Goal: Task Accomplishment & Management: Complete application form

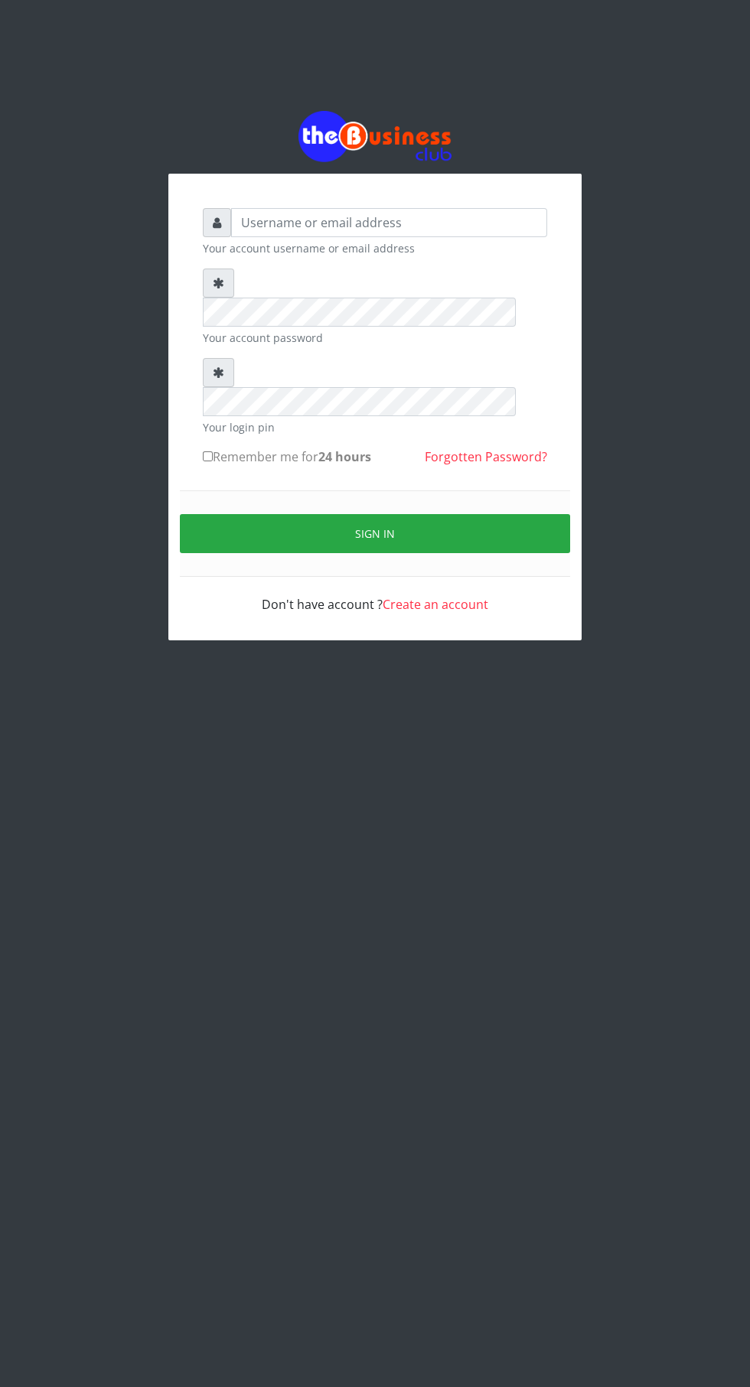
click at [430, 514] on button "Sign in" at bounding box center [375, 533] width 390 height 39
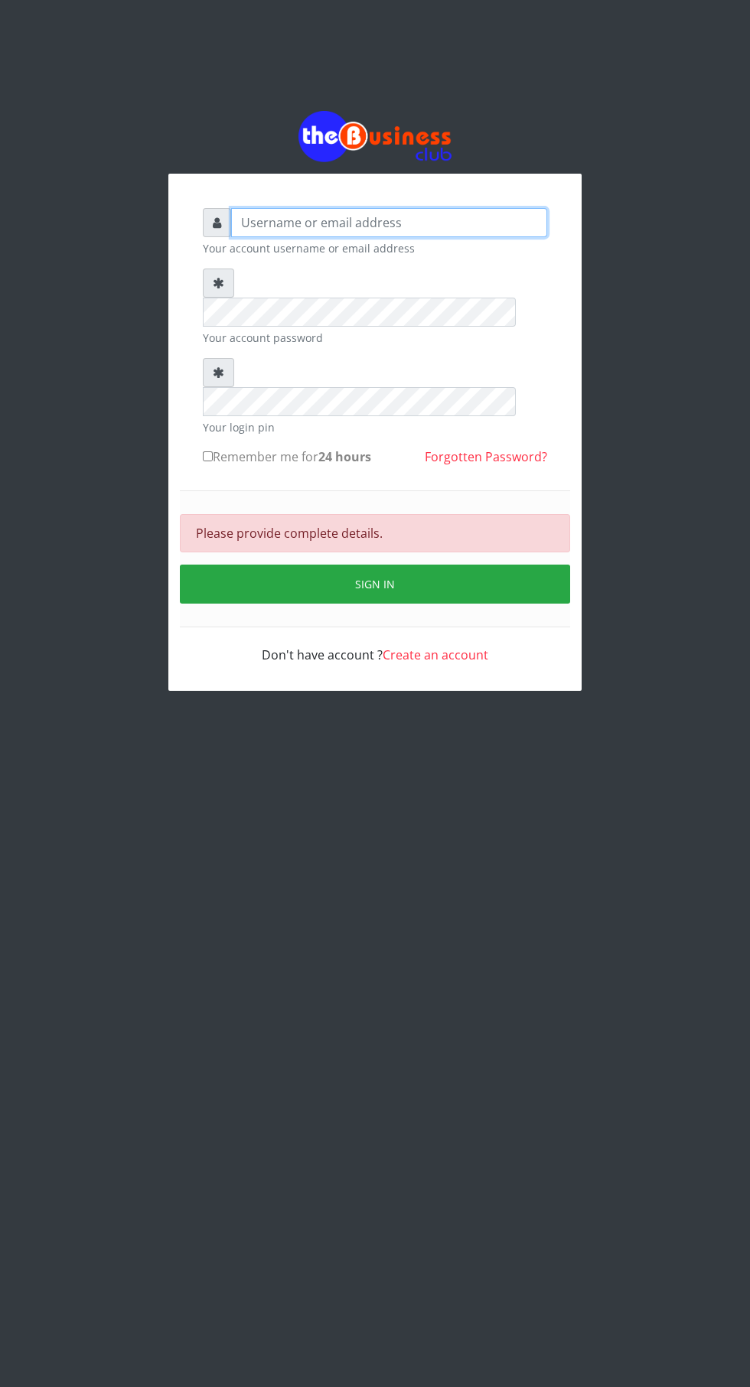
click at [401, 237] on input "text" at bounding box center [389, 222] width 316 height 29
type input "Makalia"
click at [450, 565] on button "Sign in" at bounding box center [375, 584] width 390 height 39
click at [730, 462] on div "Makalia Your account username or email address Your account password Your login…" at bounding box center [375, 401] width 750 height 802
click at [458, 223] on input "Makalia" at bounding box center [389, 222] width 316 height 29
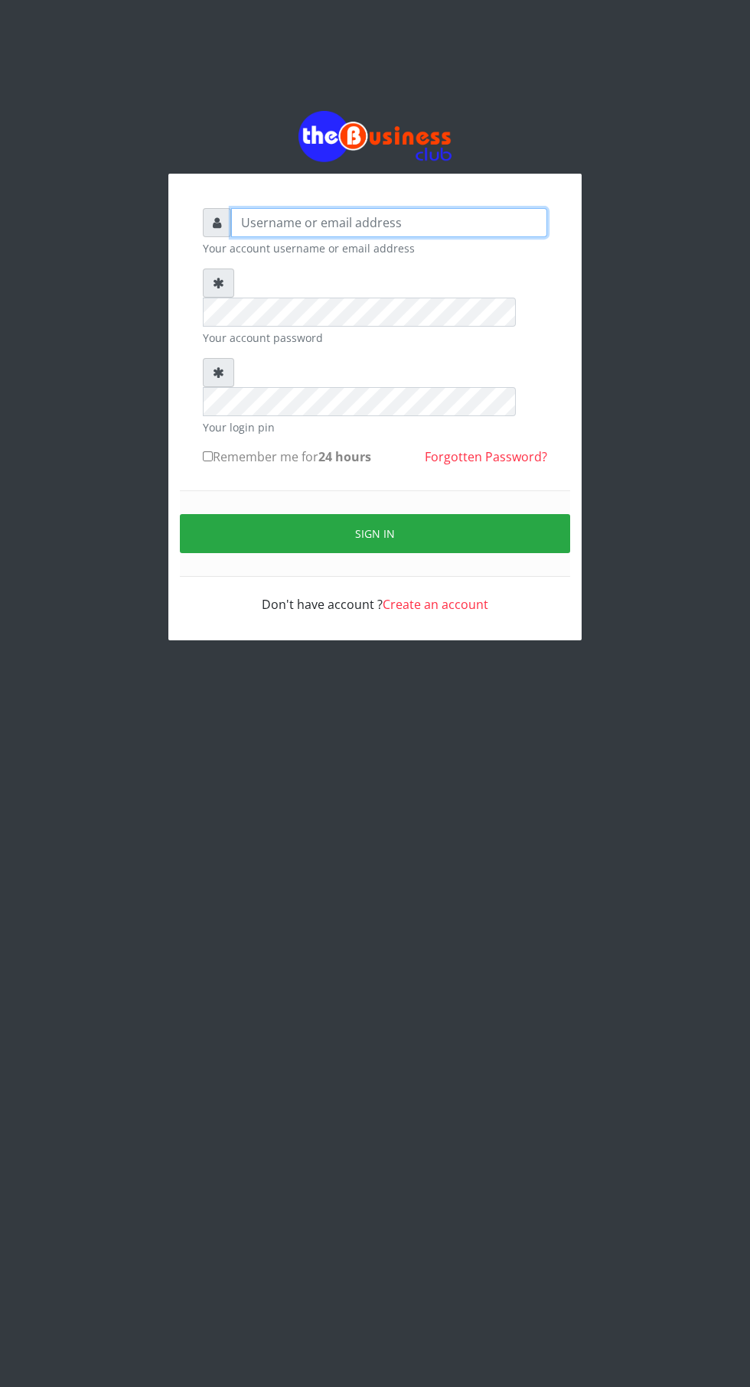
click at [453, 231] on input "text" at bounding box center [389, 222] width 316 height 29
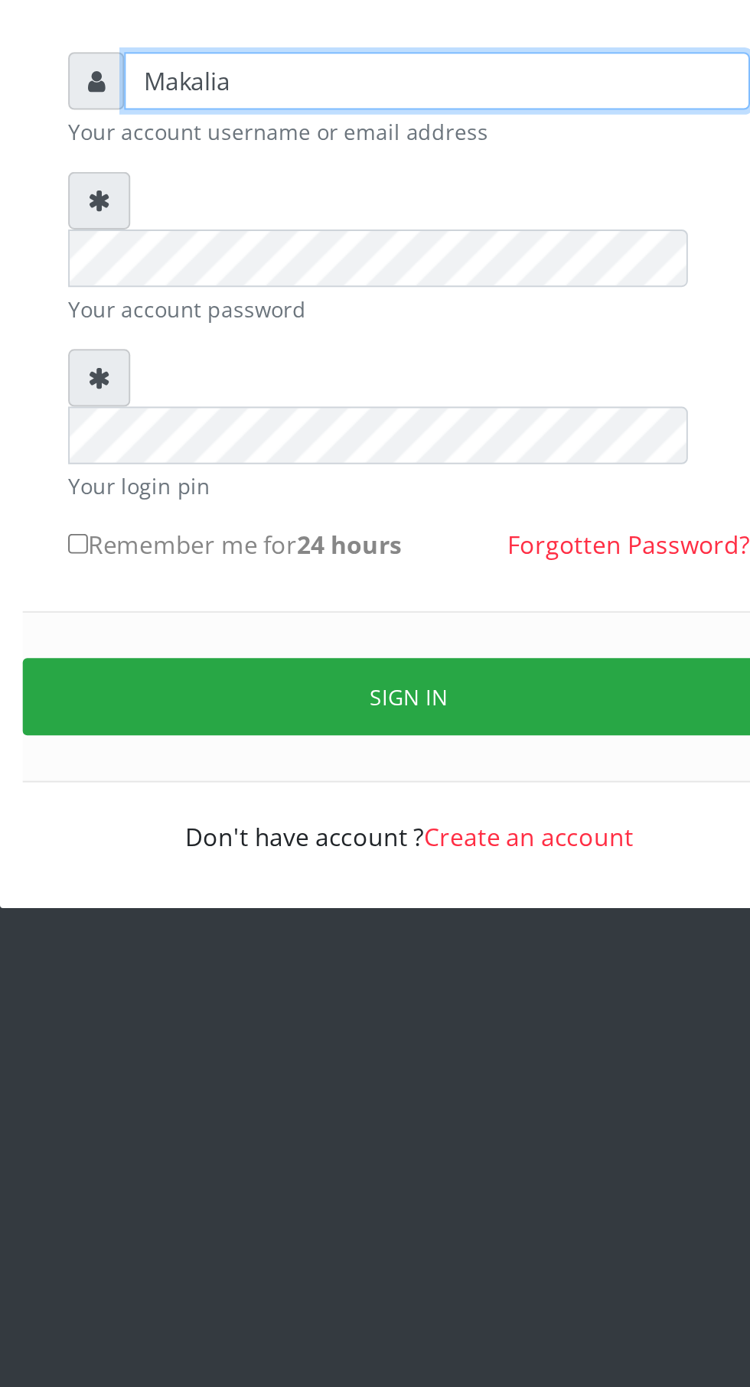
click at [338, 231] on input "Makalia" at bounding box center [389, 222] width 316 height 29
type input "M"
type input "R"
type input "Raphteras"
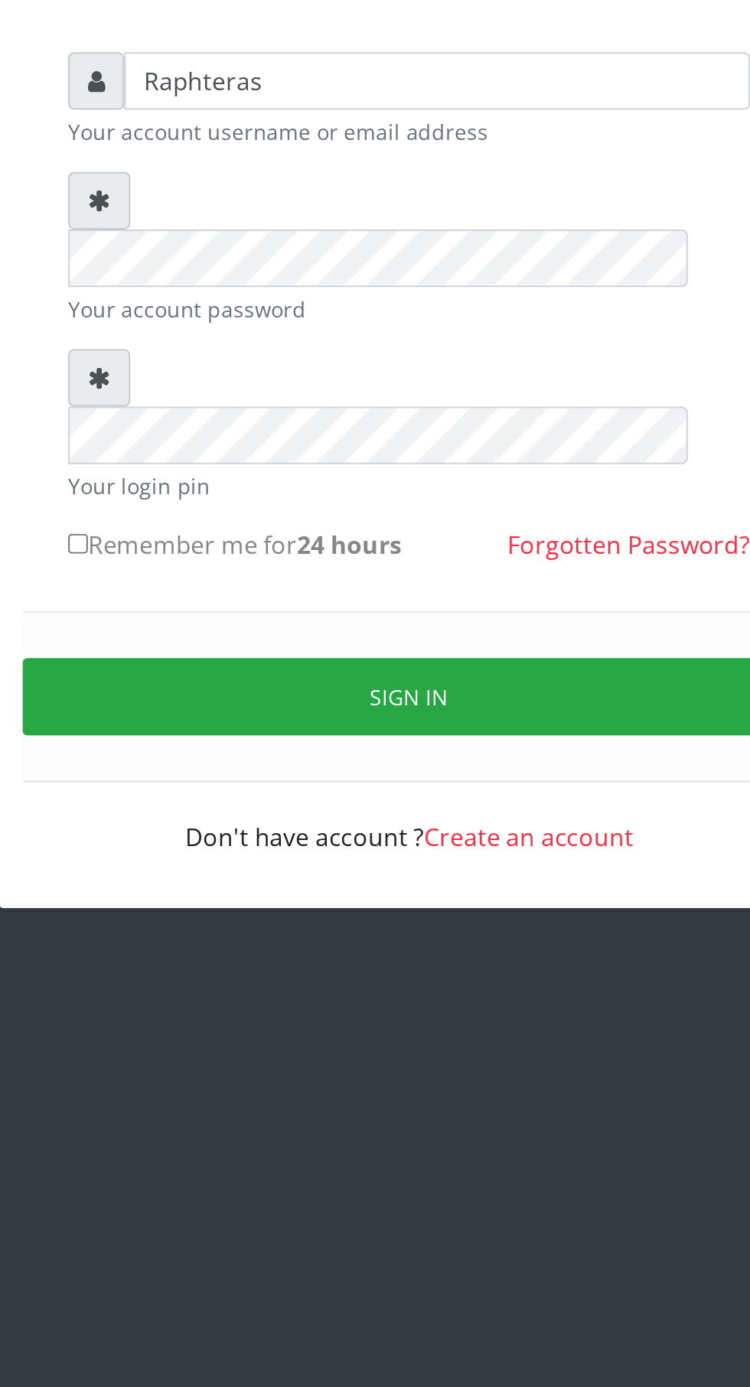
click at [414, 514] on button "Sign in" at bounding box center [375, 533] width 390 height 39
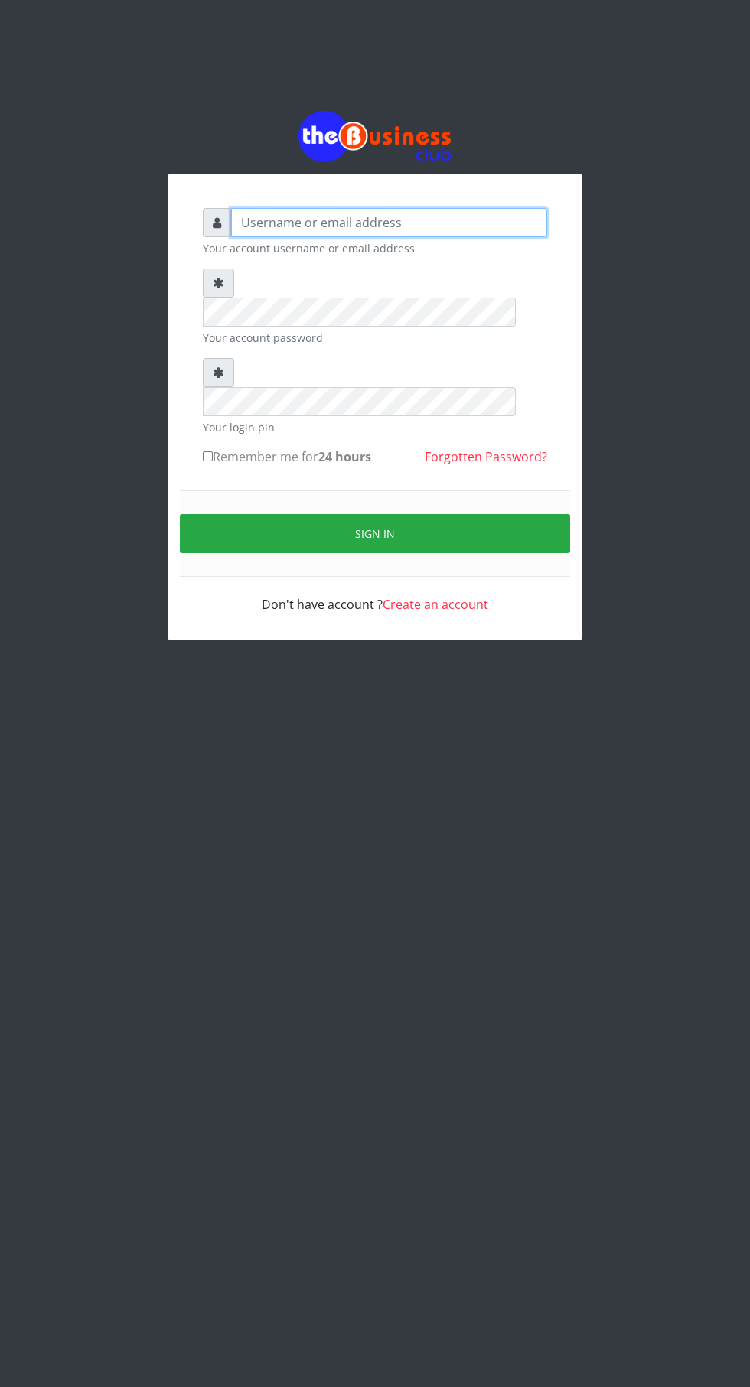
click at [414, 234] on input "text" at bounding box center [389, 222] width 316 height 29
click at [373, 234] on input "text" at bounding box center [389, 222] width 316 height 29
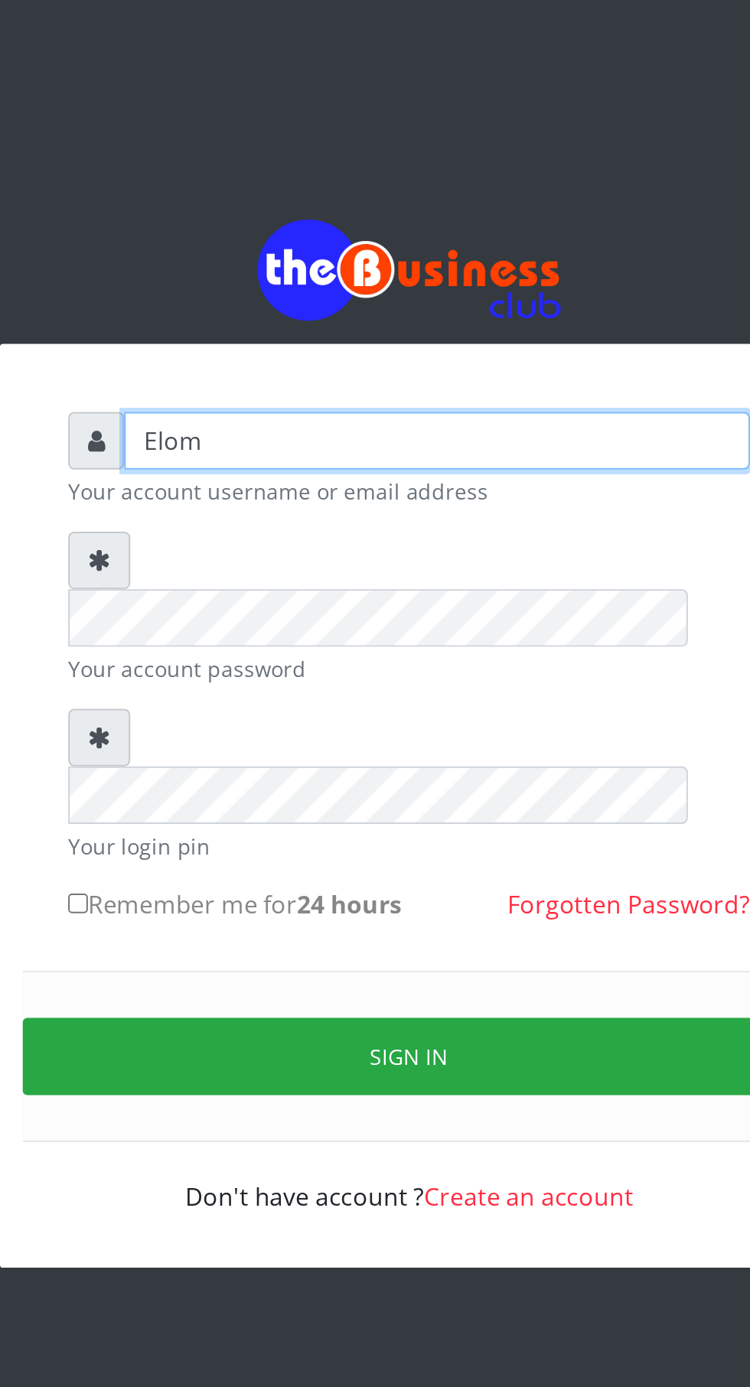
type input "Elomm"
type input "[EMAIL_ADDRESS][DOMAIN_NAME]"
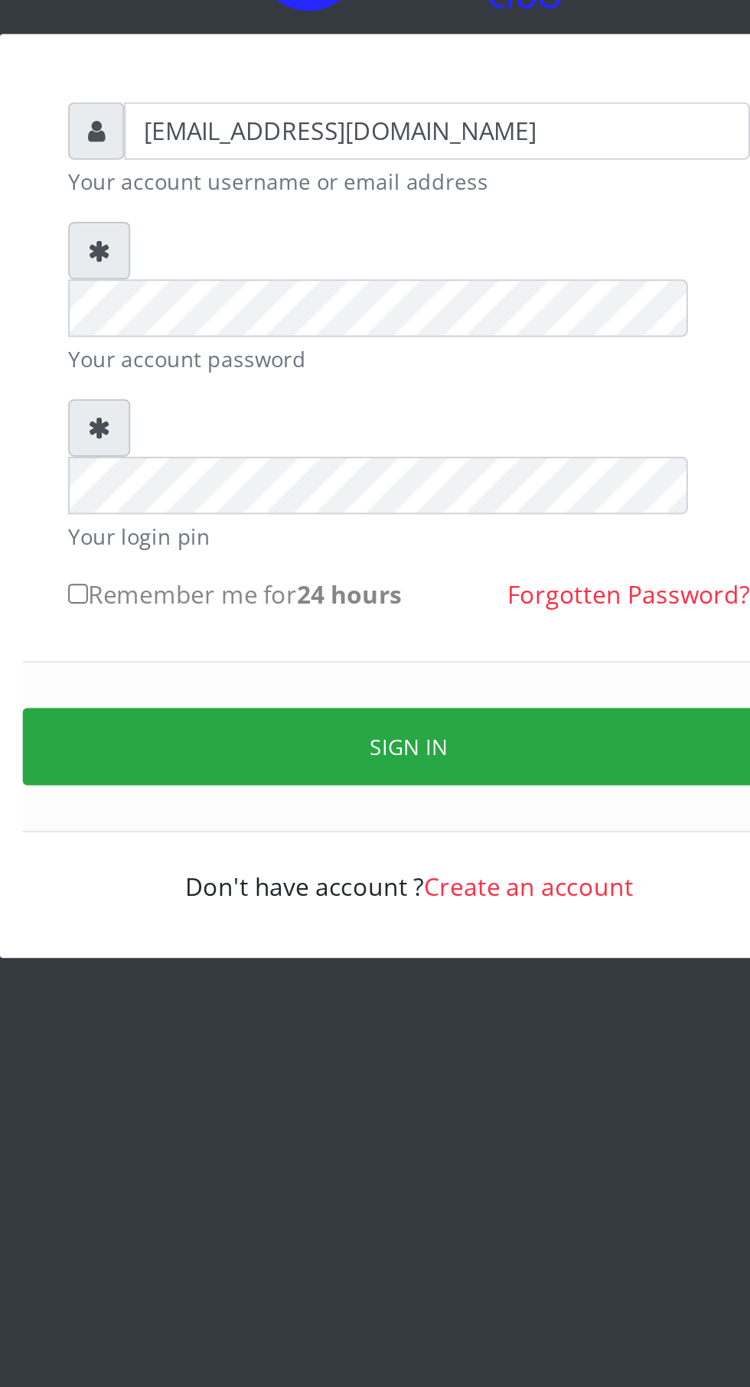
click at [420, 514] on button "Sign in" at bounding box center [375, 533] width 390 height 39
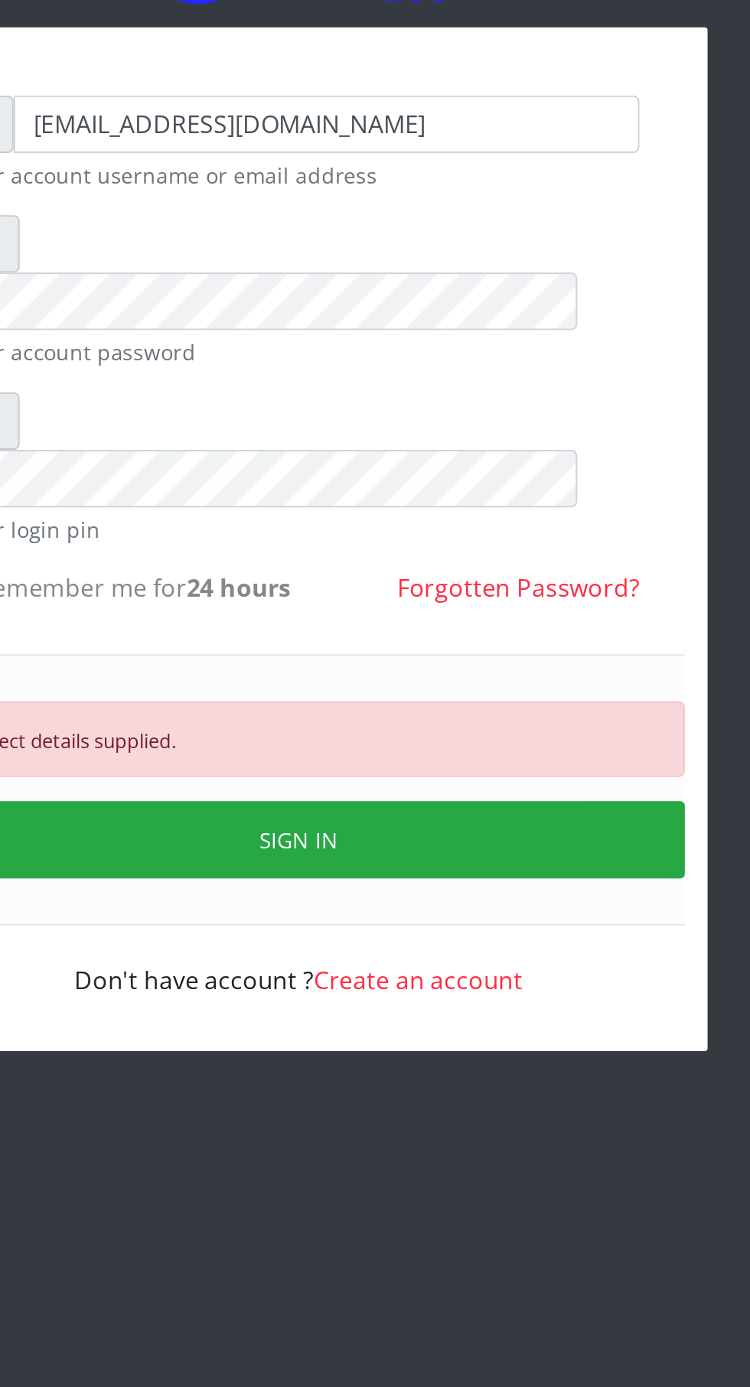
click at [387, 565] on button "SIGN IN" at bounding box center [375, 584] width 390 height 39
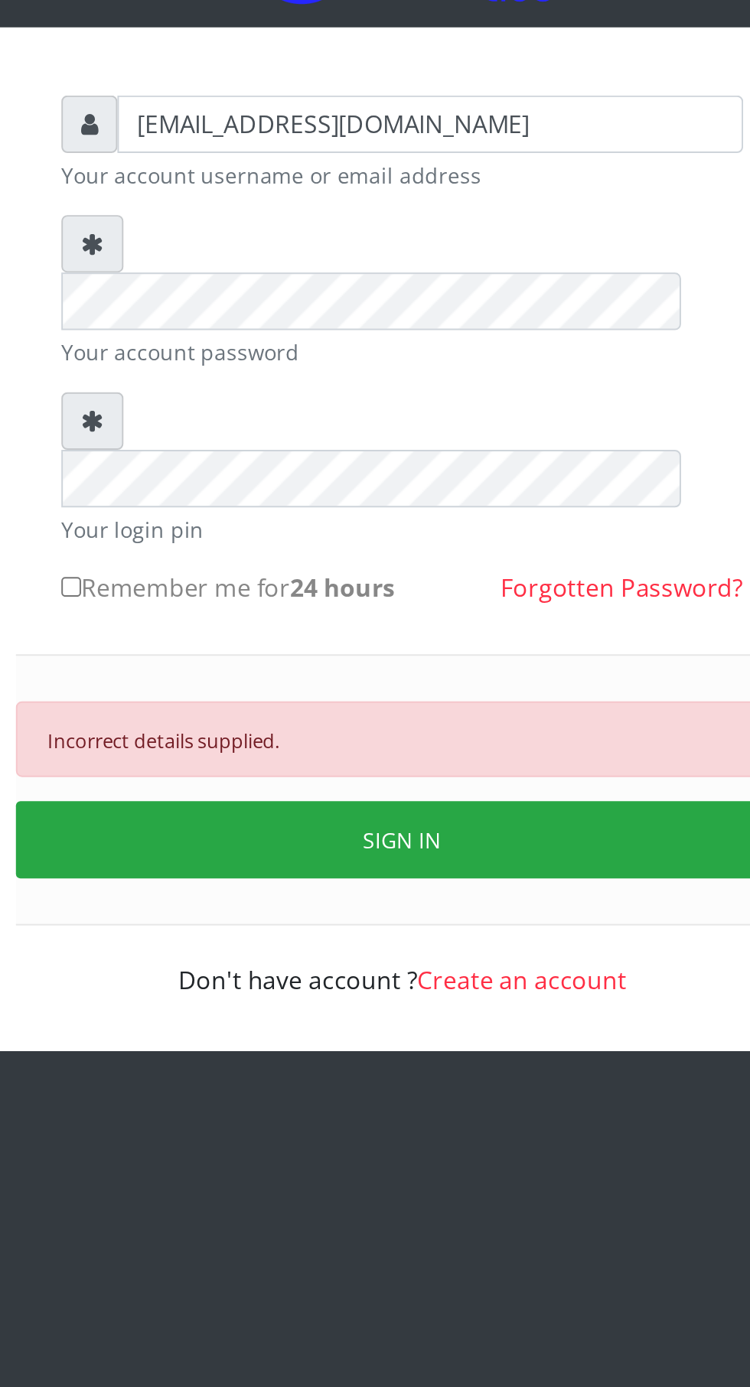
click at [484, 448] on link "Forgotten Password?" at bounding box center [486, 456] width 122 height 17
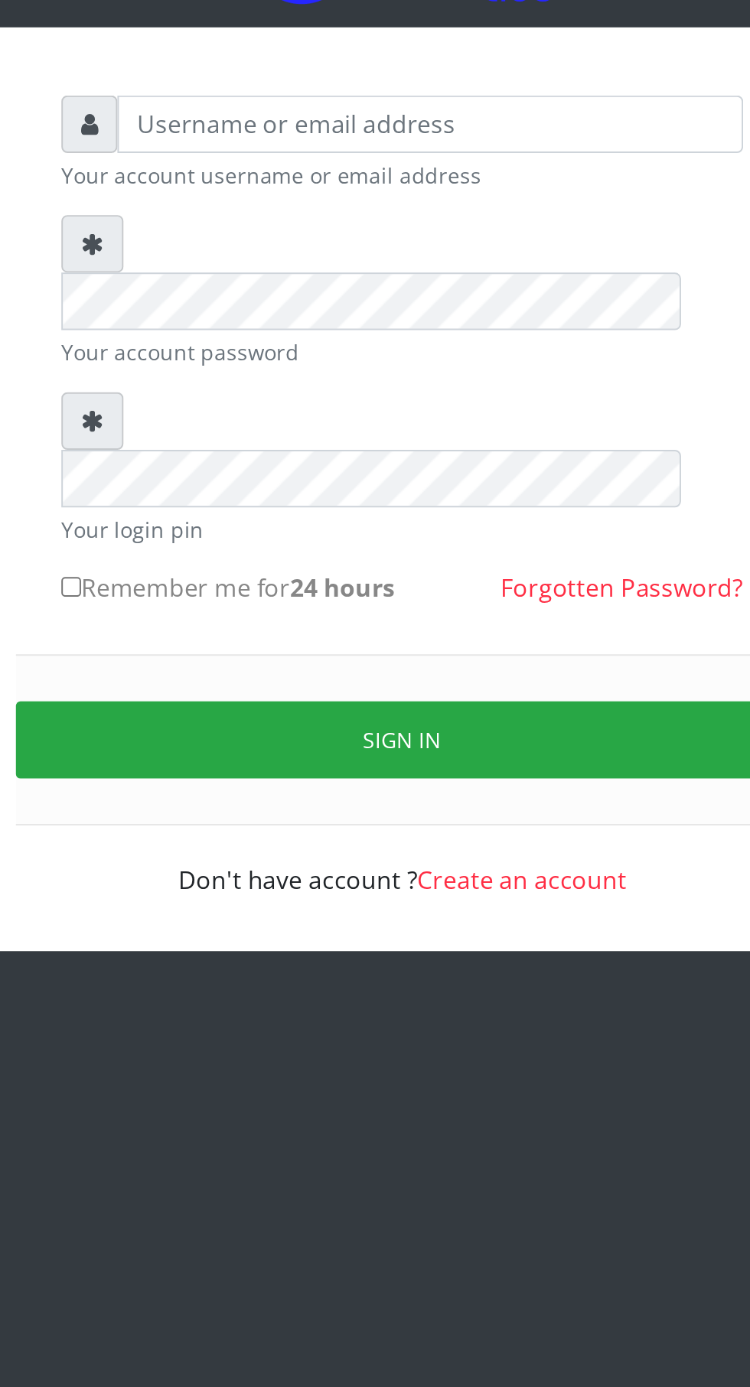
click at [483, 448] on link "Forgotten Password?" at bounding box center [486, 456] width 122 height 17
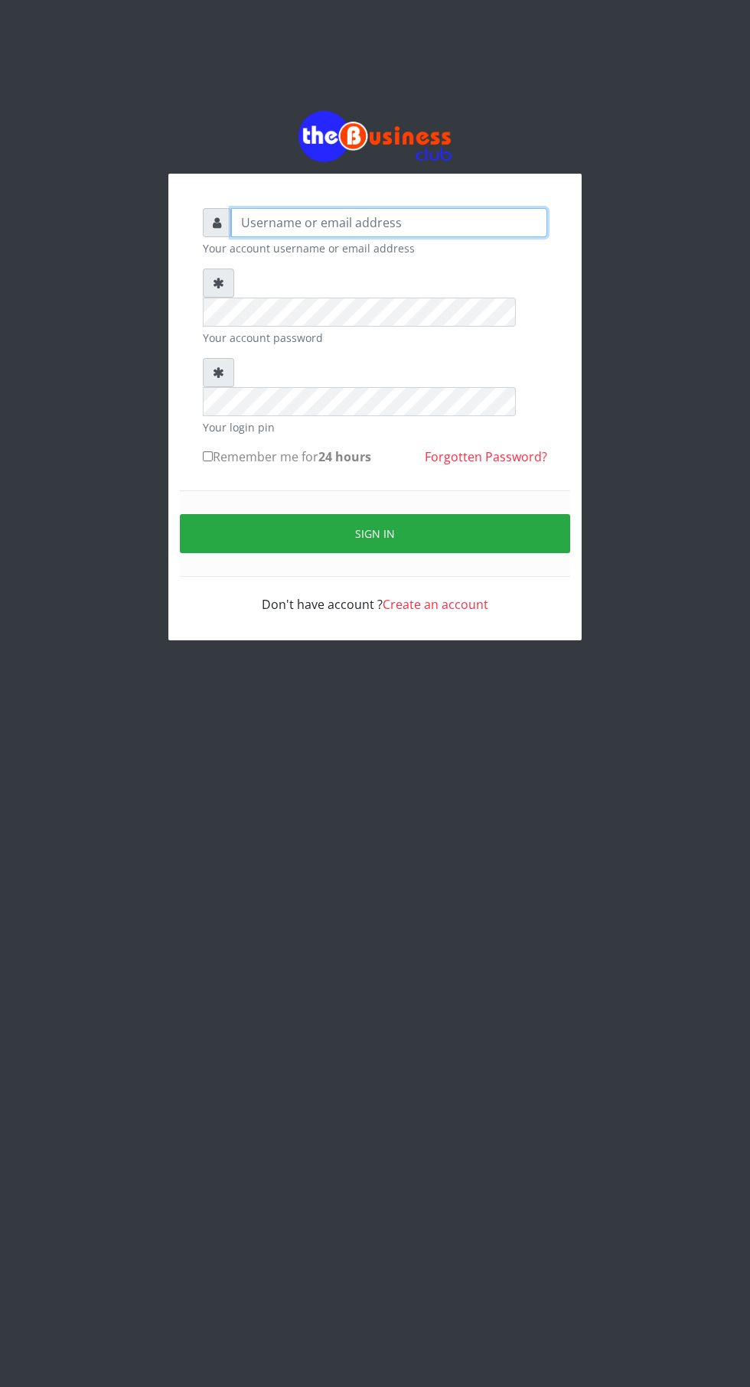
click at [422, 237] on input "text" at bounding box center [389, 222] width 316 height 29
click at [305, 232] on input "text" at bounding box center [389, 222] width 316 height 29
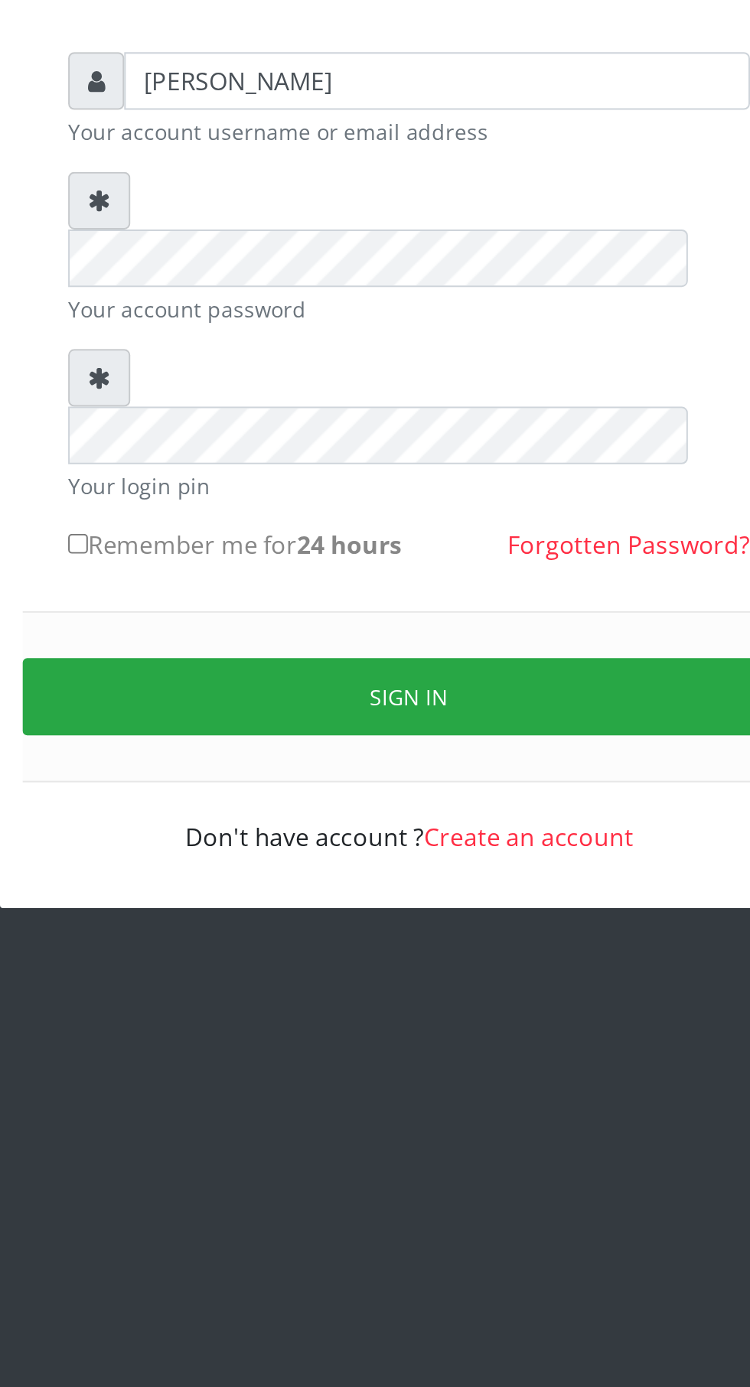
click at [397, 514] on button "Sign in" at bounding box center [375, 533] width 390 height 39
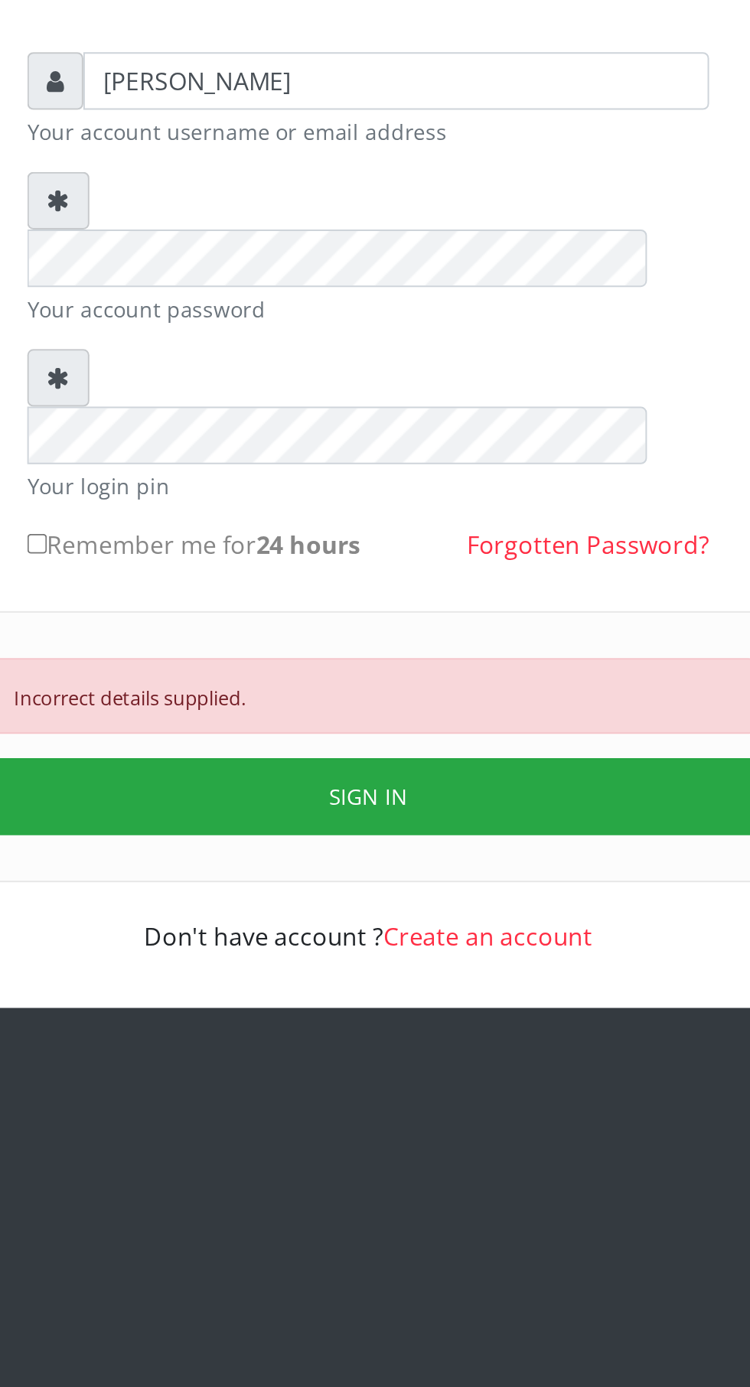
click at [370, 565] on button "SIGN IN" at bounding box center [375, 584] width 390 height 39
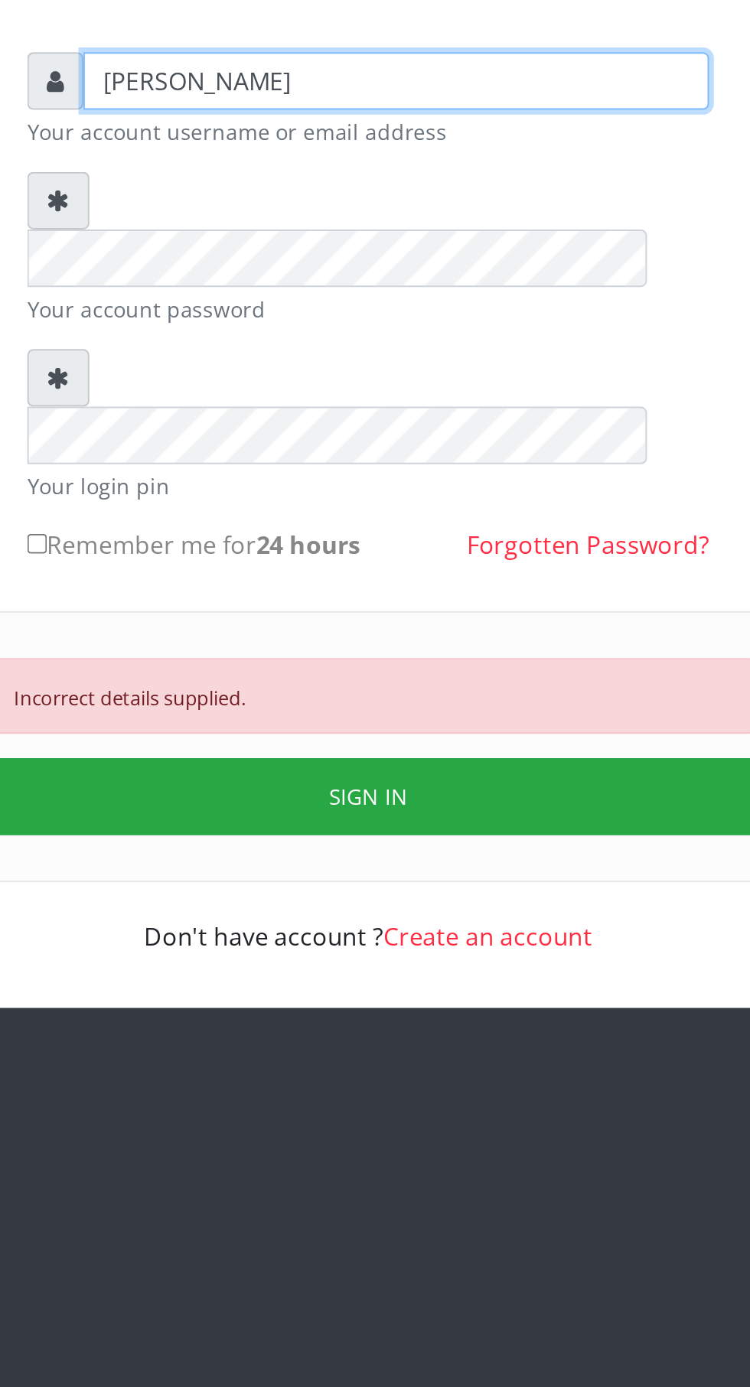
click at [359, 226] on input "Ogboh Chinelo" at bounding box center [389, 222] width 316 height 29
type input "Ogboh Chinelo elommaugochukwu@gmail.com"
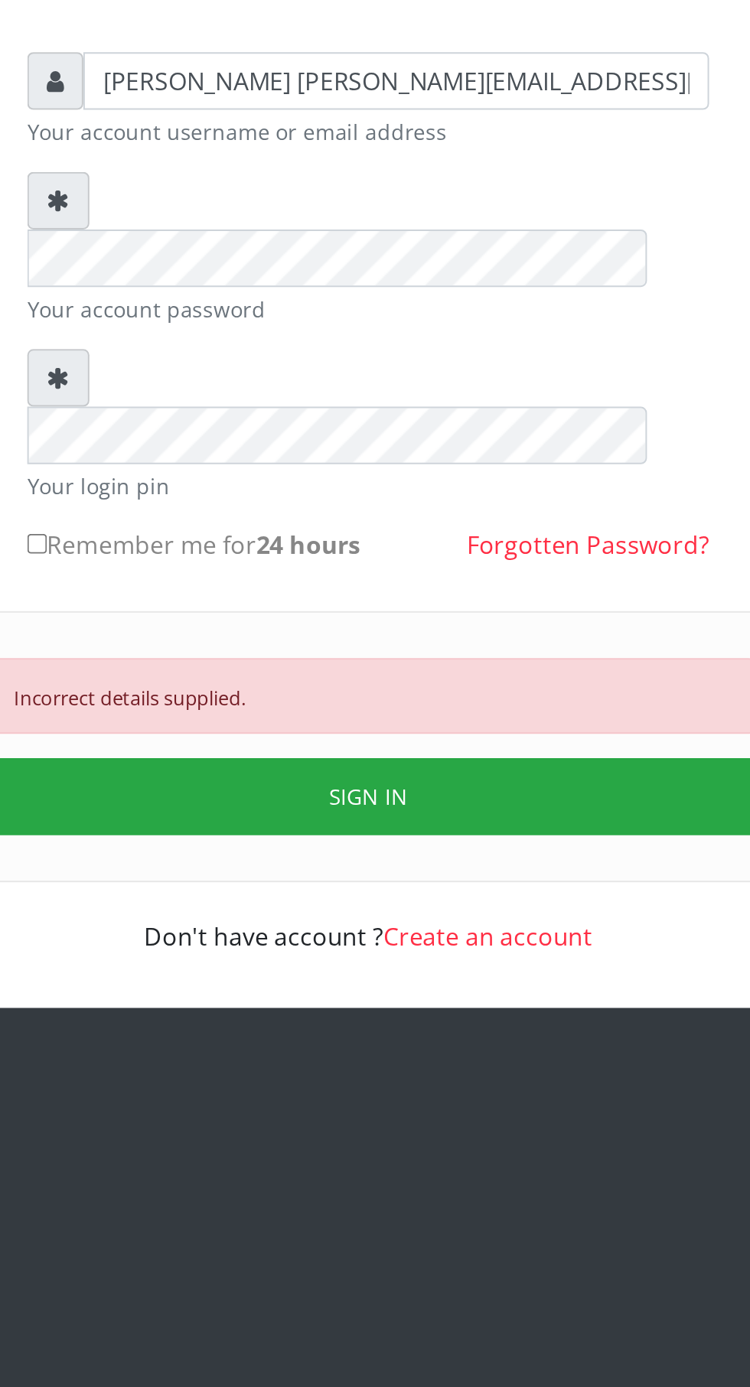
click at [409, 565] on button "SIGN IN" at bounding box center [375, 584] width 390 height 39
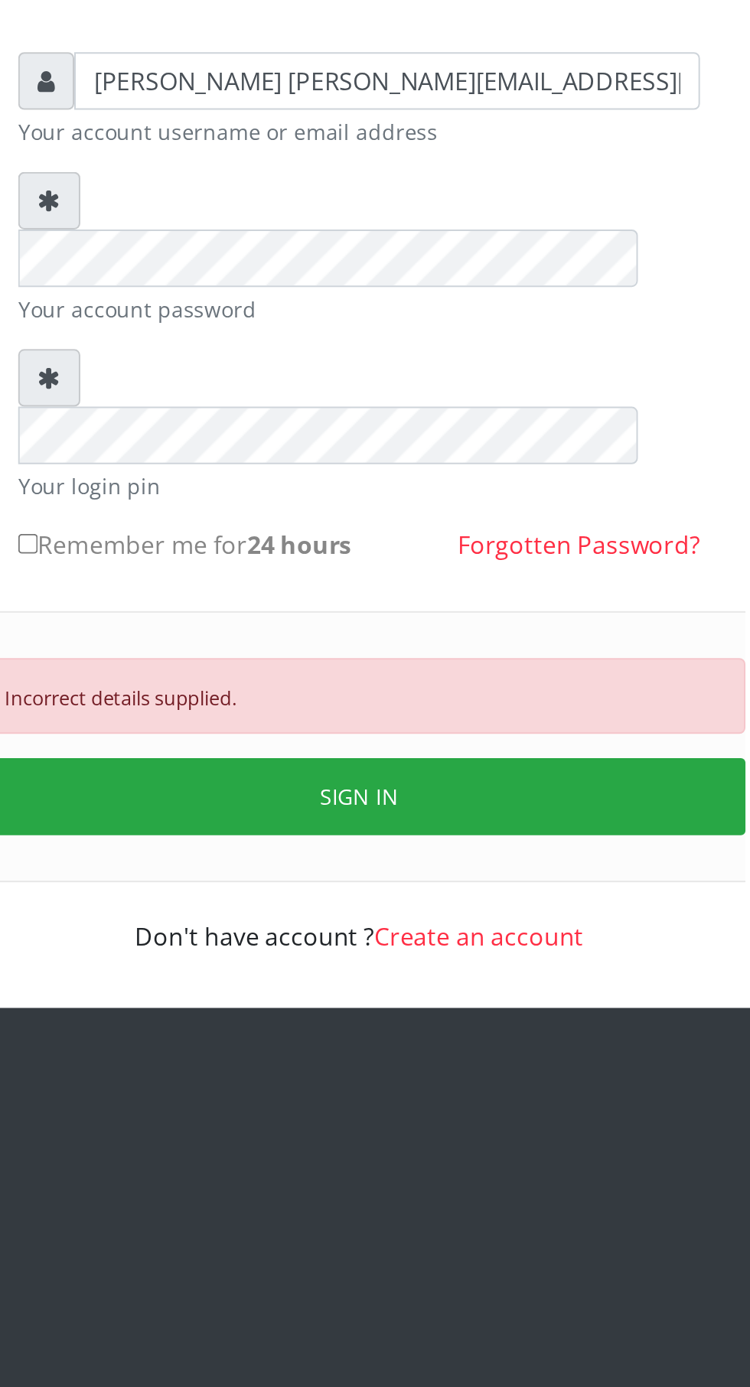
click at [525, 448] on link "Forgotten Password?" at bounding box center [486, 456] width 122 height 17
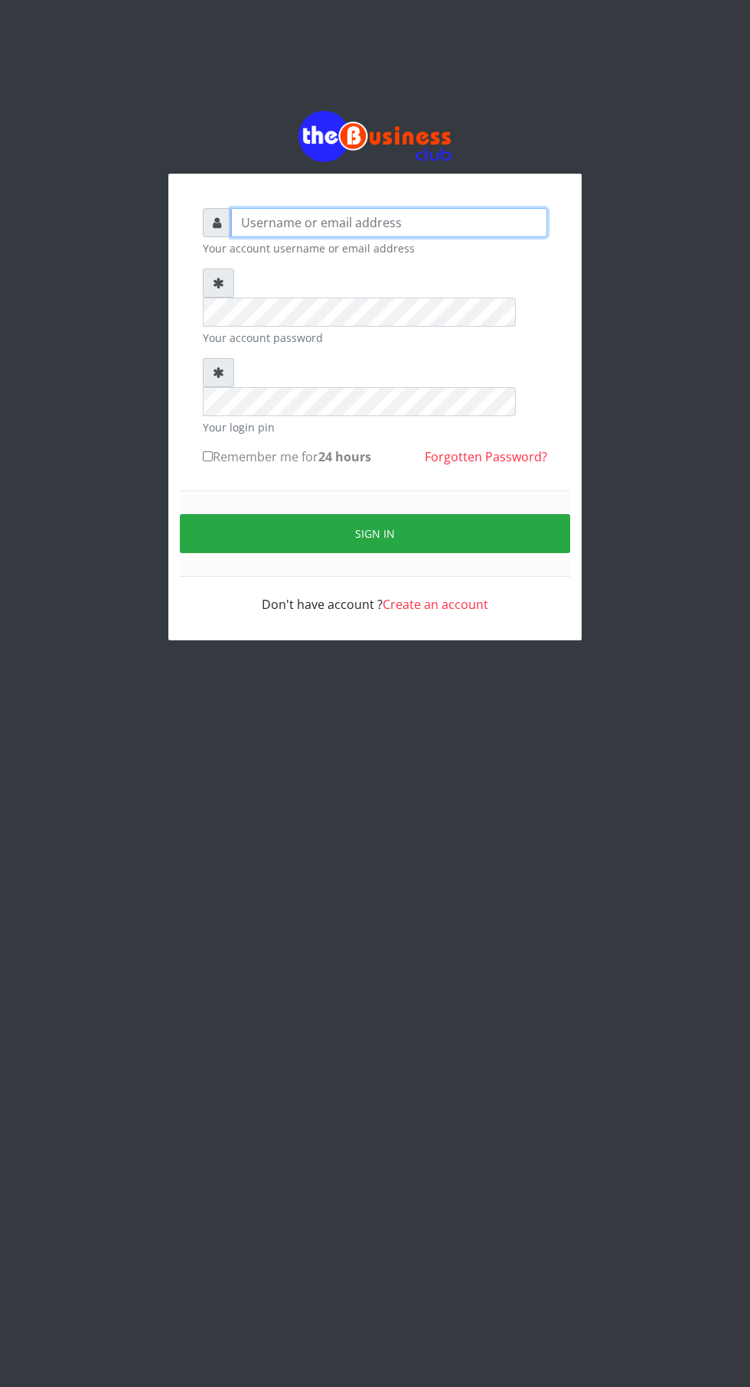
click at [420, 231] on input "text" at bounding box center [389, 222] width 316 height 29
click at [385, 226] on input "text" at bounding box center [389, 222] width 316 height 29
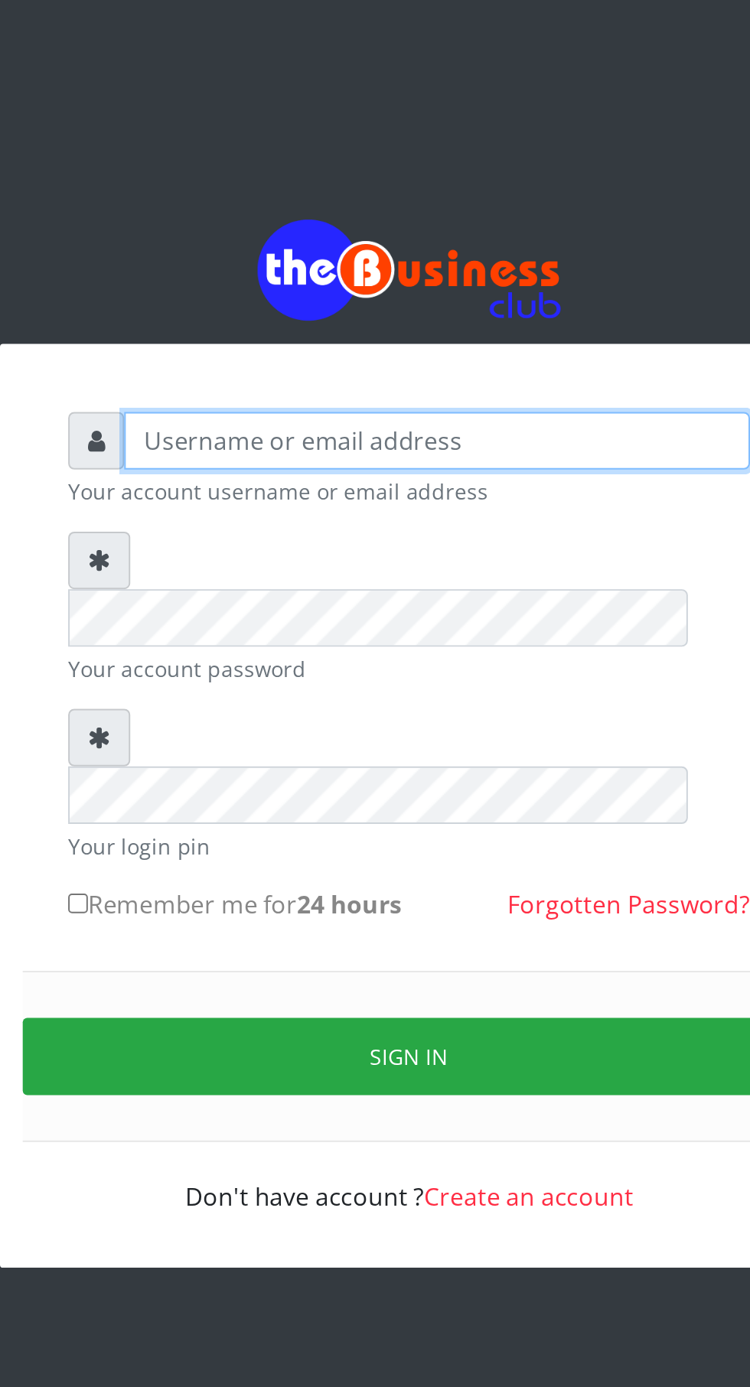
type input "[EMAIL_ADDRESS][DOMAIN_NAME]"
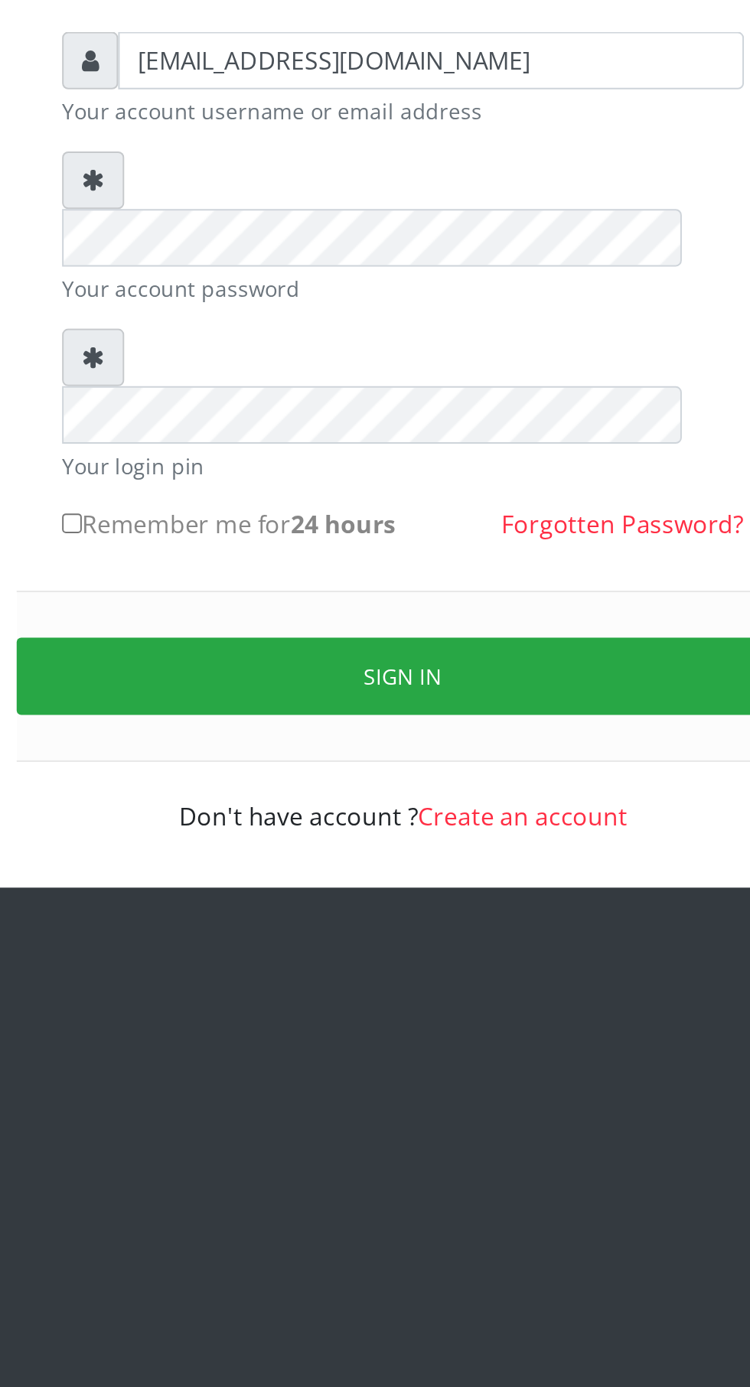
click at [391, 514] on button "Sign in" at bounding box center [375, 533] width 390 height 39
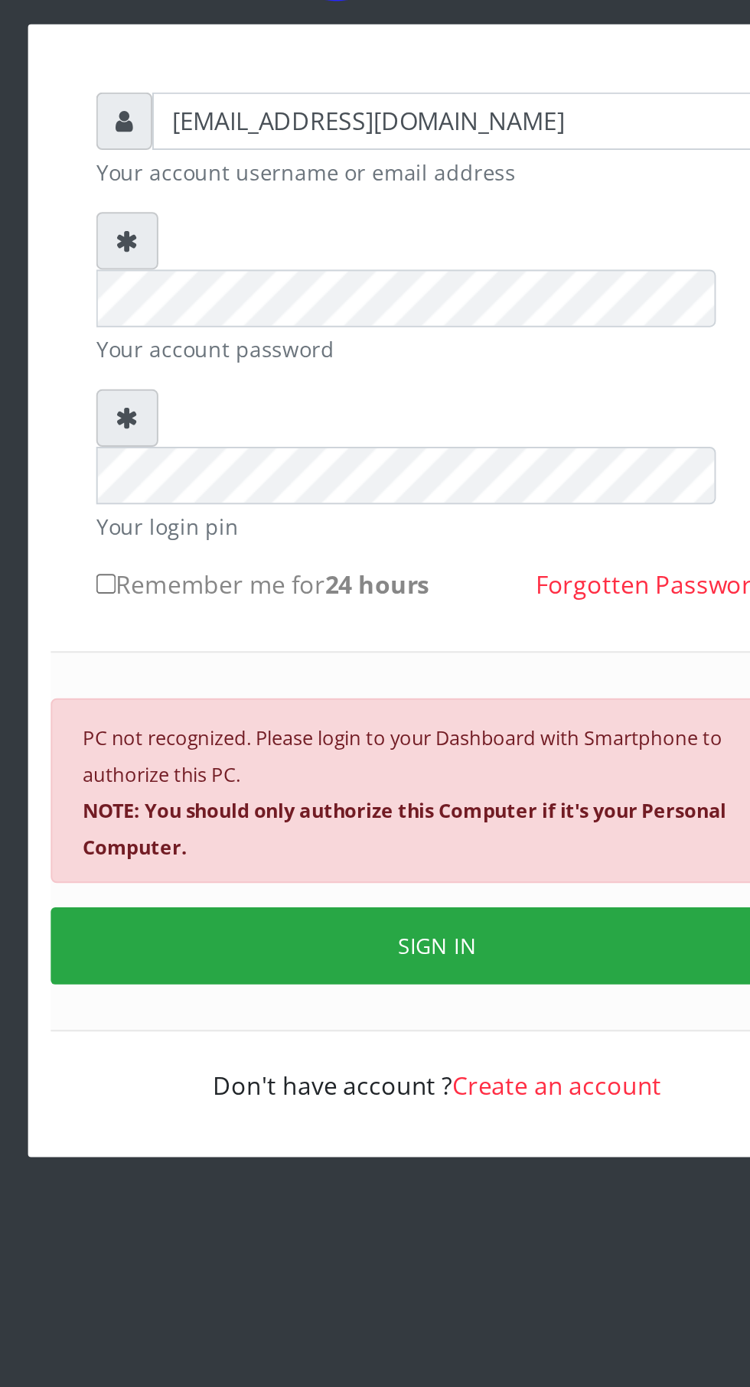
click at [385, 620] on button "SIGN IN" at bounding box center [375, 639] width 390 height 39
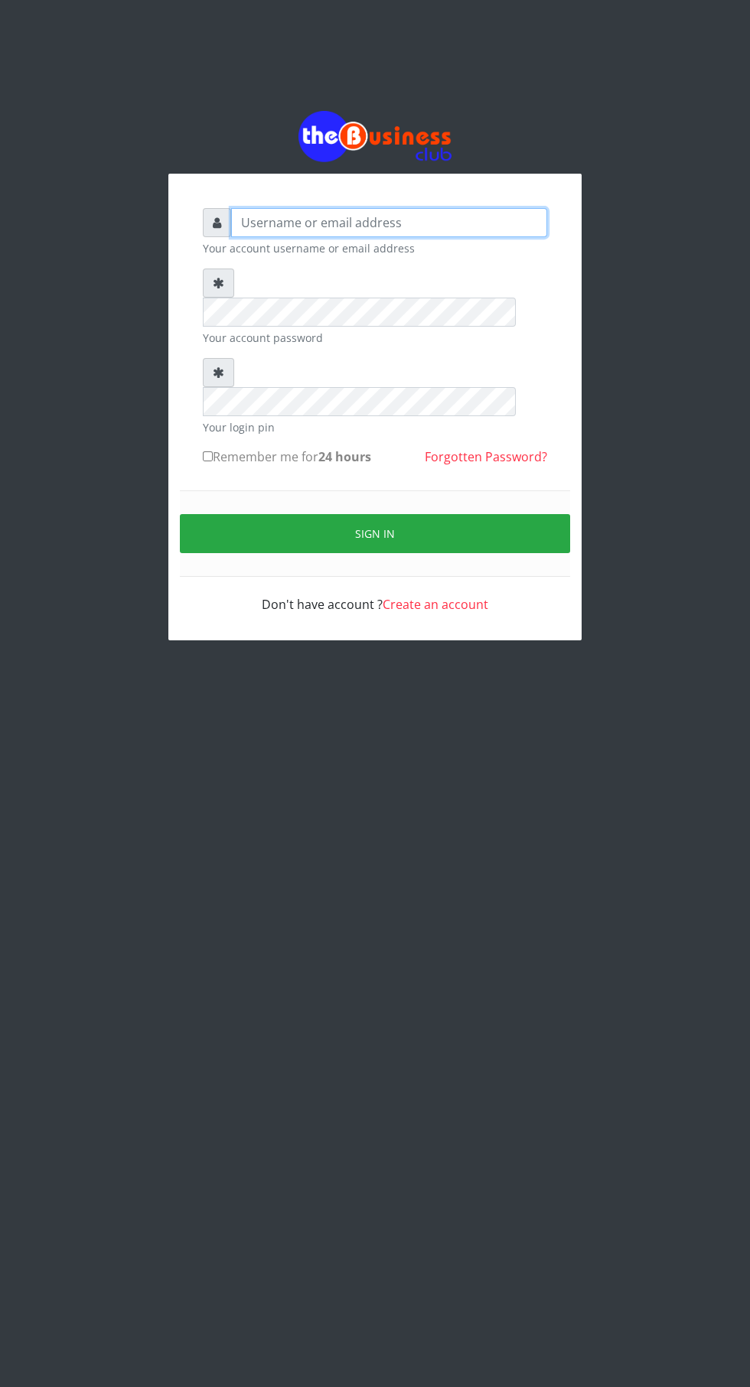
click at [383, 237] on input "text" at bounding box center [389, 222] width 316 height 29
type input "elommaugochukwu@gmail.com"
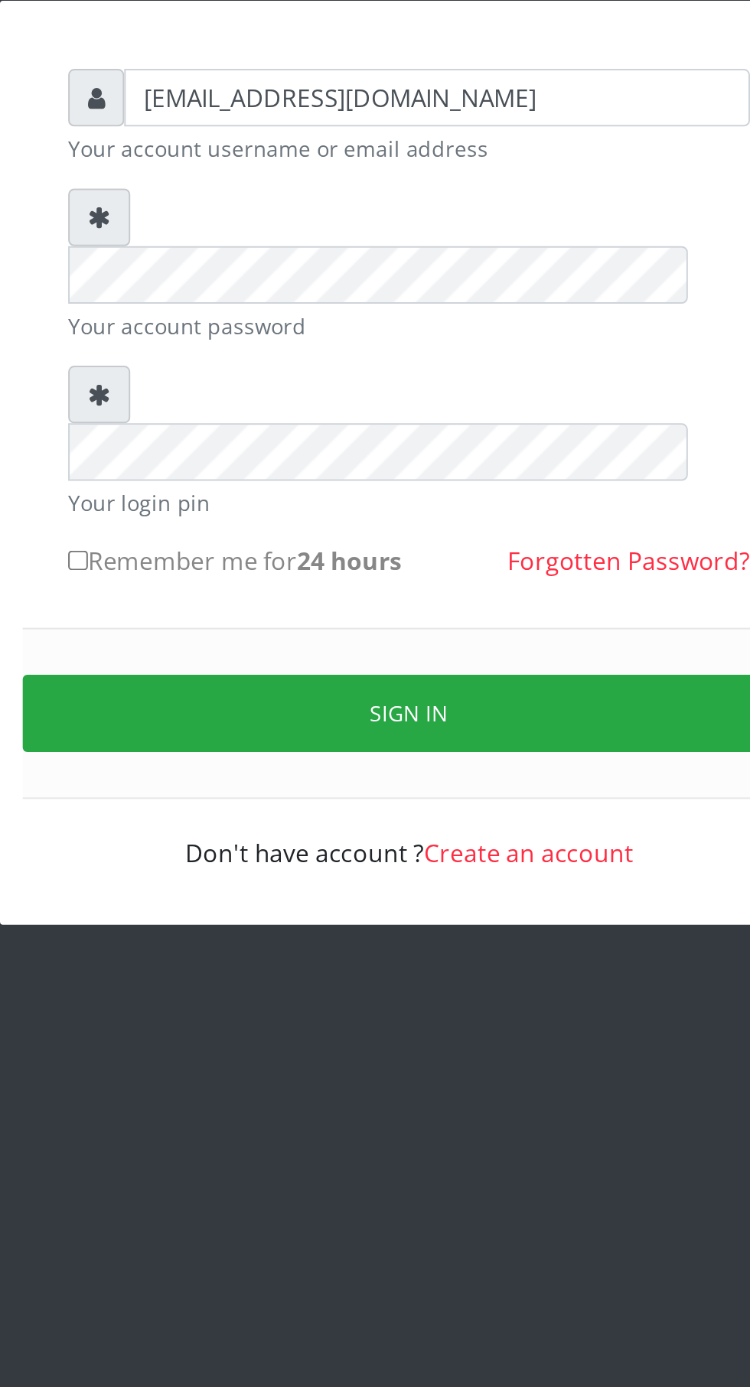
click at [421, 514] on button "Sign in" at bounding box center [375, 533] width 390 height 39
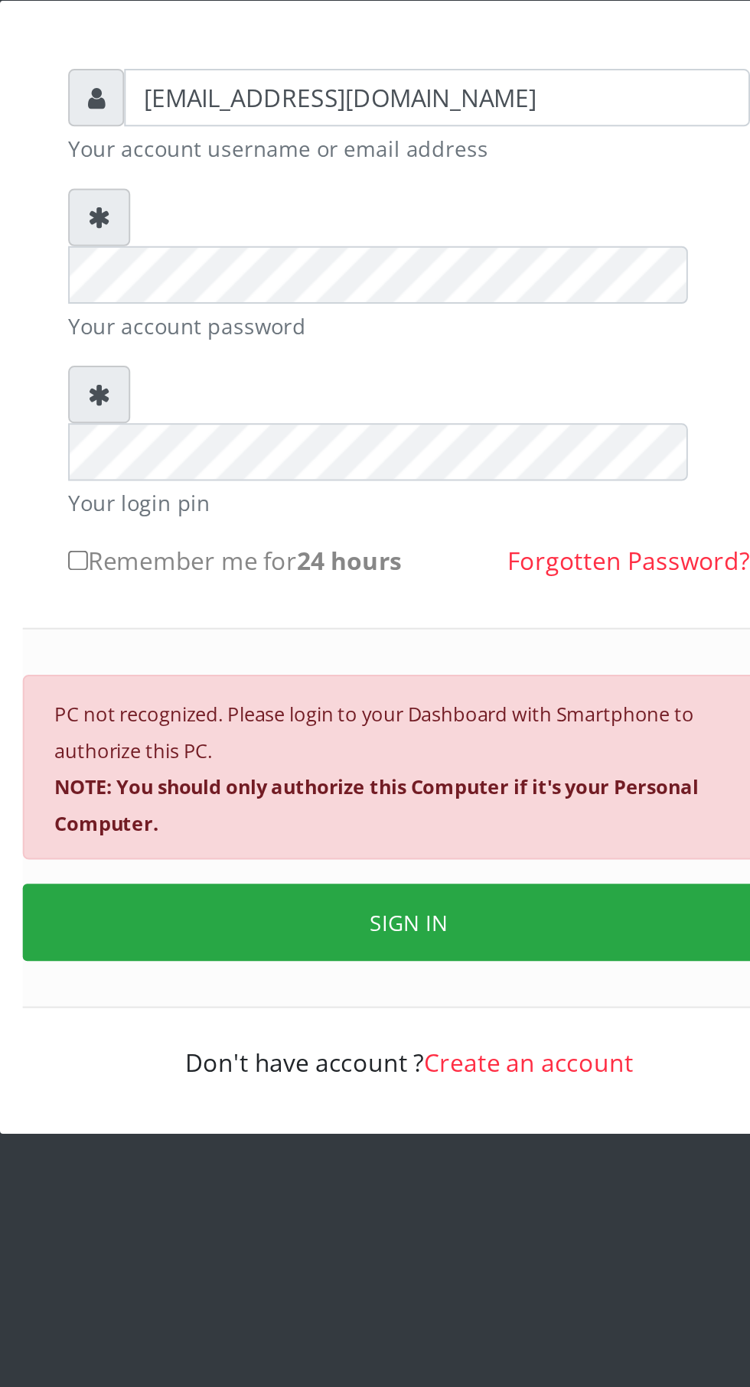
click at [410, 620] on button "SIGN IN" at bounding box center [375, 639] width 390 height 39
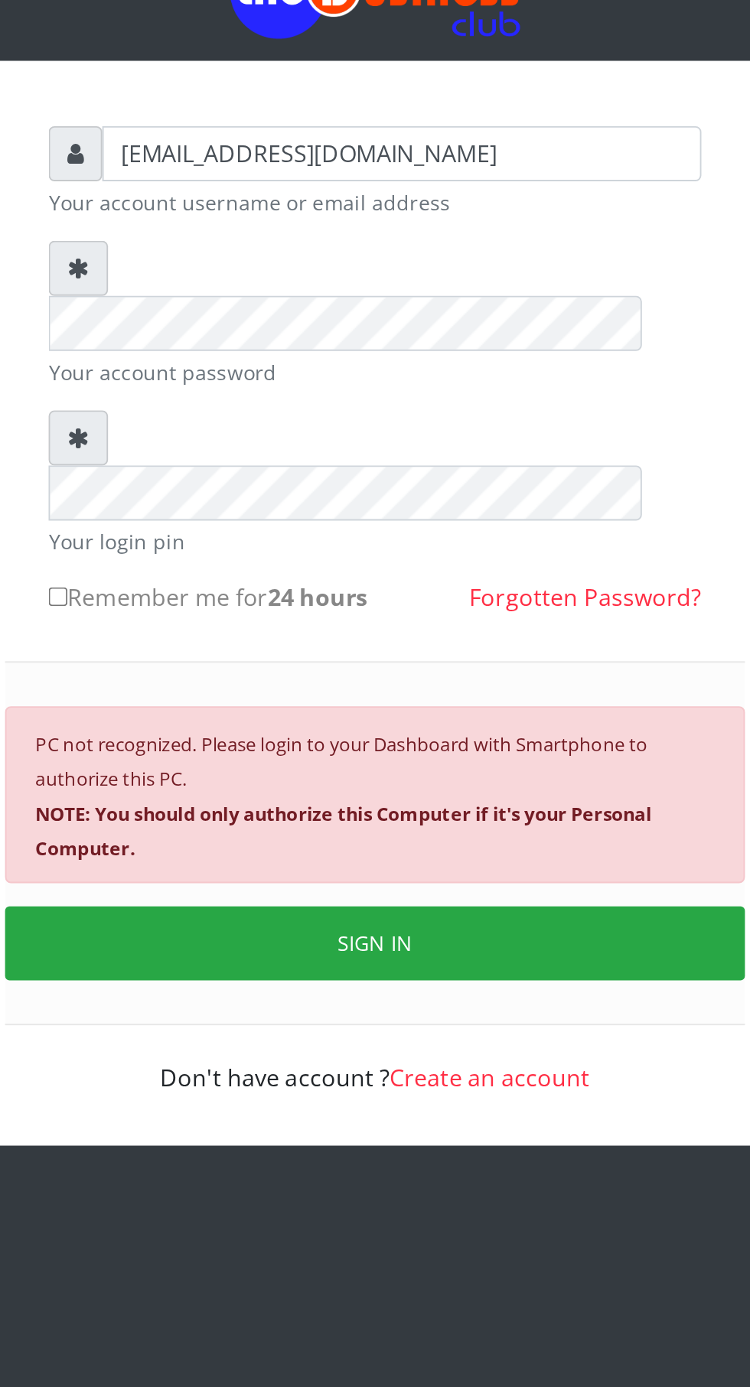
click at [389, 620] on button "SIGN IN" at bounding box center [375, 639] width 390 height 39
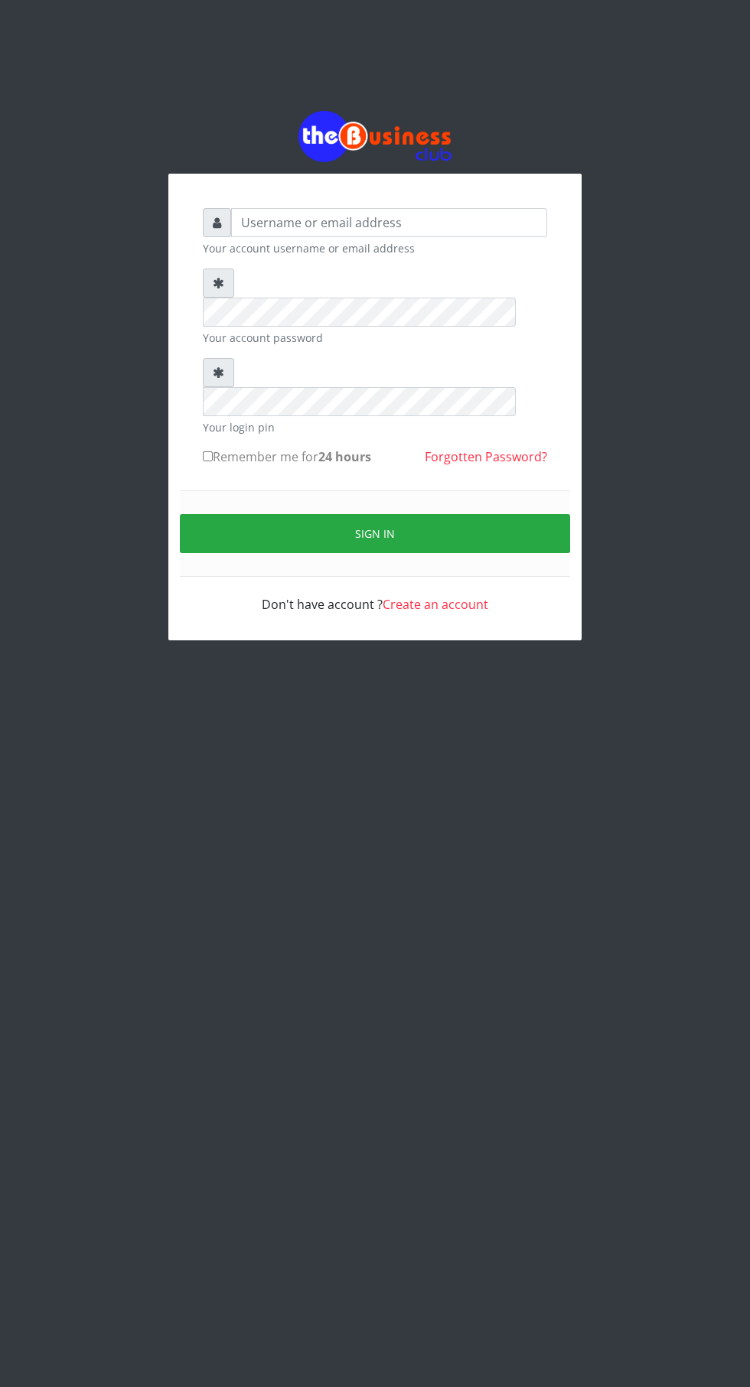
click at [375, 514] on button "Sign in" at bounding box center [375, 533] width 390 height 39
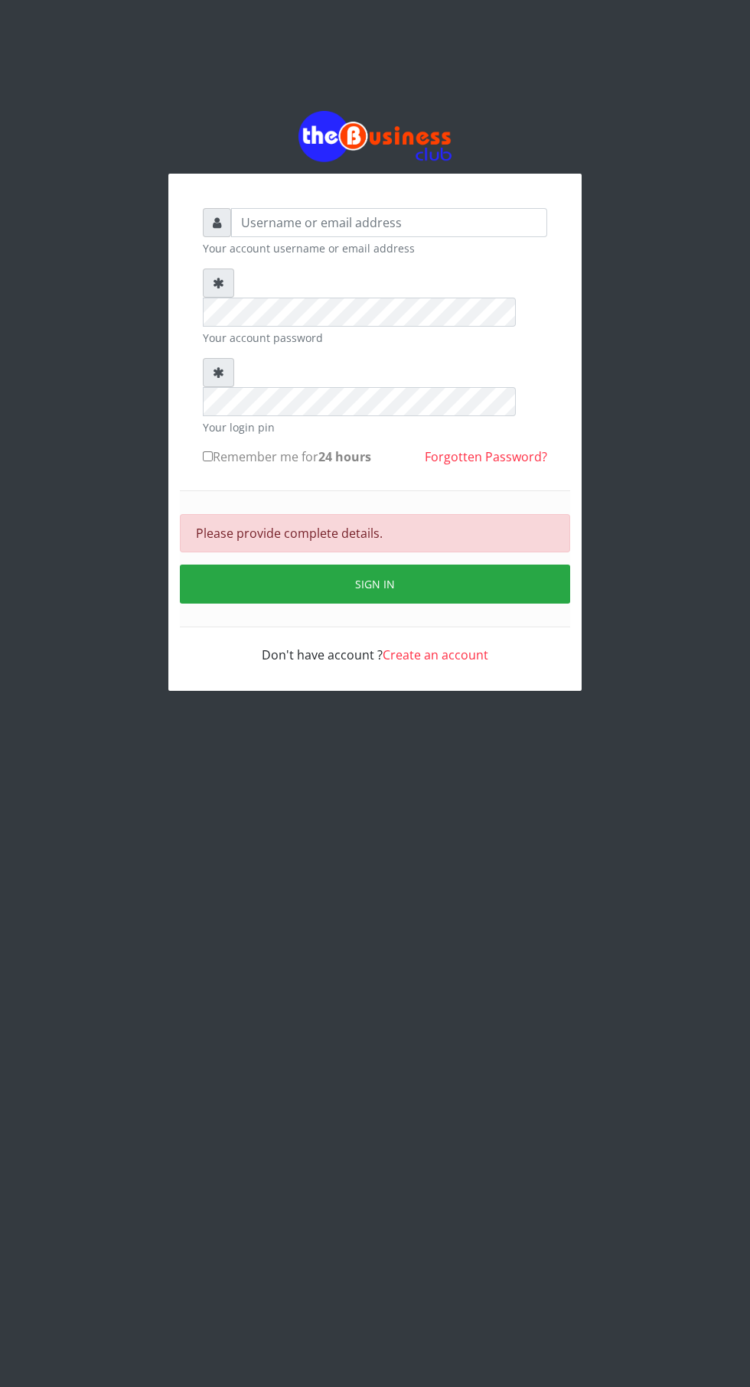
click at [210, 231] on div at bounding box center [217, 222] width 28 height 29
click at [379, 237] on input "text" at bounding box center [389, 222] width 316 height 29
type input "[EMAIL_ADDRESS][DOMAIN_NAME]"
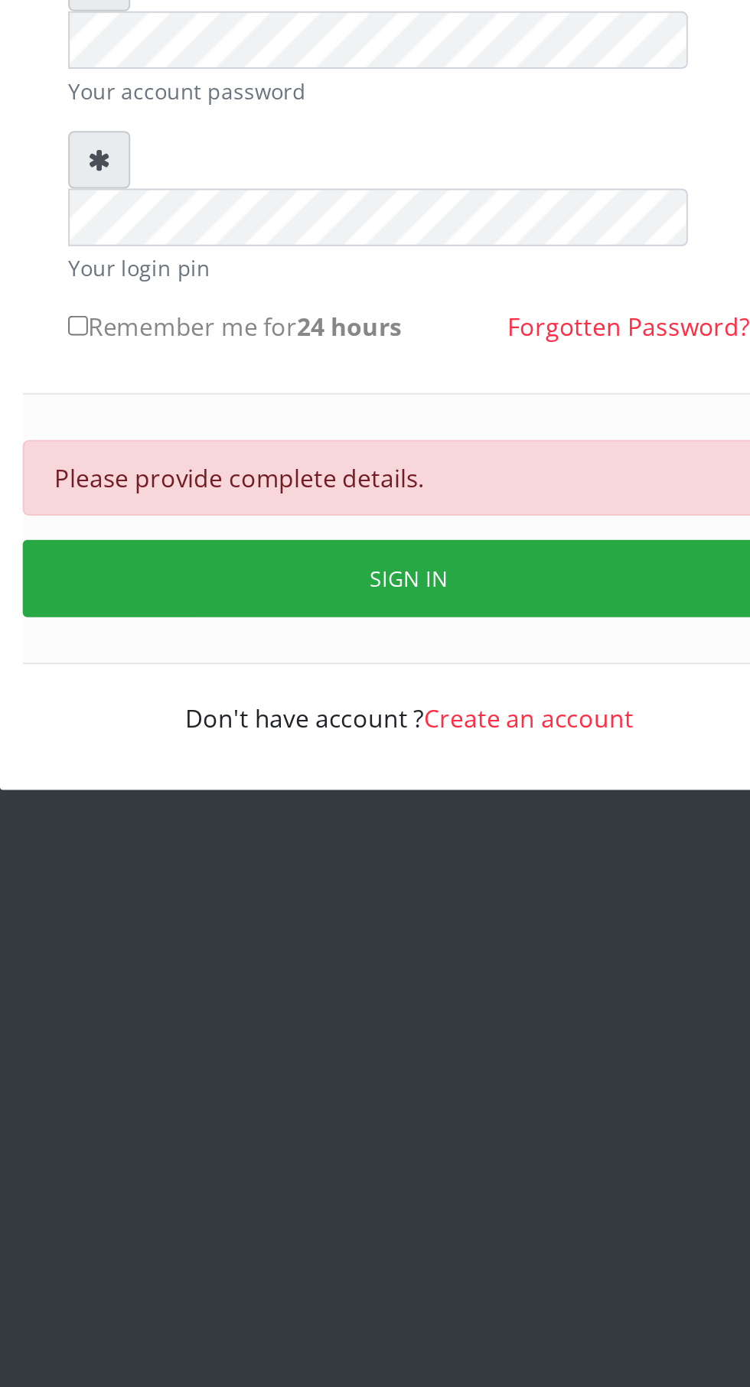
click at [422, 565] on button "Sign in" at bounding box center [375, 584] width 390 height 39
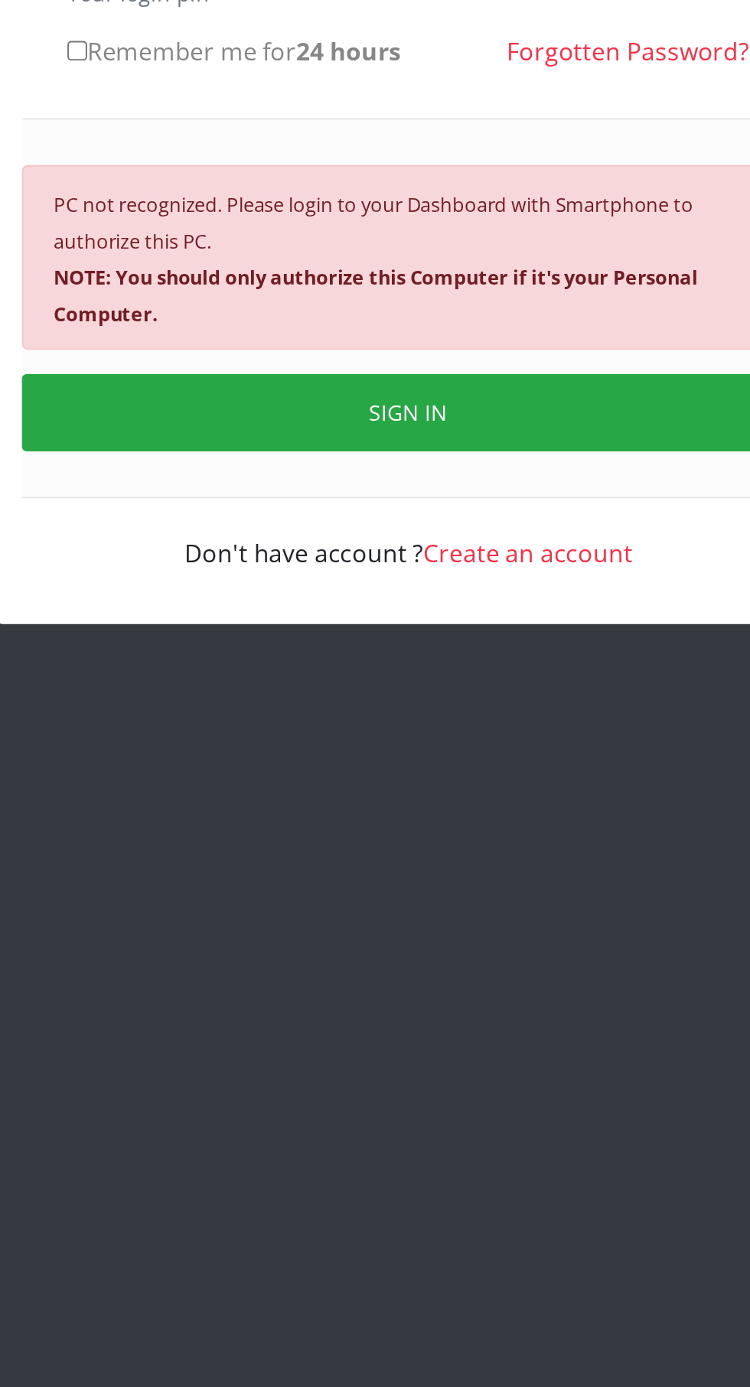
click at [421, 620] on button "SIGN IN" at bounding box center [375, 639] width 390 height 39
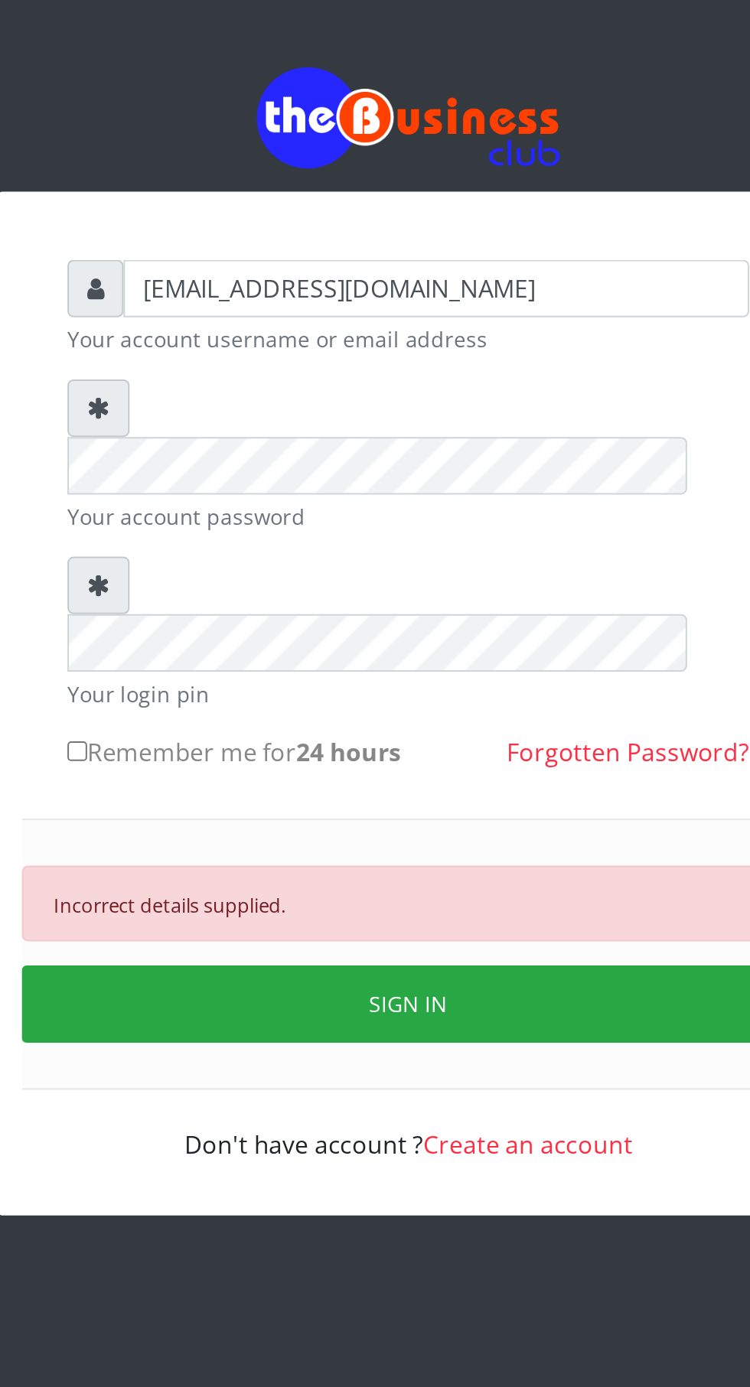
click at [446, 647] on link "Create an account" at bounding box center [436, 655] width 106 height 17
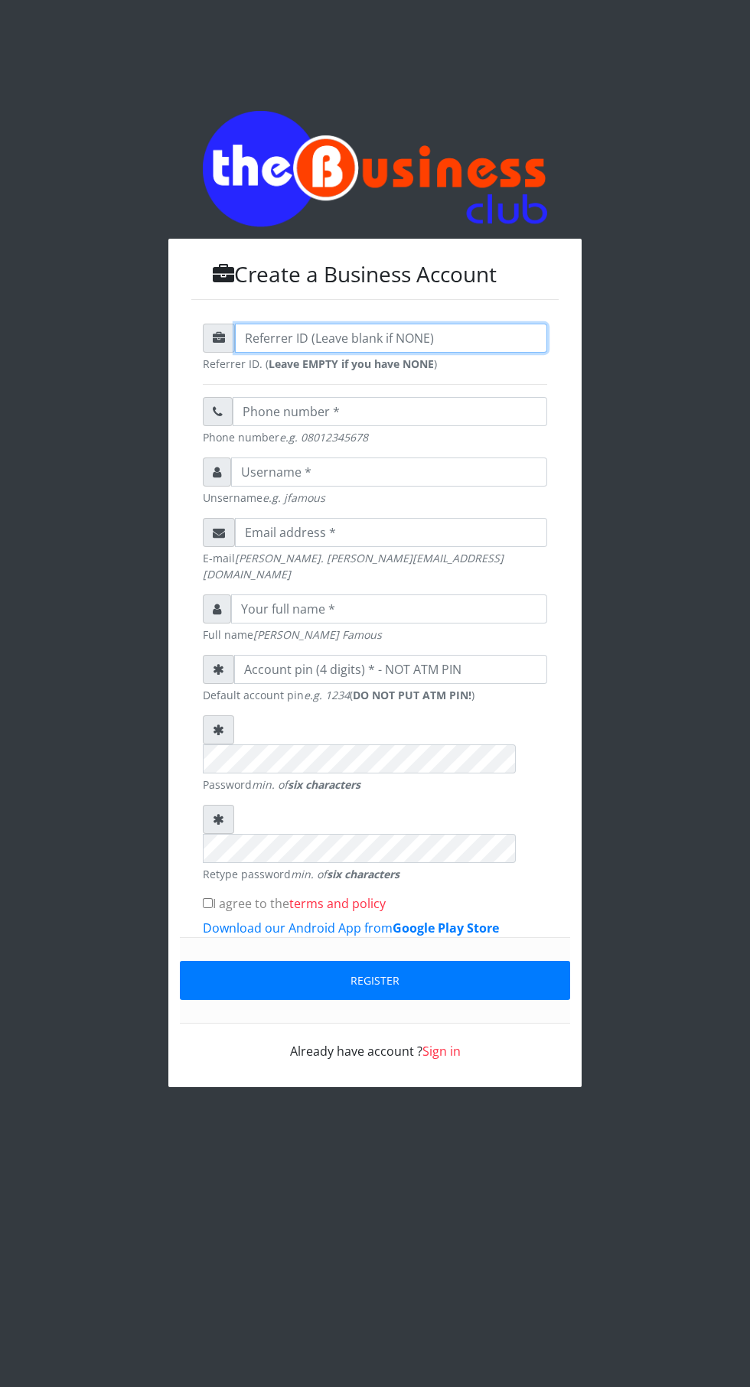
click at [284, 350] on input "text" at bounding box center [391, 338] width 312 height 29
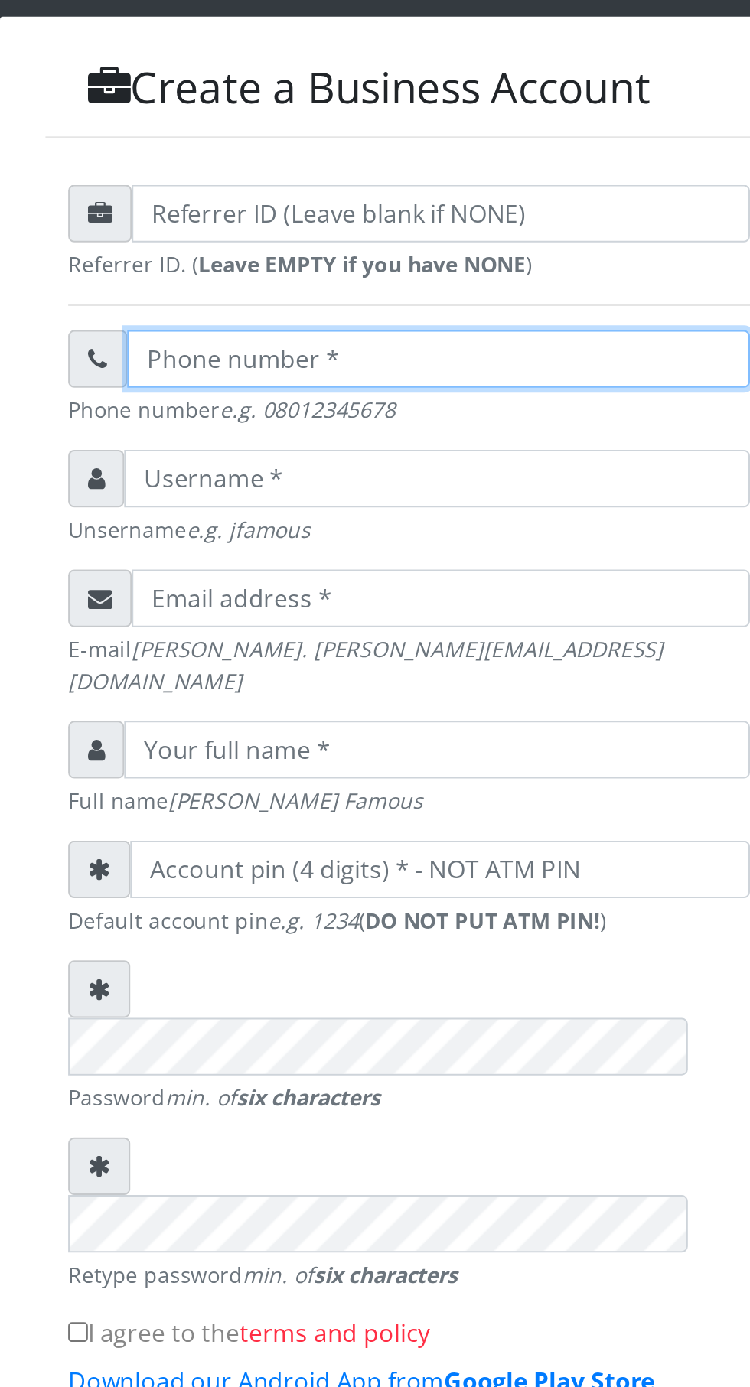
click at [264, 425] on input "text" at bounding box center [390, 411] width 314 height 29
type input "08038175665"
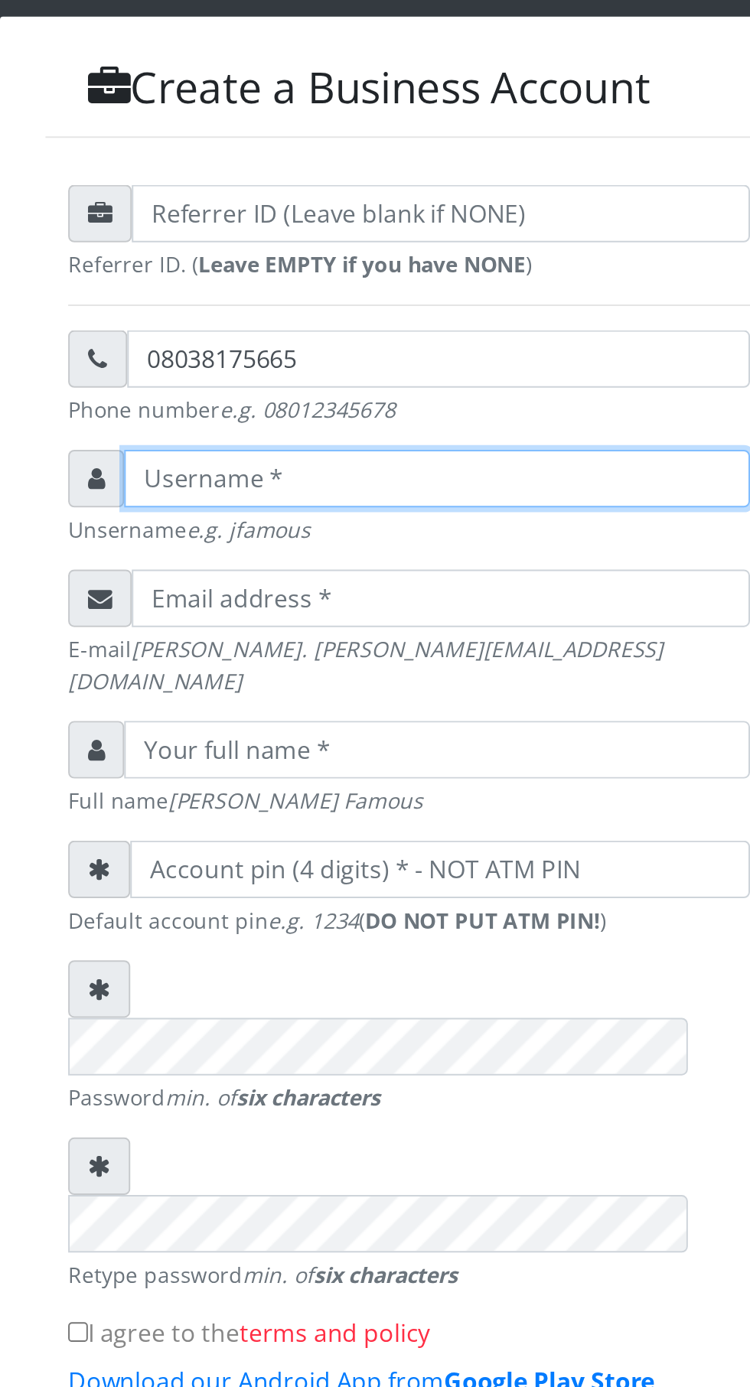
click at [369, 484] on input "text" at bounding box center [389, 472] width 316 height 29
click at [347, 486] on input "text" at bounding box center [389, 472] width 316 height 29
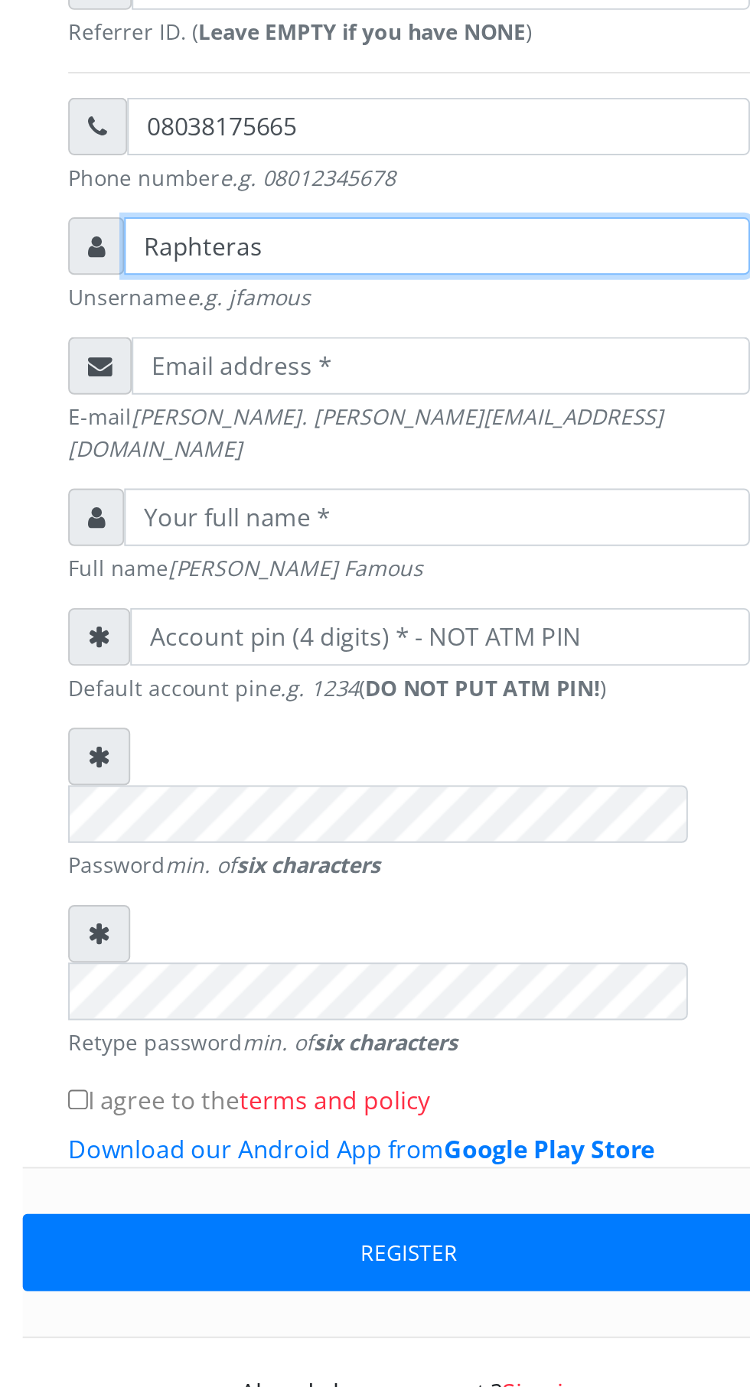
type input "Raphteras"
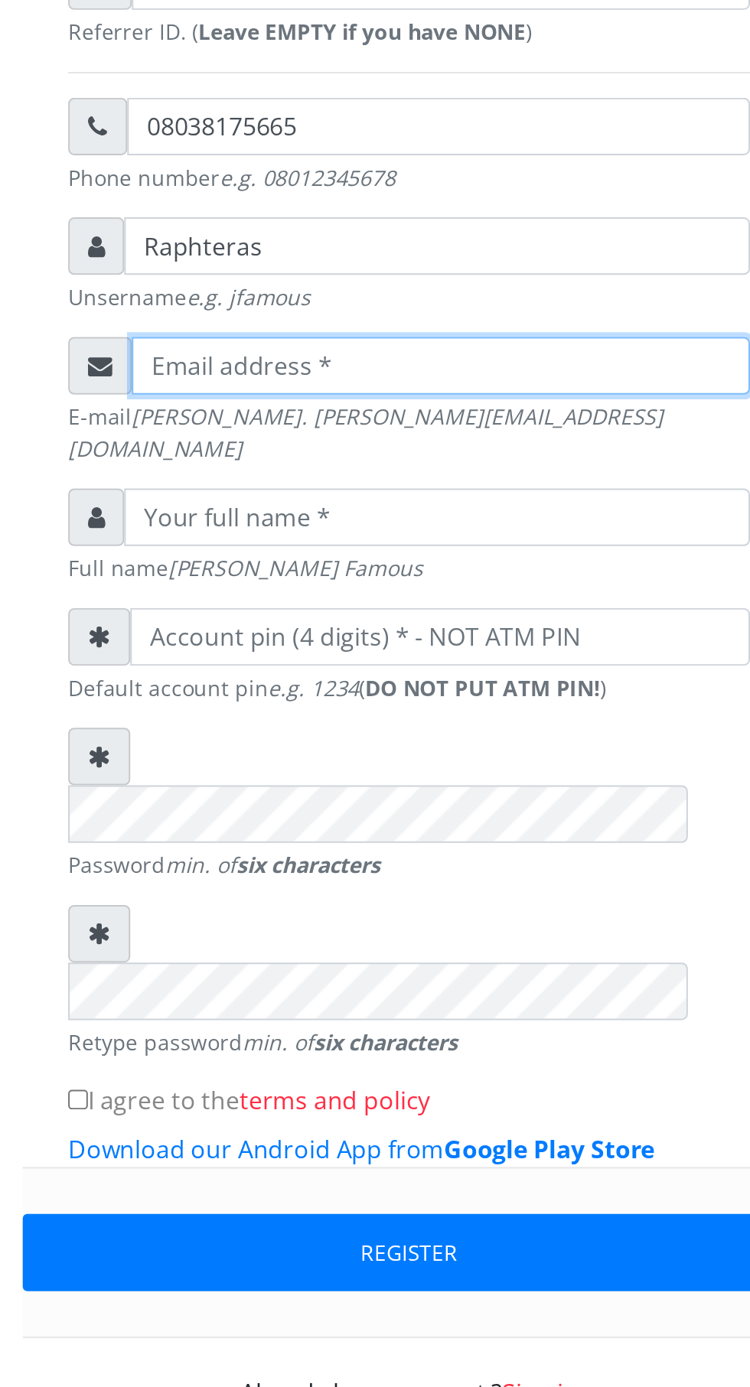
click at [398, 546] on input "email" at bounding box center [391, 532] width 312 height 29
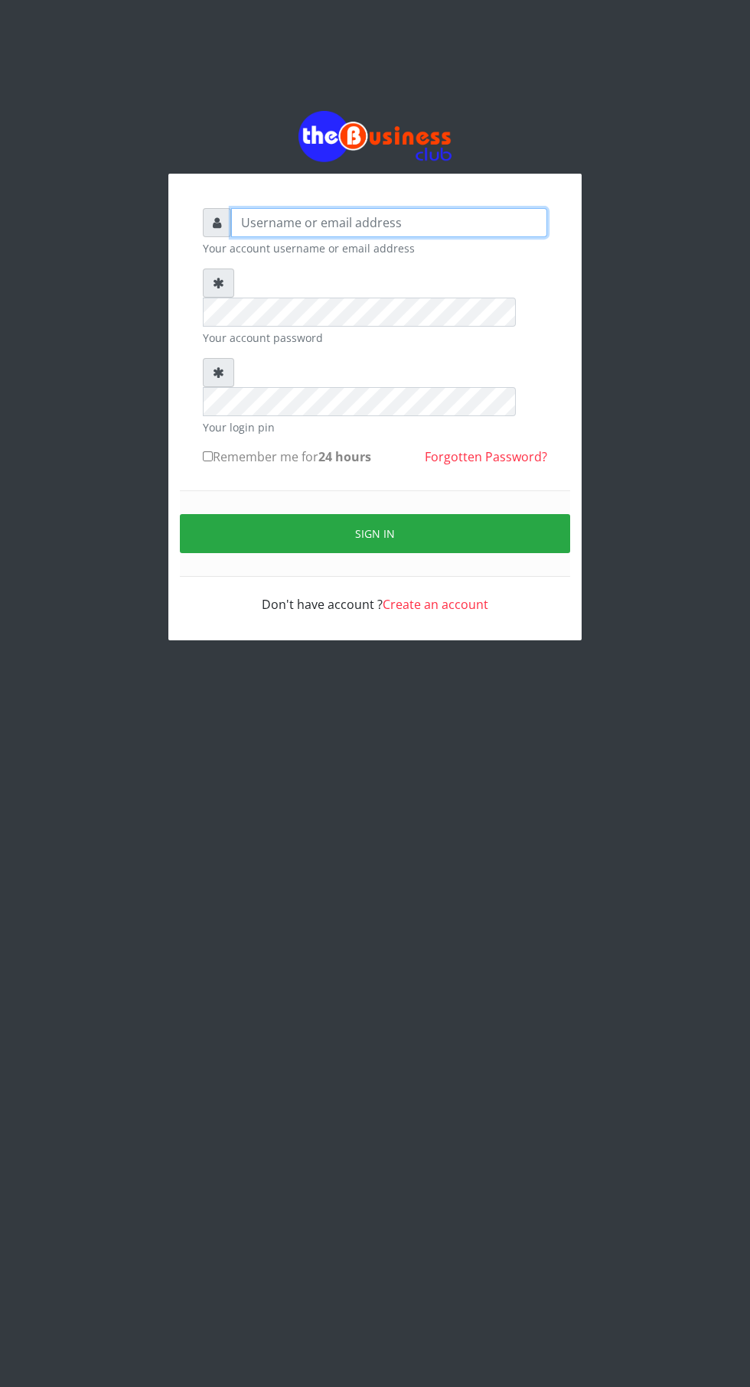
click at [435, 233] on input "text" at bounding box center [389, 222] width 316 height 29
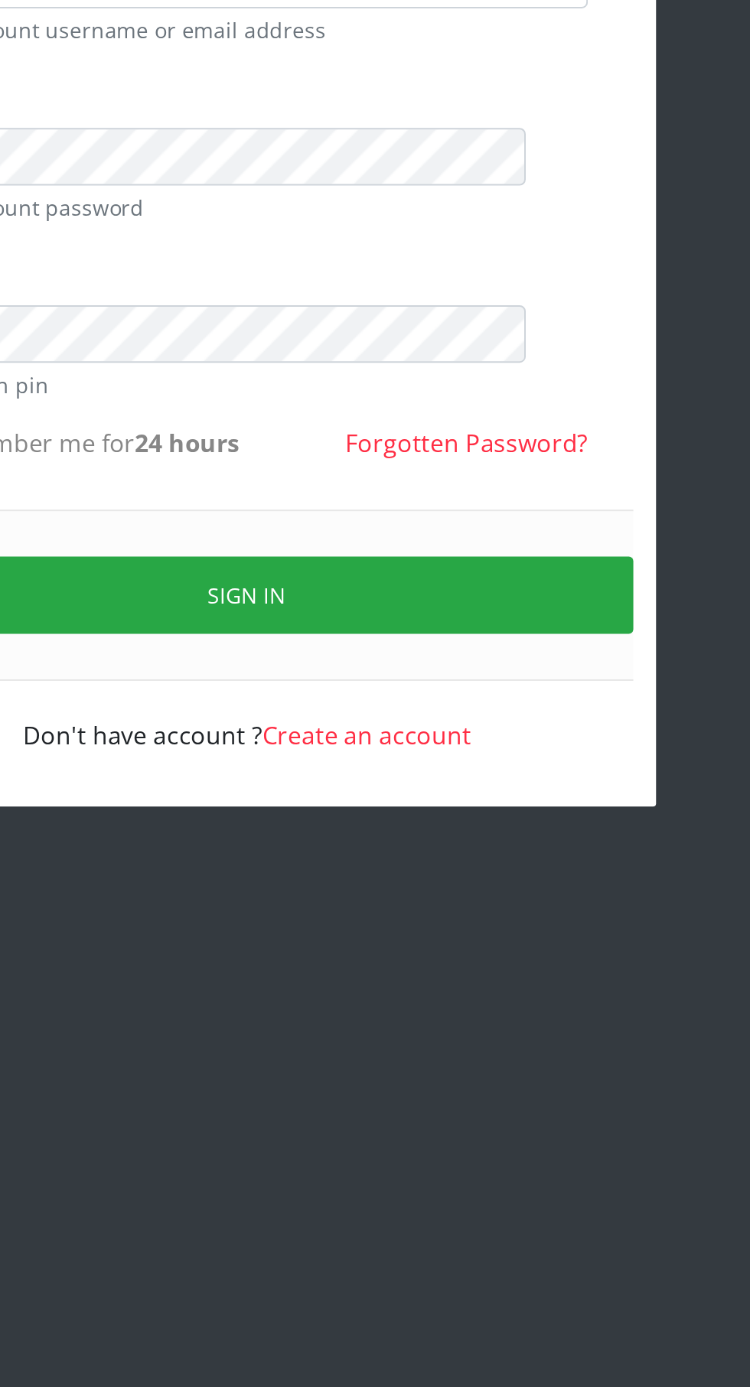
click at [426, 514] on button "Sign in" at bounding box center [375, 533] width 390 height 39
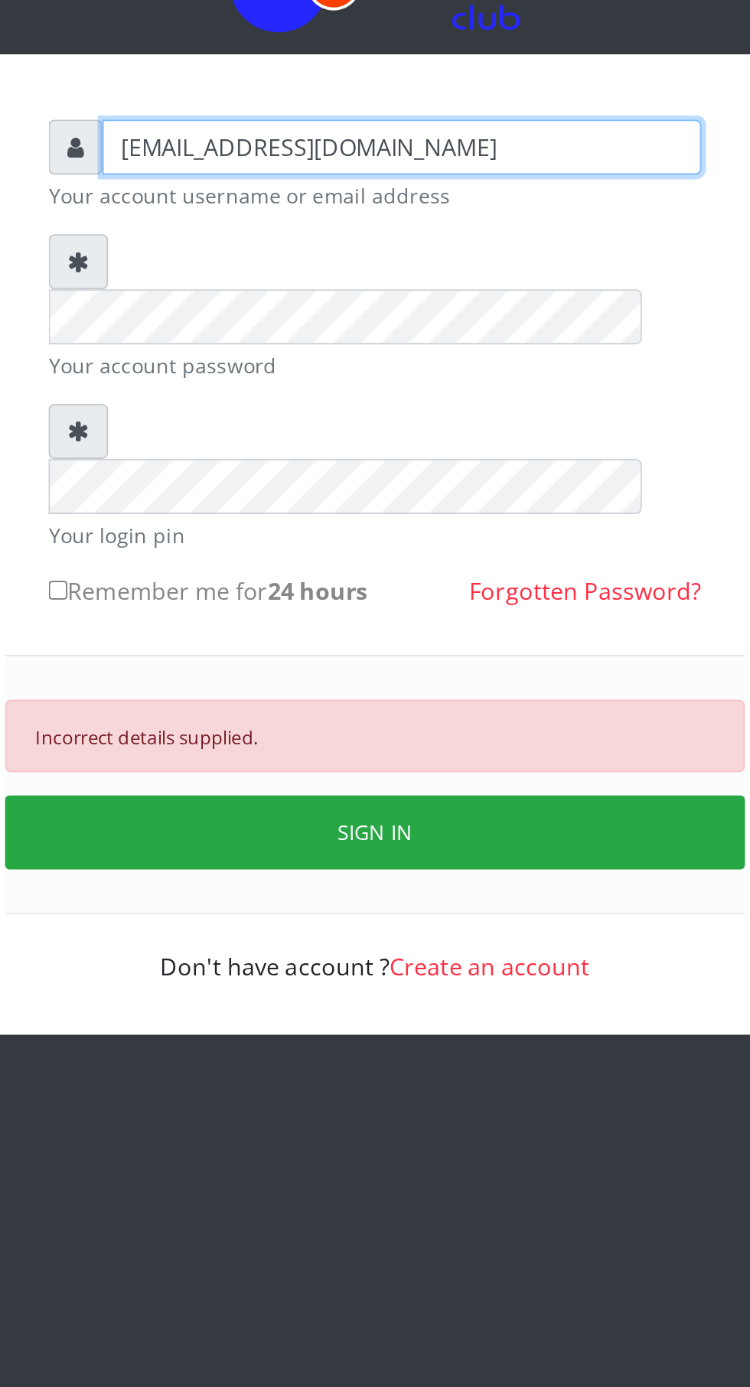
click at [464, 230] on input "[EMAIL_ADDRESS][DOMAIN_NAME]" at bounding box center [389, 222] width 316 height 29
type input "e"
type input "[PERSON_NAME]"
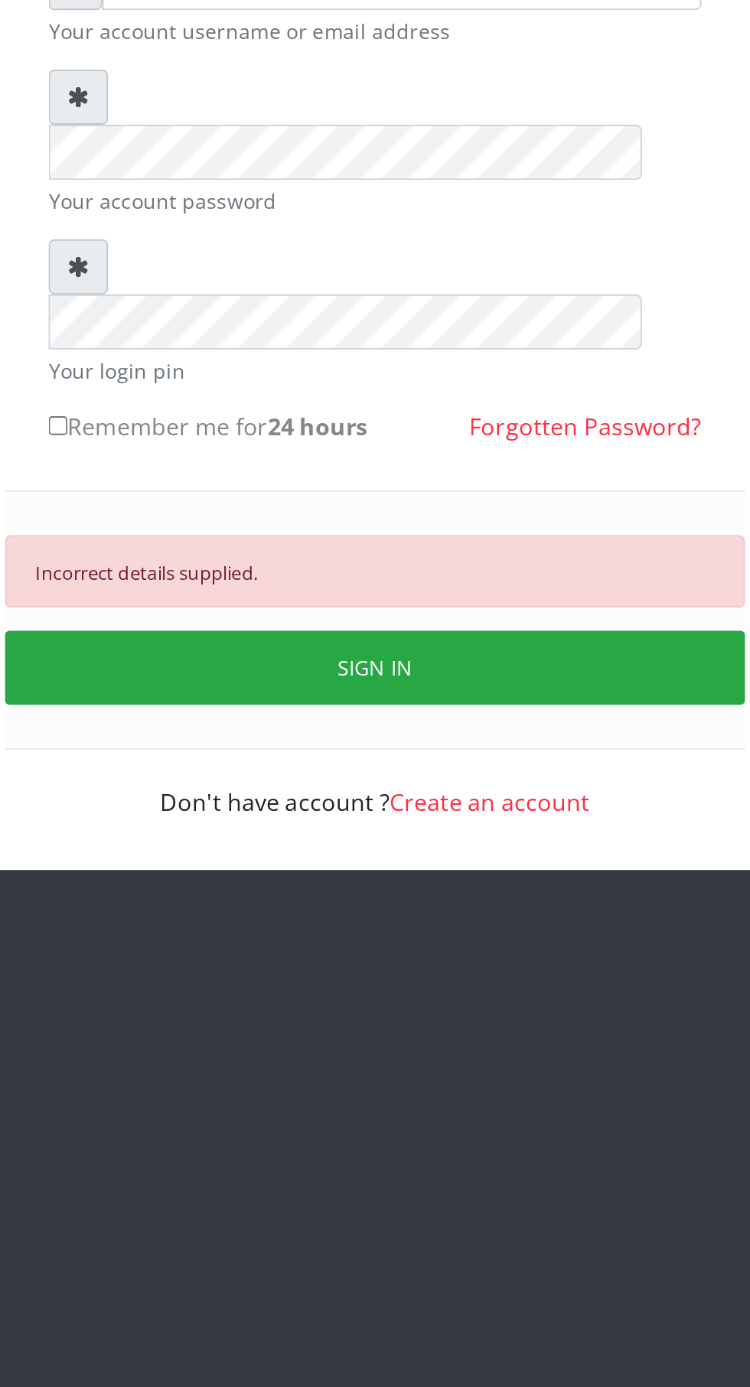
click at [411, 565] on button "SIGN IN" at bounding box center [375, 584] width 390 height 39
click at [465, 647] on link "Create an account" at bounding box center [436, 655] width 106 height 17
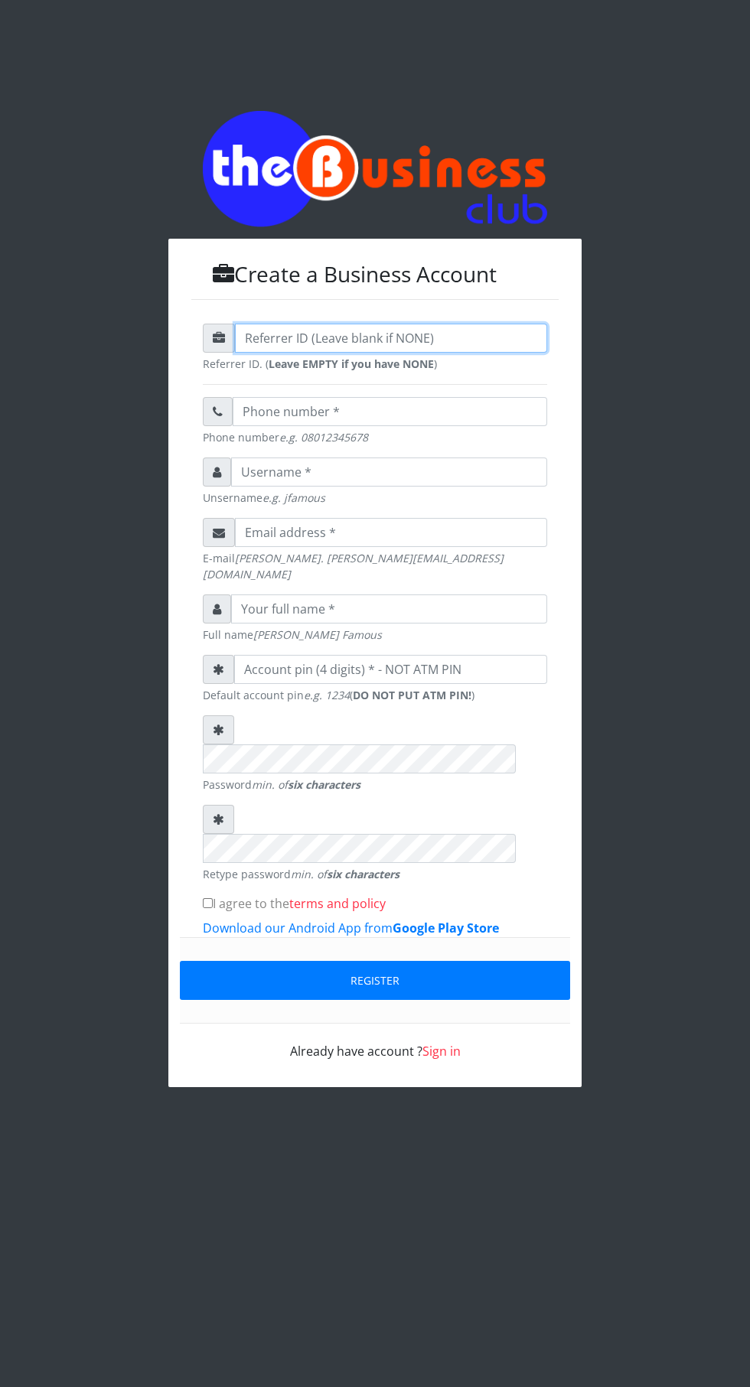
click at [440, 353] on input "text" at bounding box center [391, 338] width 312 height 29
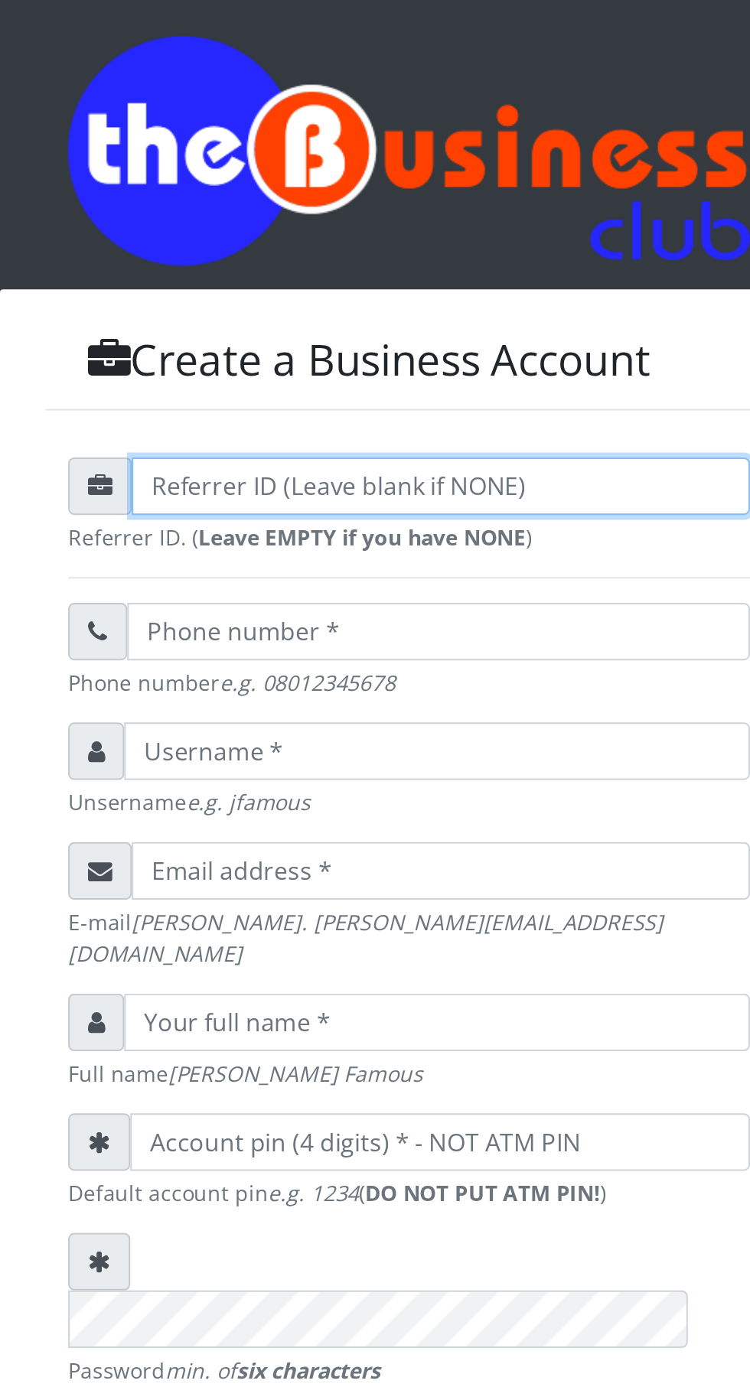
type input "Anuri2222"
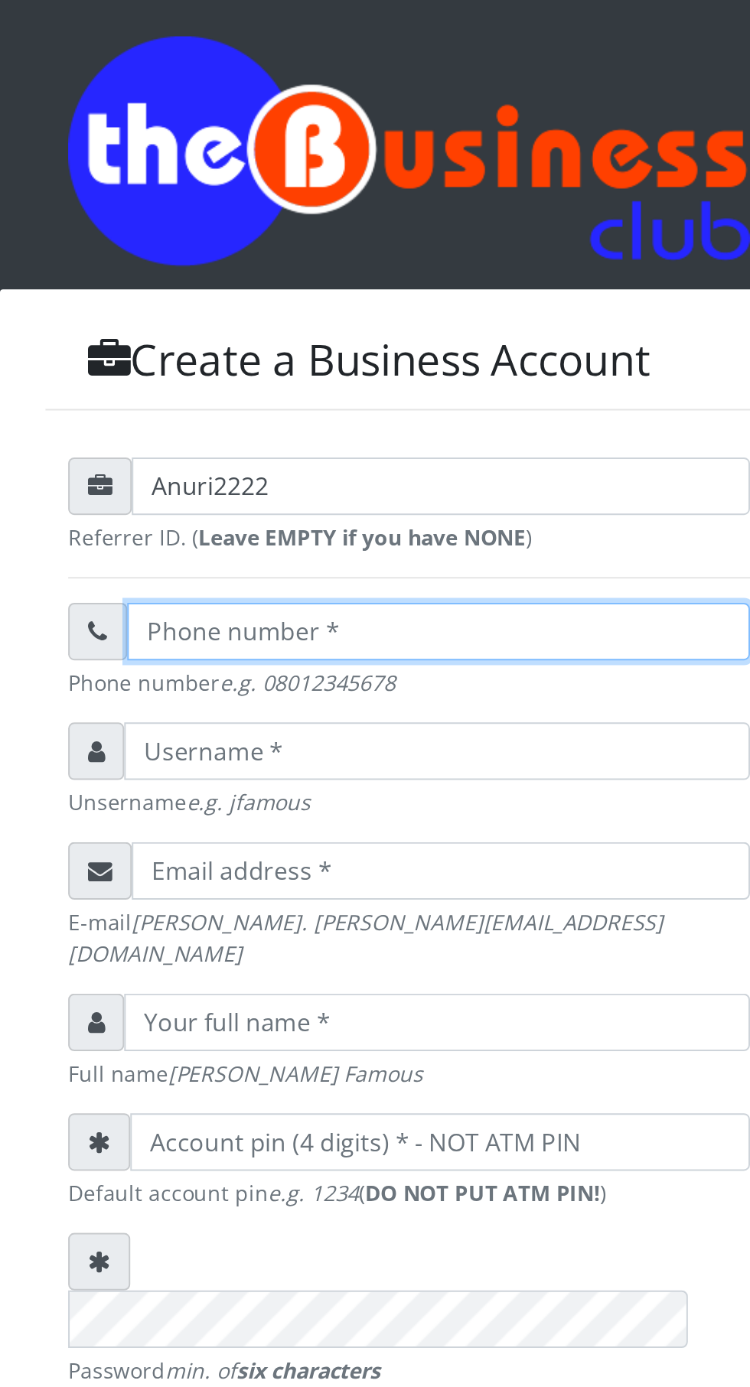
click at [386, 424] on input "text" at bounding box center [390, 411] width 314 height 29
type input "08038175665"
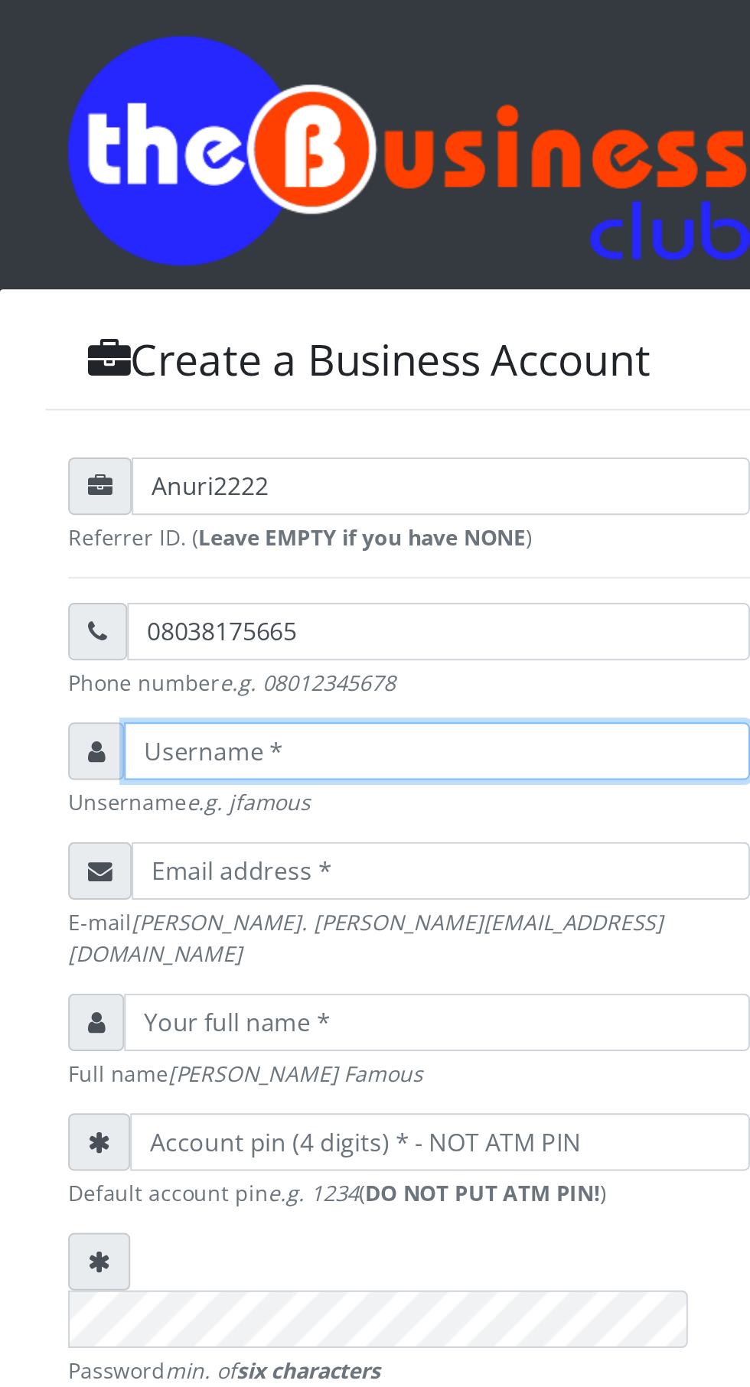
click at [390, 486] on input "text" at bounding box center [389, 472] width 316 height 29
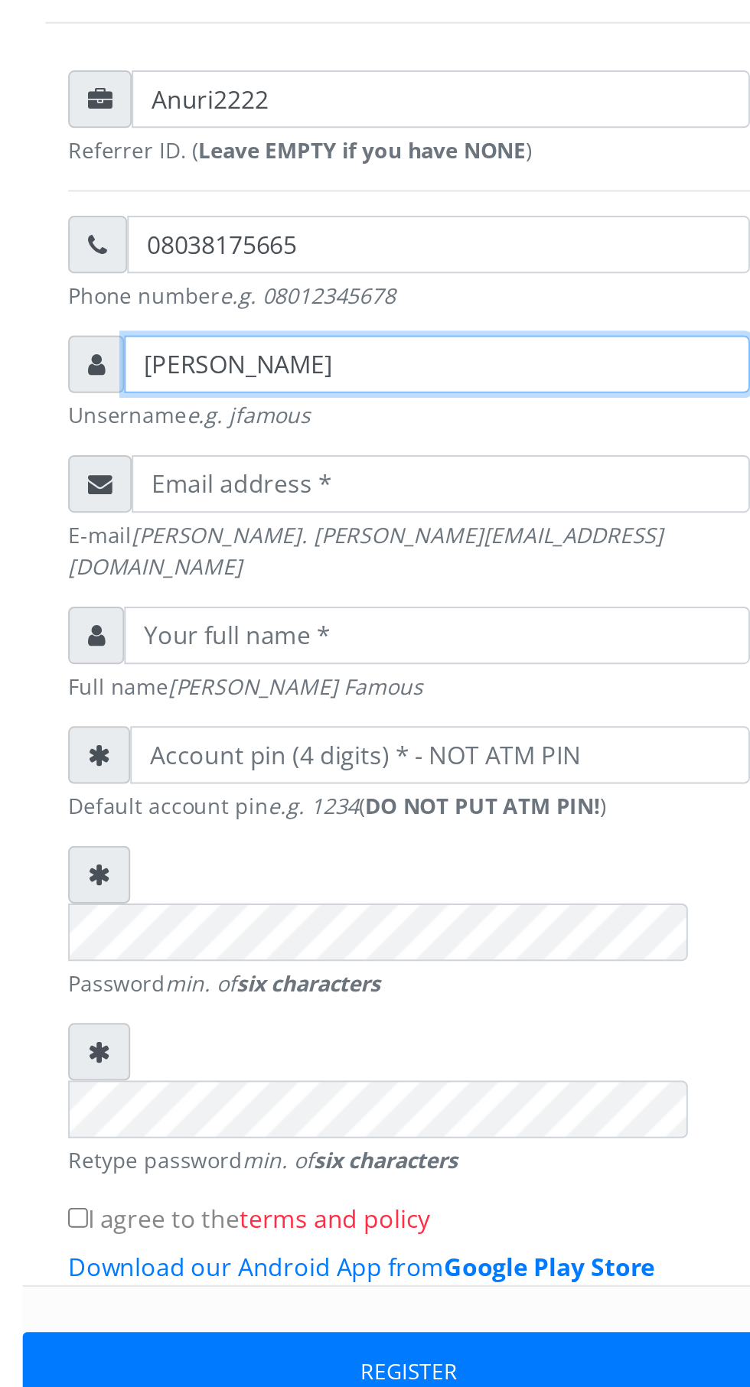
type input "Ogboh Chinelo"
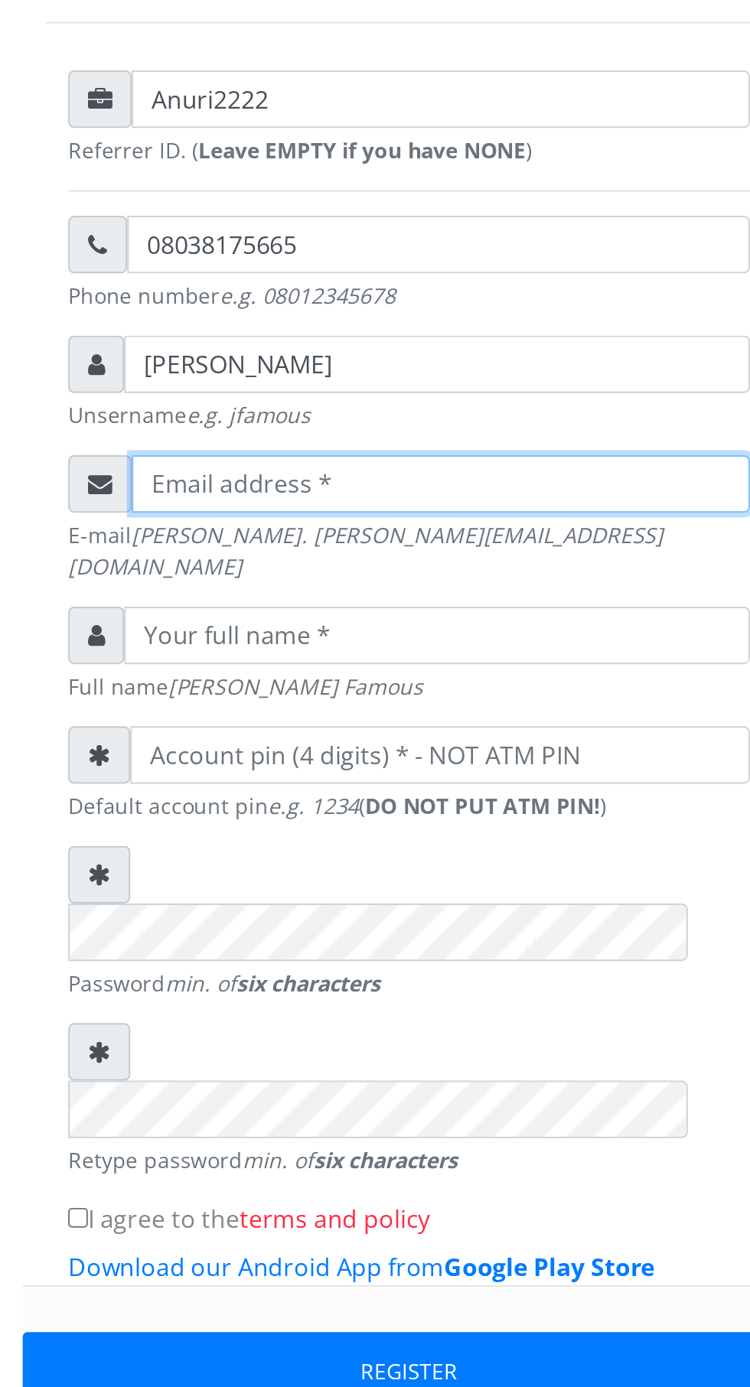
click at [400, 547] on input "email" at bounding box center [391, 532] width 312 height 29
type input "elommaugochukwu@gmail.com"
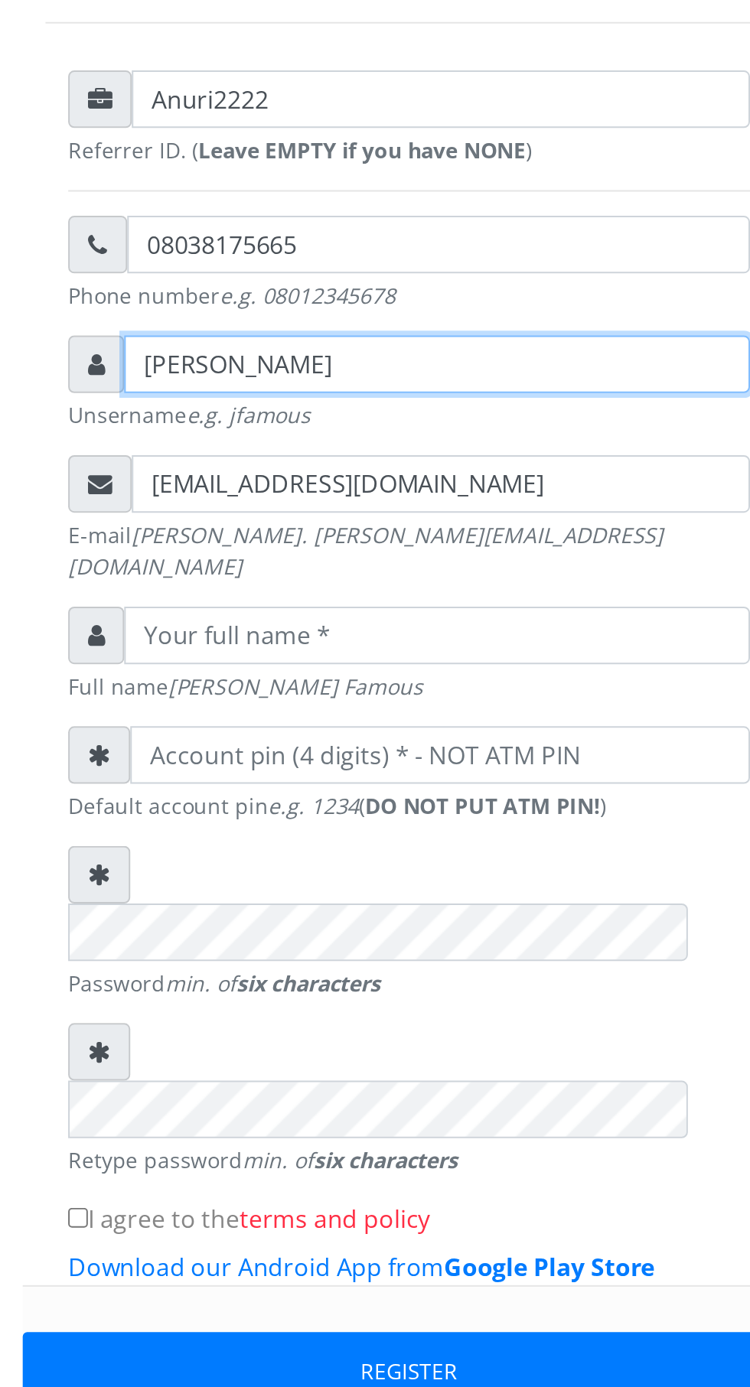
click at [377, 485] on input "Ogboh Chinelo" at bounding box center [389, 472] width 316 height 29
type input "O"
type input "Raphteras communication"
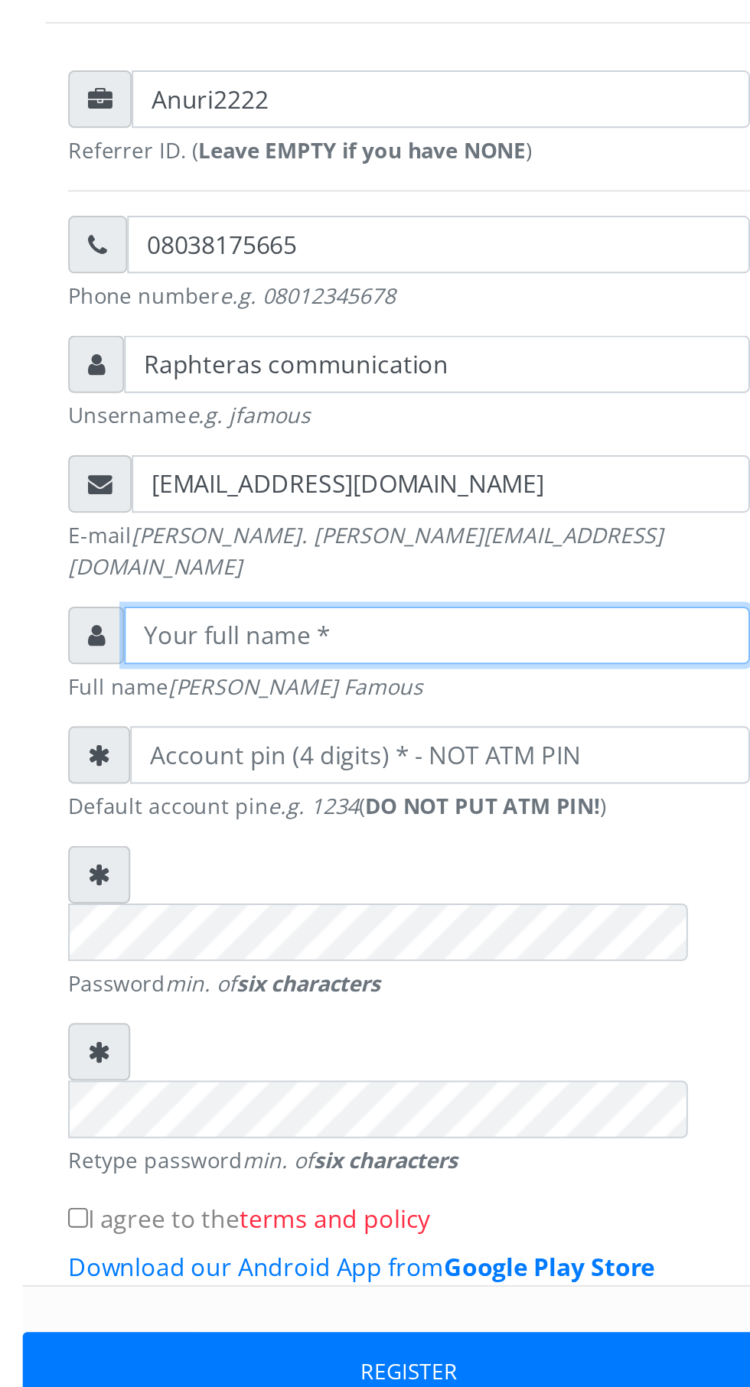
click at [357, 602] on input "text" at bounding box center [389, 609] width 316 height 29
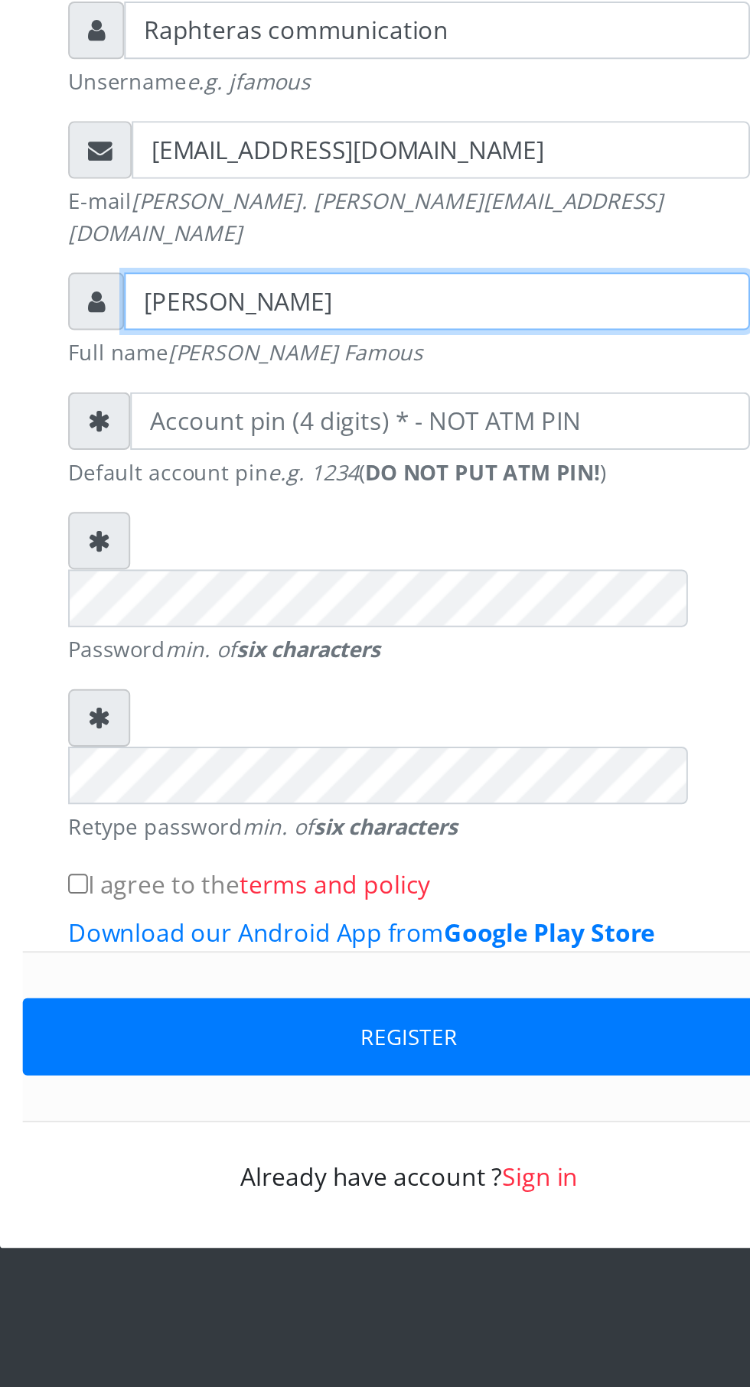
type input "Ogboh Chinelo"
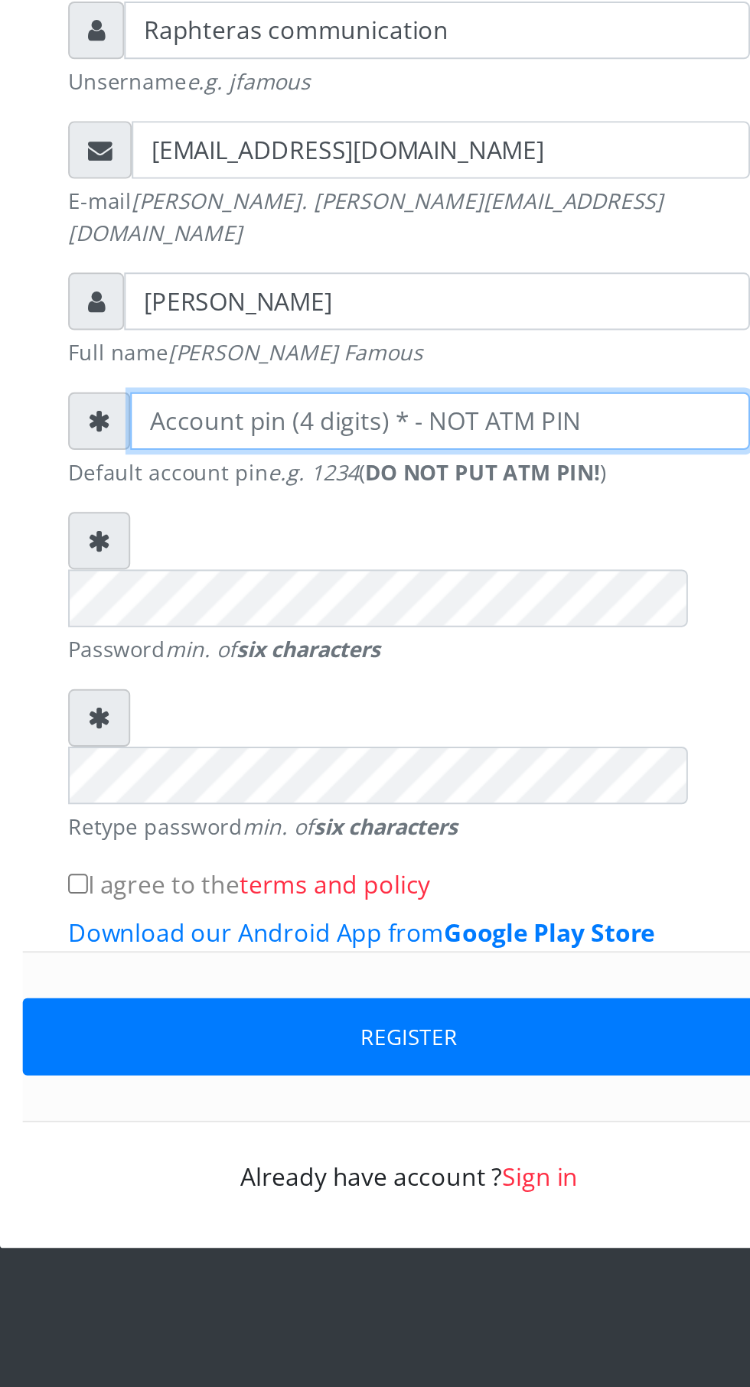
click at [389, 662] on input "number" at bounding box center [390, 669] width 313 height 29
type input "2020"
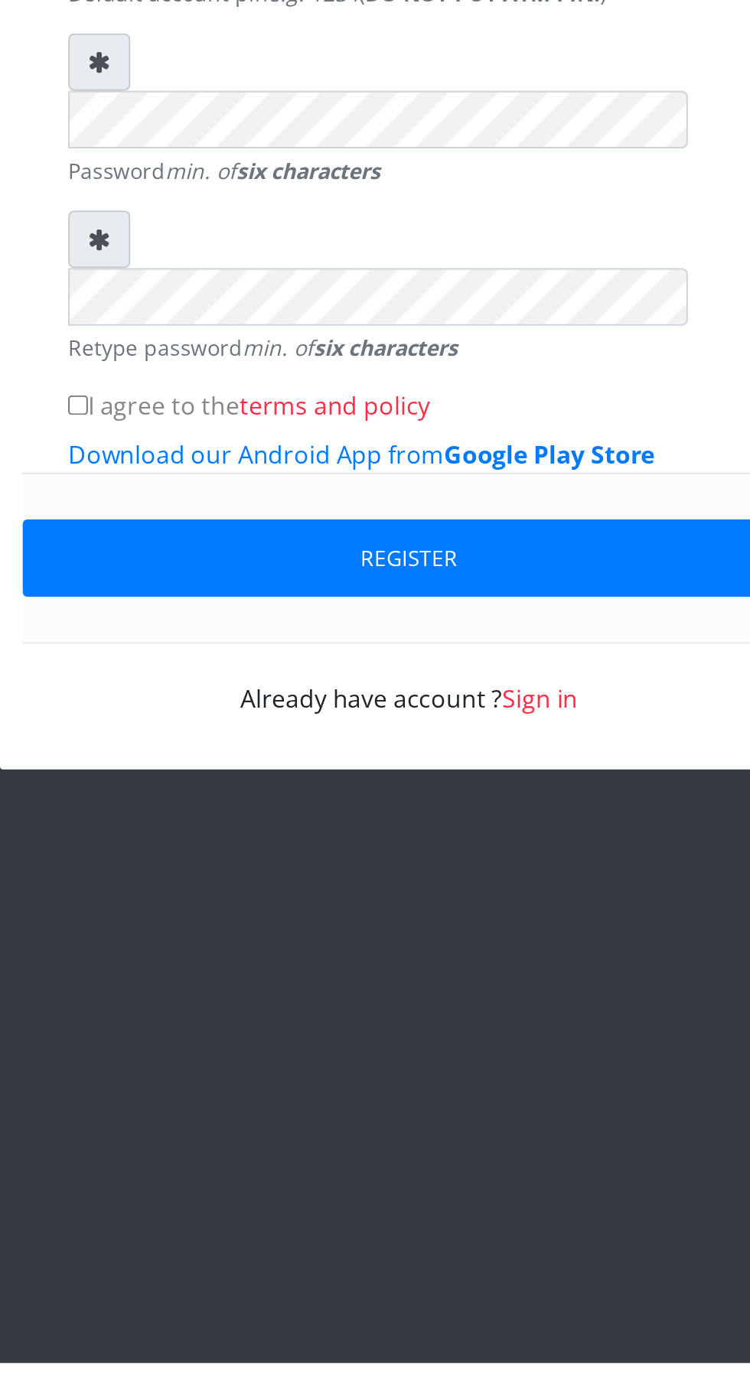
click at [458, 961] on button "Register" at bounding box center [375, 980] width 390 height 39
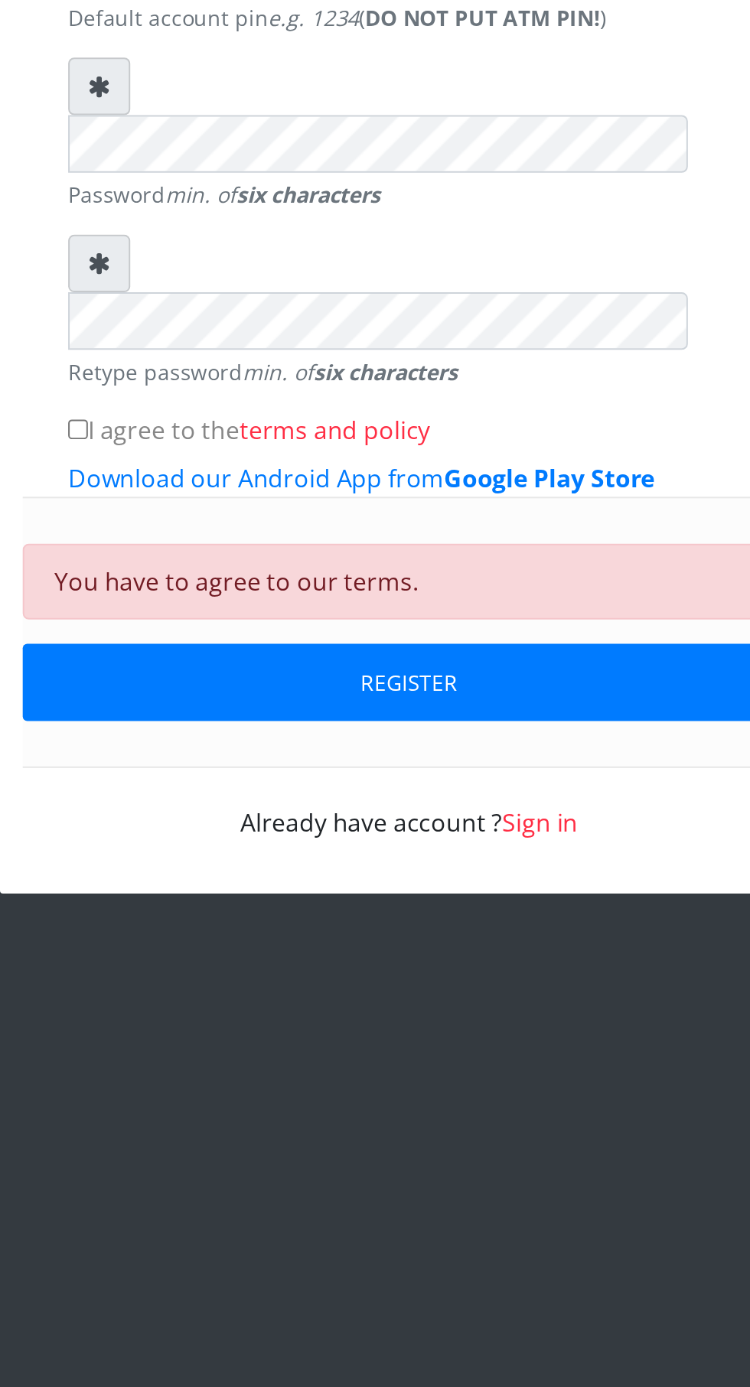
click at [213, 898] on input "I agree to the terms and policy" at bounding box center [208, 903] width 10 height 10
checkbox input "true"
click at [417, 1012] on button "Register" at bounding box center [375, 1031] width 390 height 39
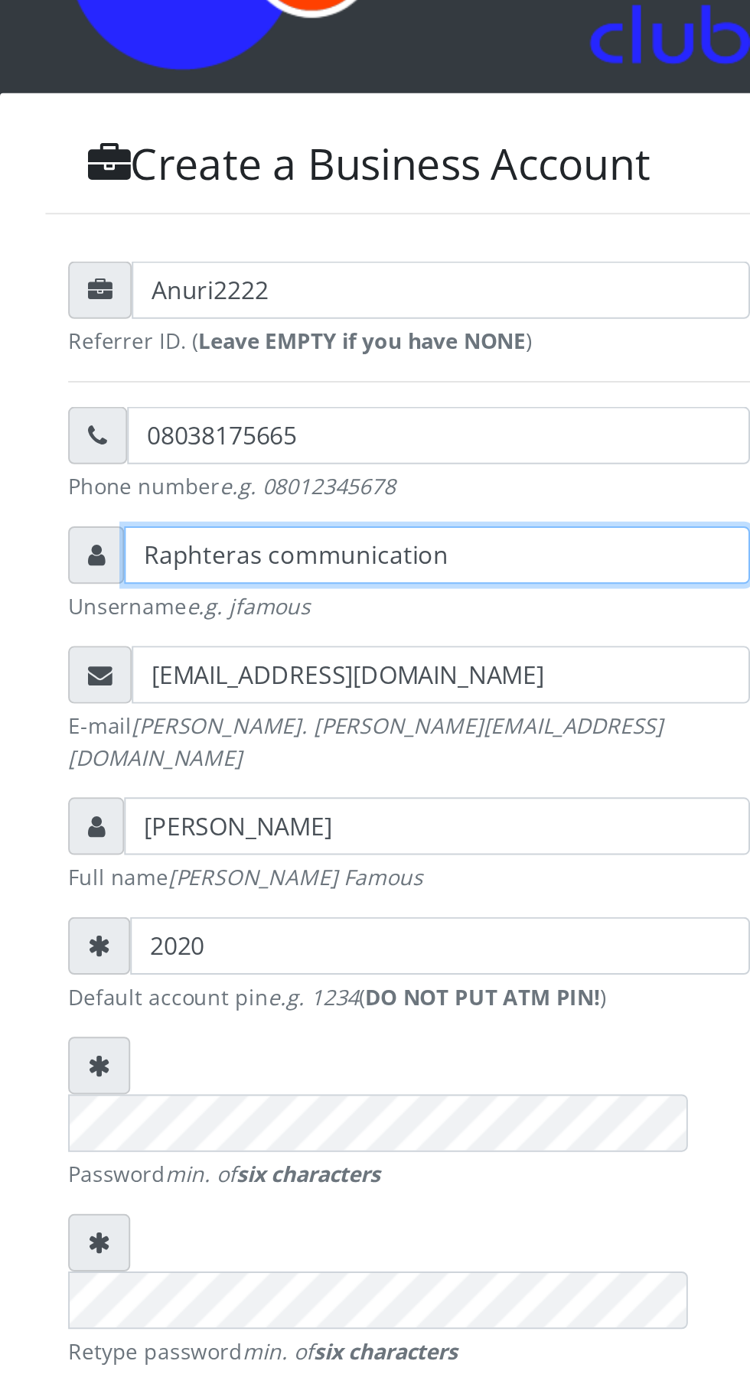
click at [397, 486] on input "Raphteras communication" at bounding box center [389, 472] width 316 height 29
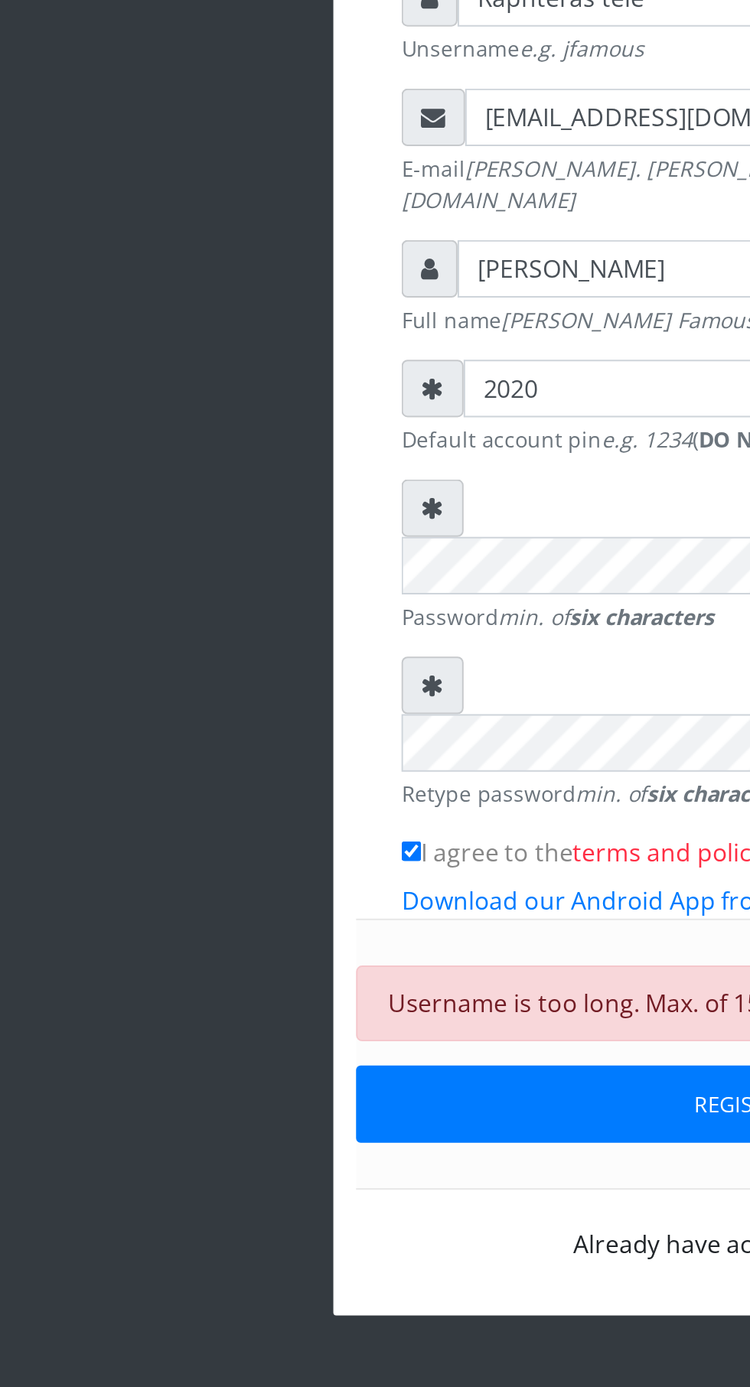
click at [63, 795] on div "Create a Business Account Anuri2222 Referrer ID. ( Leave EMPTY if you have NONE…" at bounding box center [375, 624] width 750 height 1249
click at [355, 1012] on button "REGISTER" at bounding box center [375, 1031] width 390 height 39
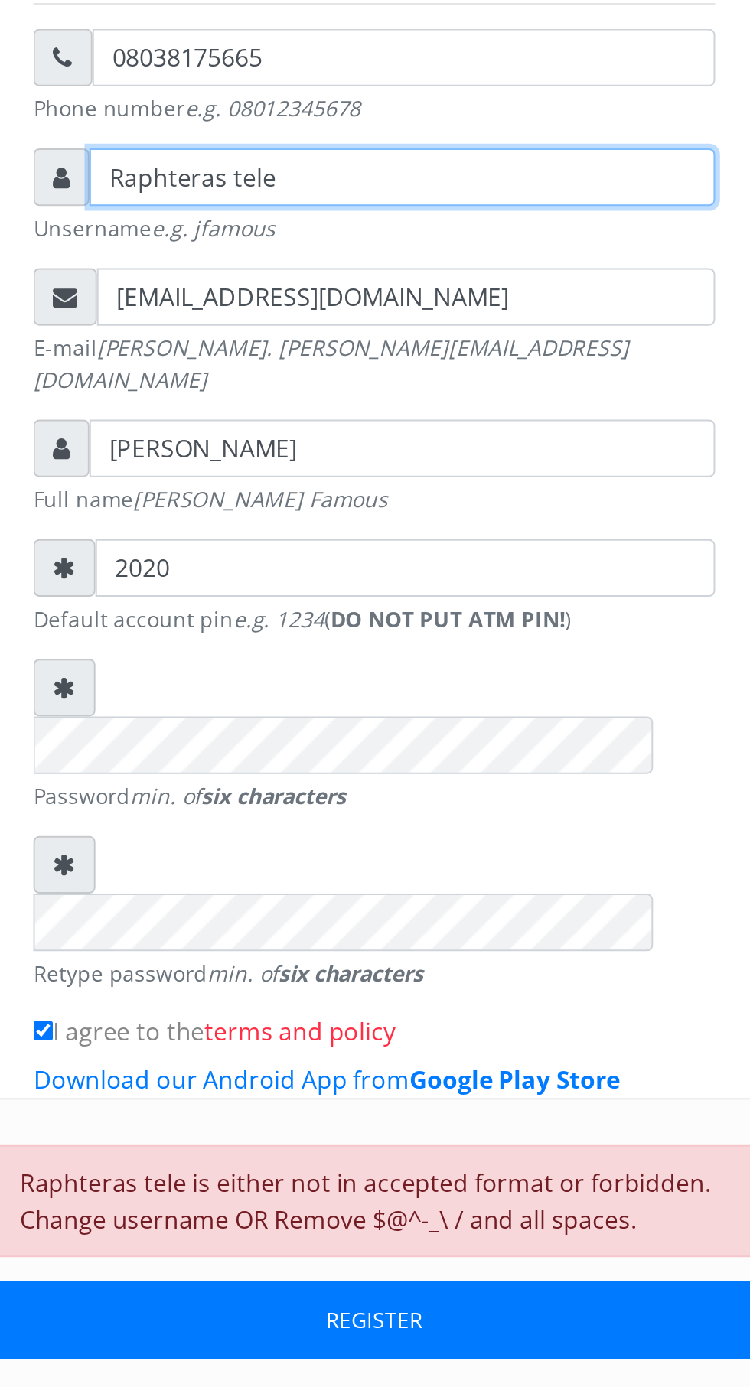
click at [350, 485] on input "Raphteras tele" at bounding box center [389, 472] width 316 height 29
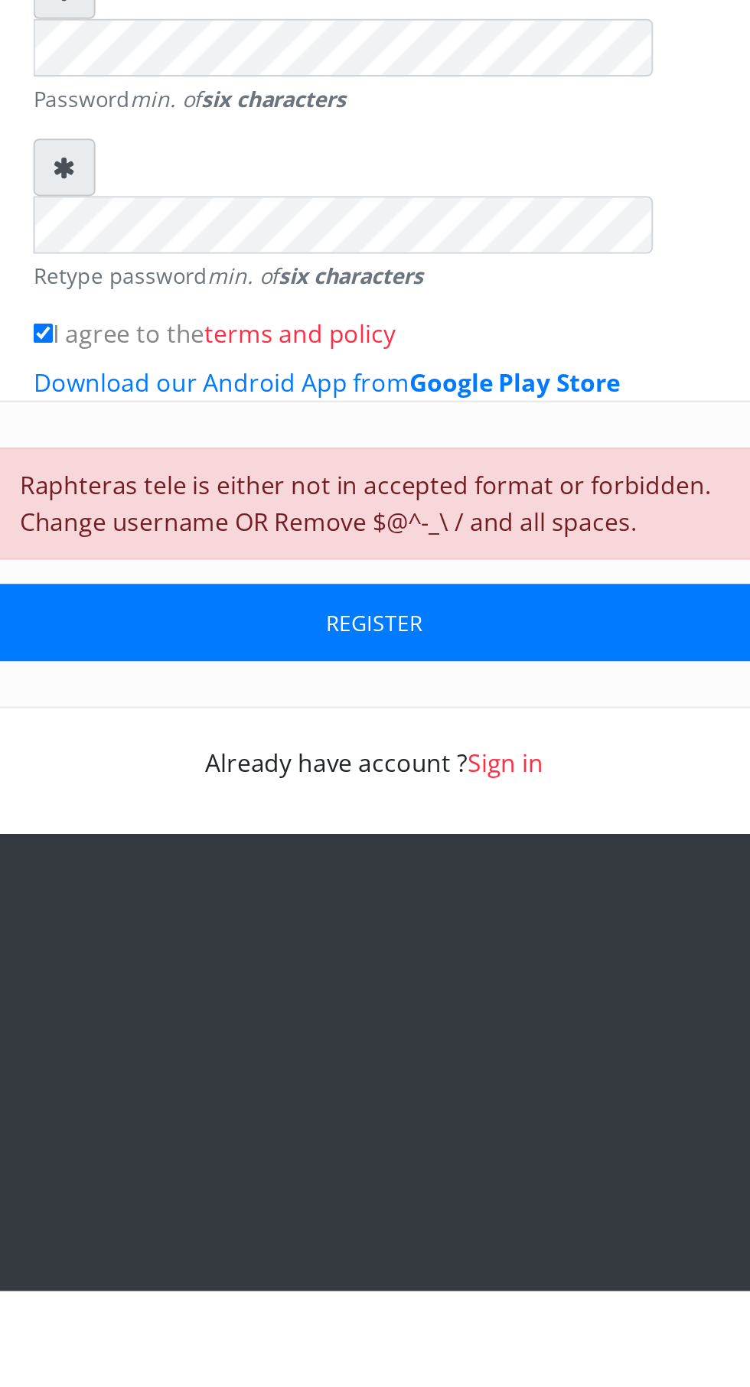
click at [397, 1030] on button "REGISTER" at bounding box center [375, 1049] width 390 height 39
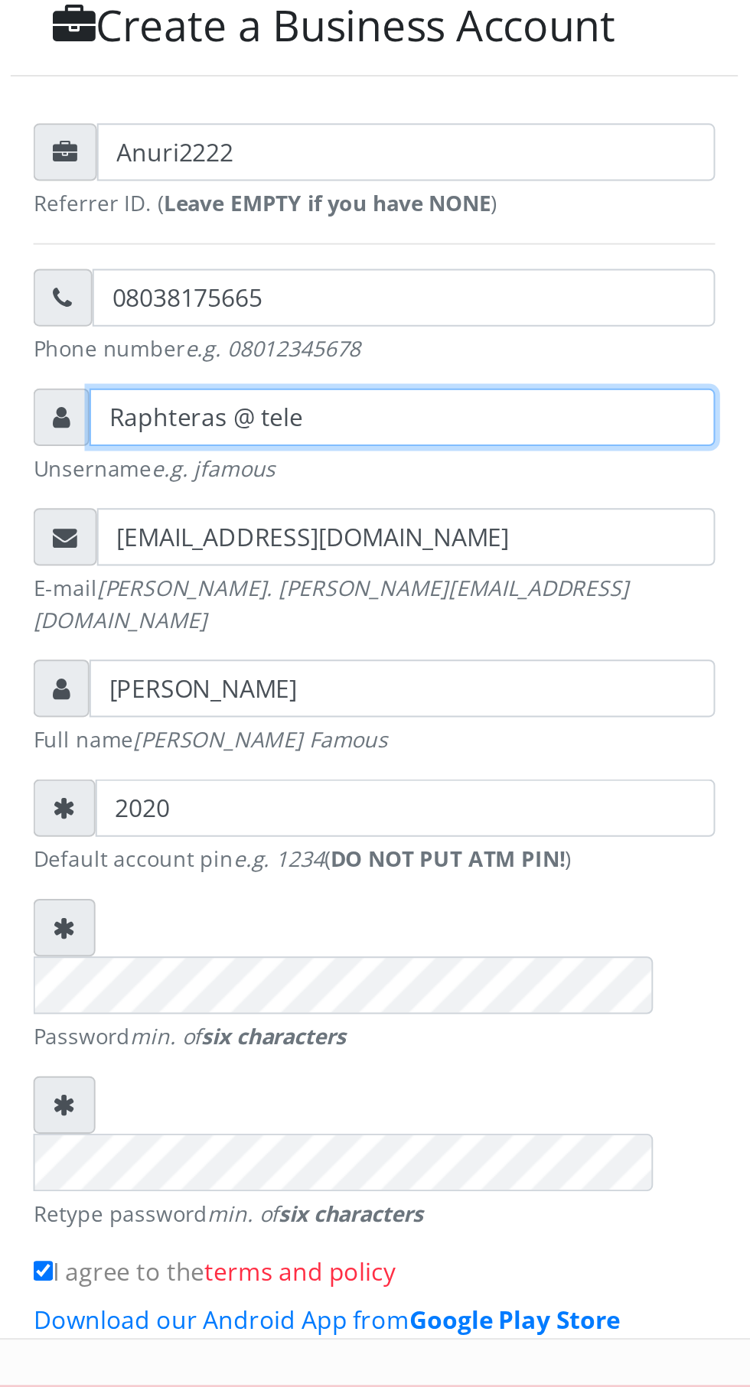
click at [386, 480] on input "Raphteras @ tele" at bounding box center [389, 472] width 316 height 29
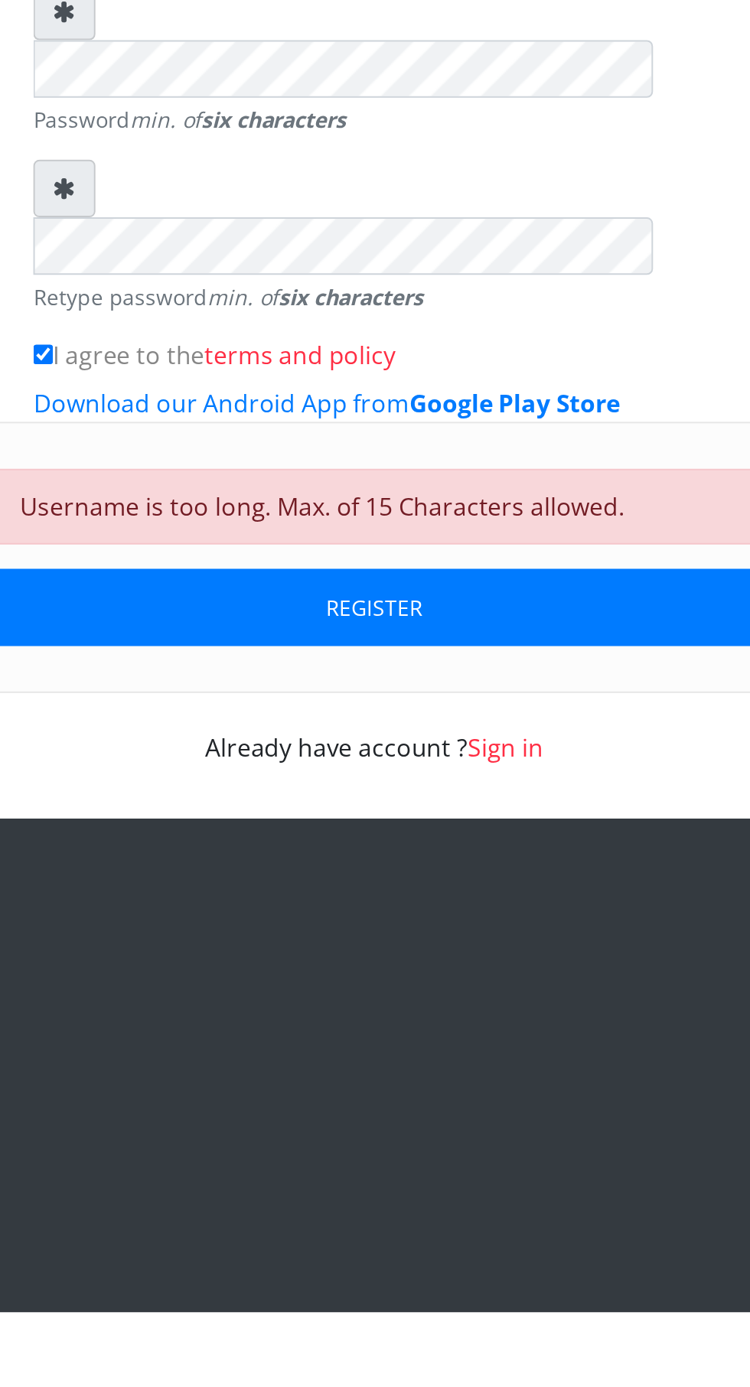
type input "Raphteras"
click at [438, 1012] on button "REGISTER" at bounding box center [375, 1031] width 390 height 39
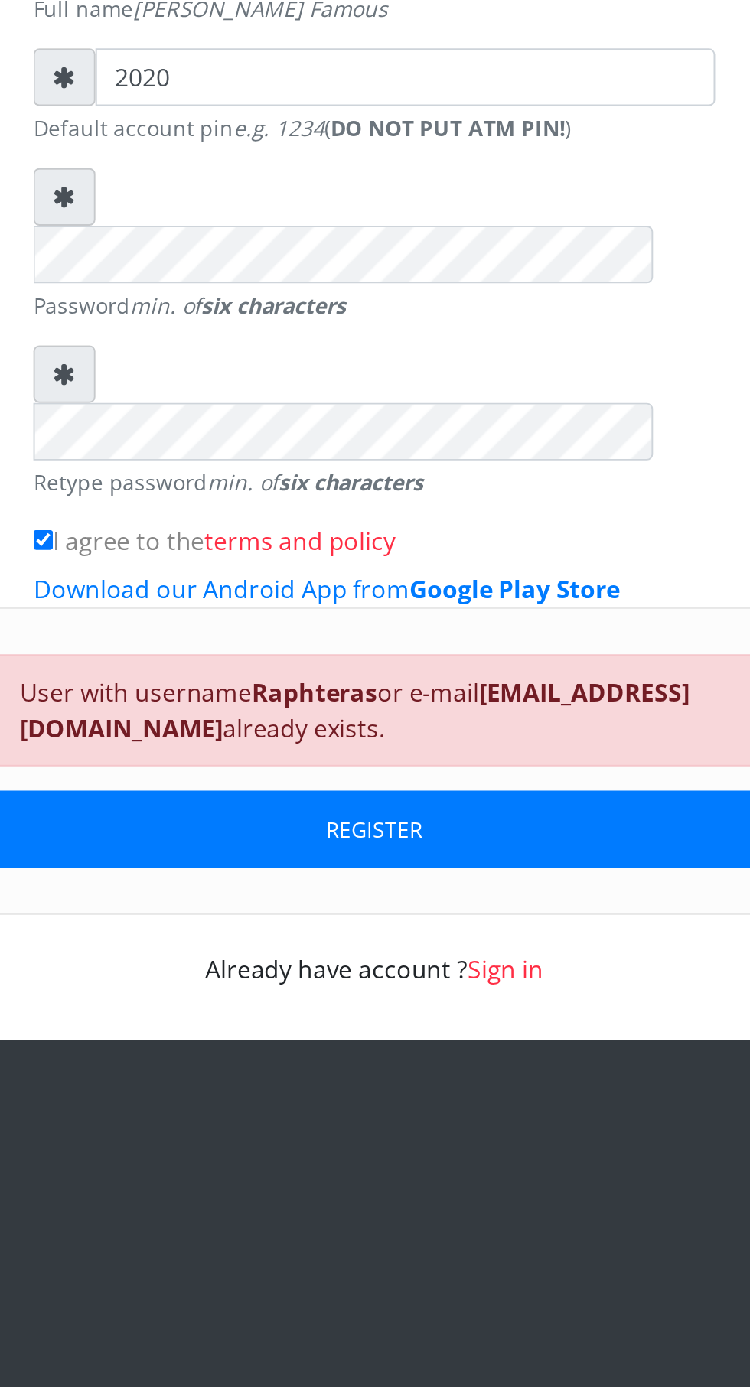
click at [372, 972] on b "[EMAIL_ADDRESS][DOMAIN_NAME]" at bounding box center [365, 989] width 338 height 35
click at [396, 1093] on div "Already have account ? Sign in" at bounding box center [375, 1111] width 344 height 37
click at [322, 1093] on div "Already have account ? Sign in" at bounding box center [375, 1111] width 344 height 37
click at [357, 1093] on div "Already have account ? Sign in" at bounding box center [375, 1111] width 344 height 37
click at [455, 1112] on link "Sign in" at bounding box center [441, 1120] width 38 height 17
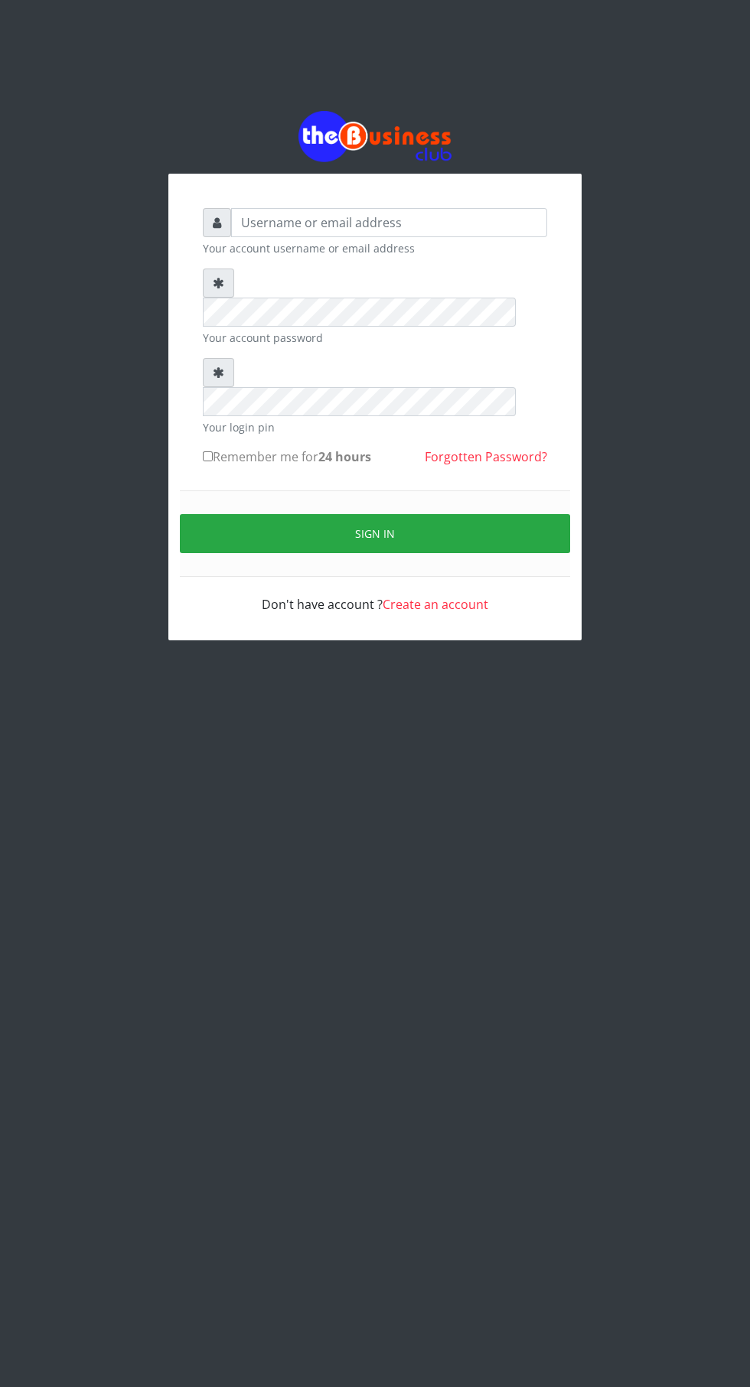
click at [522, 448] on link "Forgotten Password?" at bounding box center [486, 456] width 122 height 17
click at [461, 514] on button "Sign in" at bounding box center [375, 533] width 390 height 39
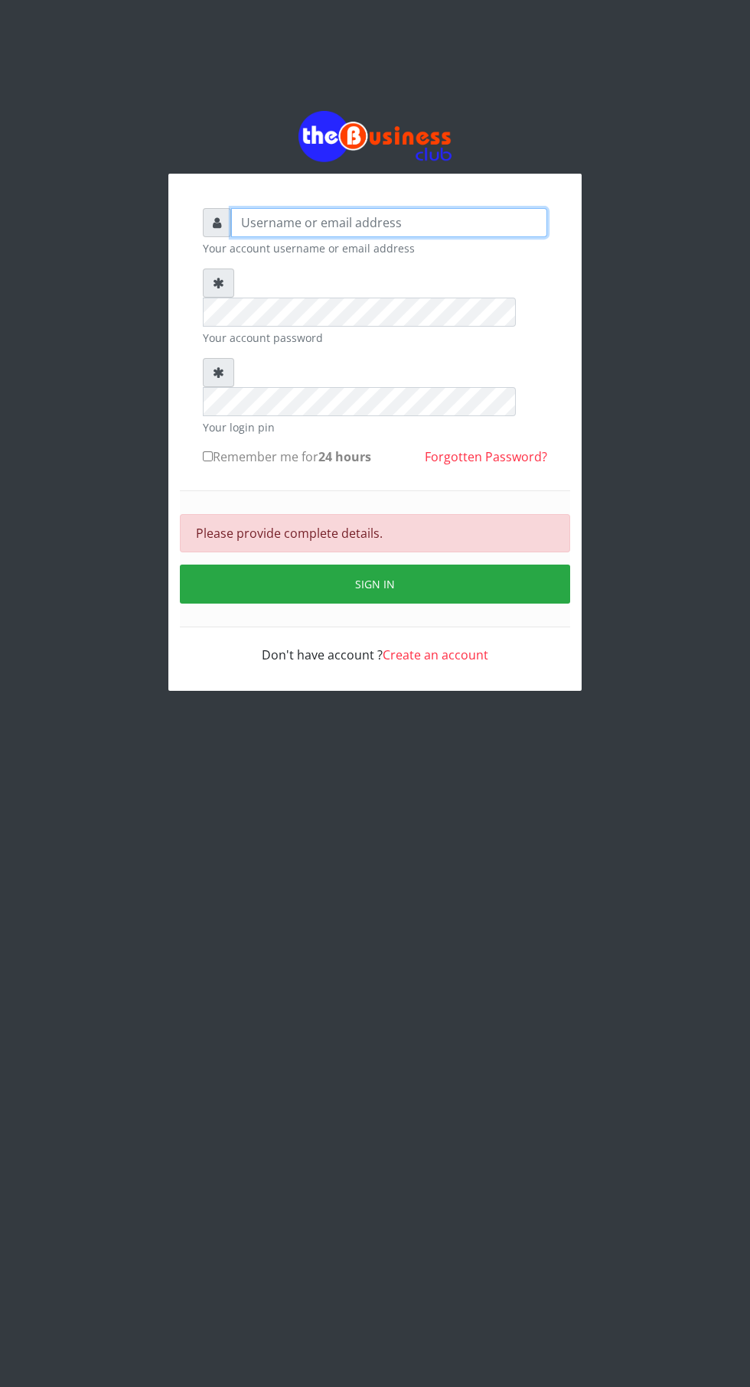
click at [370, 234] on input "text" at bounding box center [389, 222] width 316 height 29
click at [416, 237] on input "text" at bounding box center [389, 222] width 316 height 29
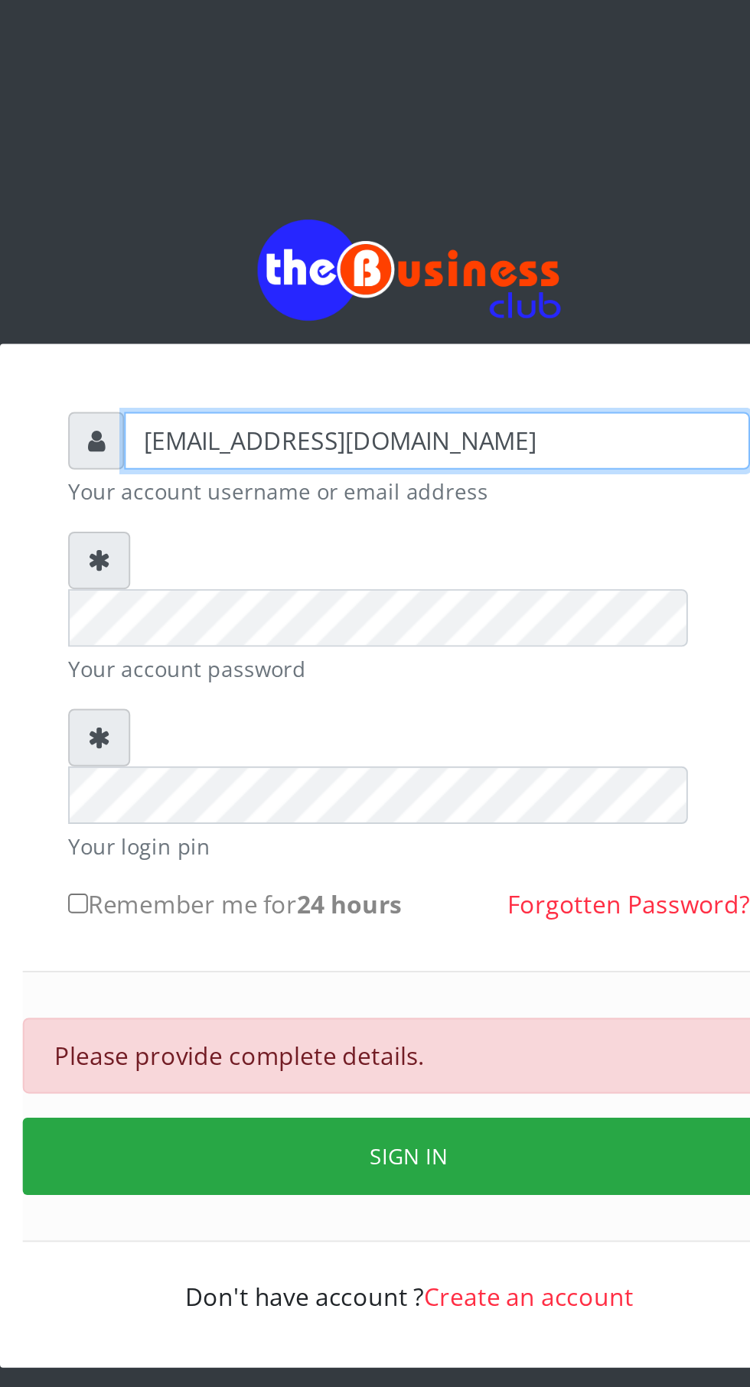
type input "[EMAIL_ADDRESS][DOMAIN_NAME]"
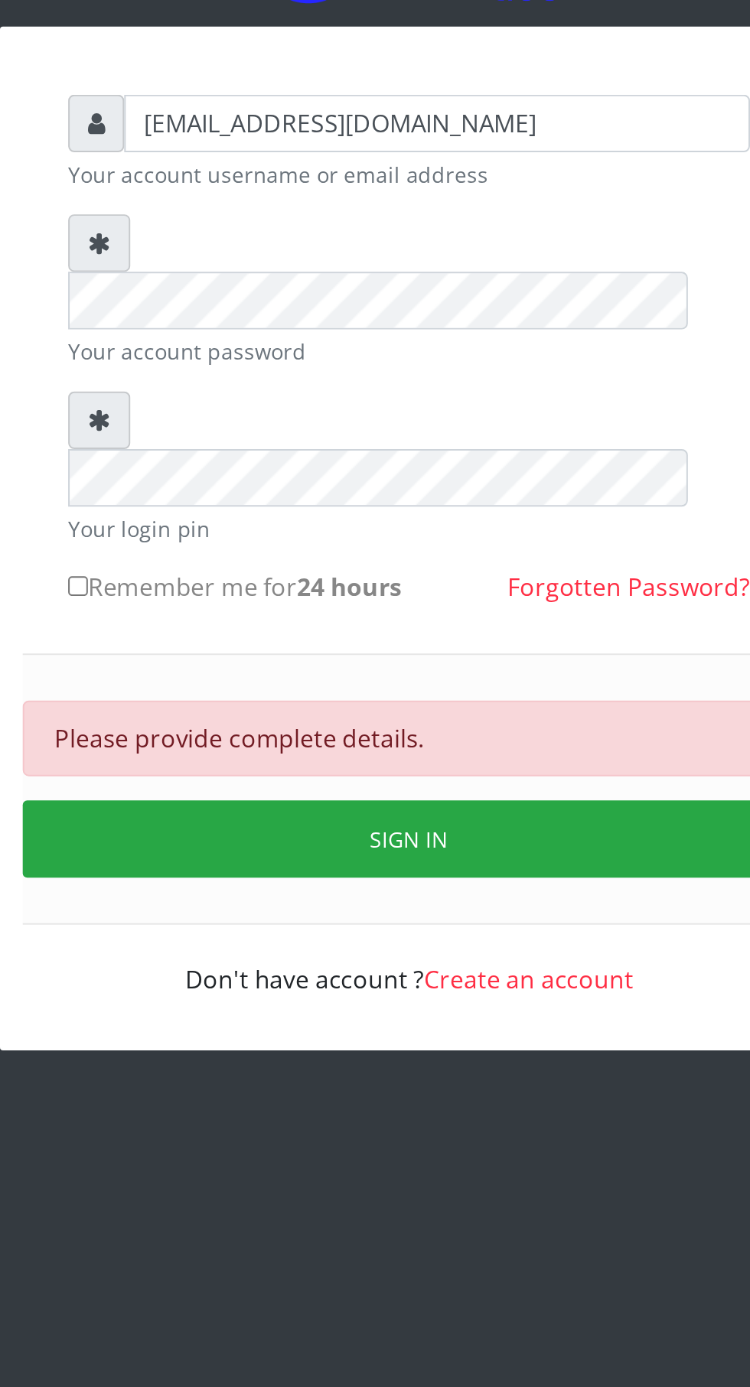
click at [213, 451] on input "Remember me for 24 hours" at bounding box center [208, 456] width 10 height 10
checkbox input "true"
click at [451, 565] on button "Sign in" at bounding box center [375, 584] width 390 height 39
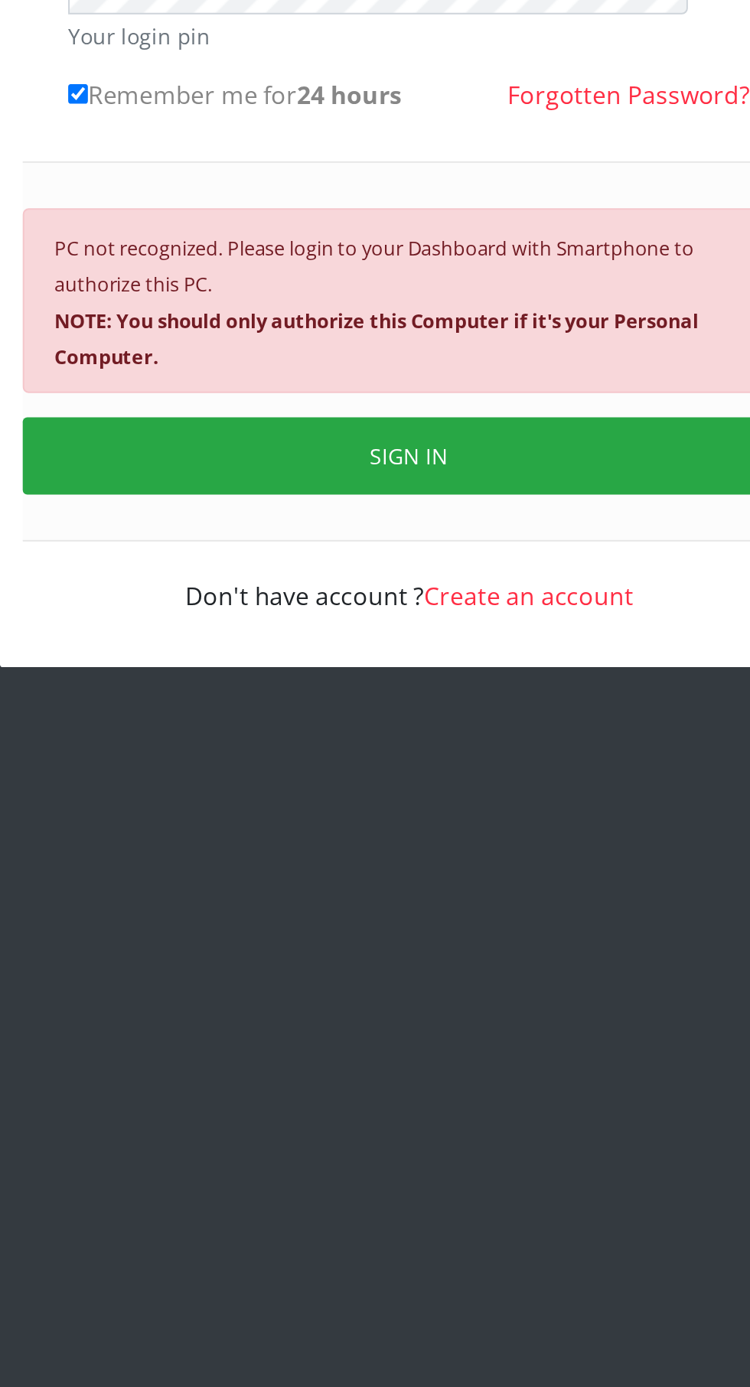
click at [398, 620] on button "SIGN IN" at bounding box center [375, 639] width 390 height 39
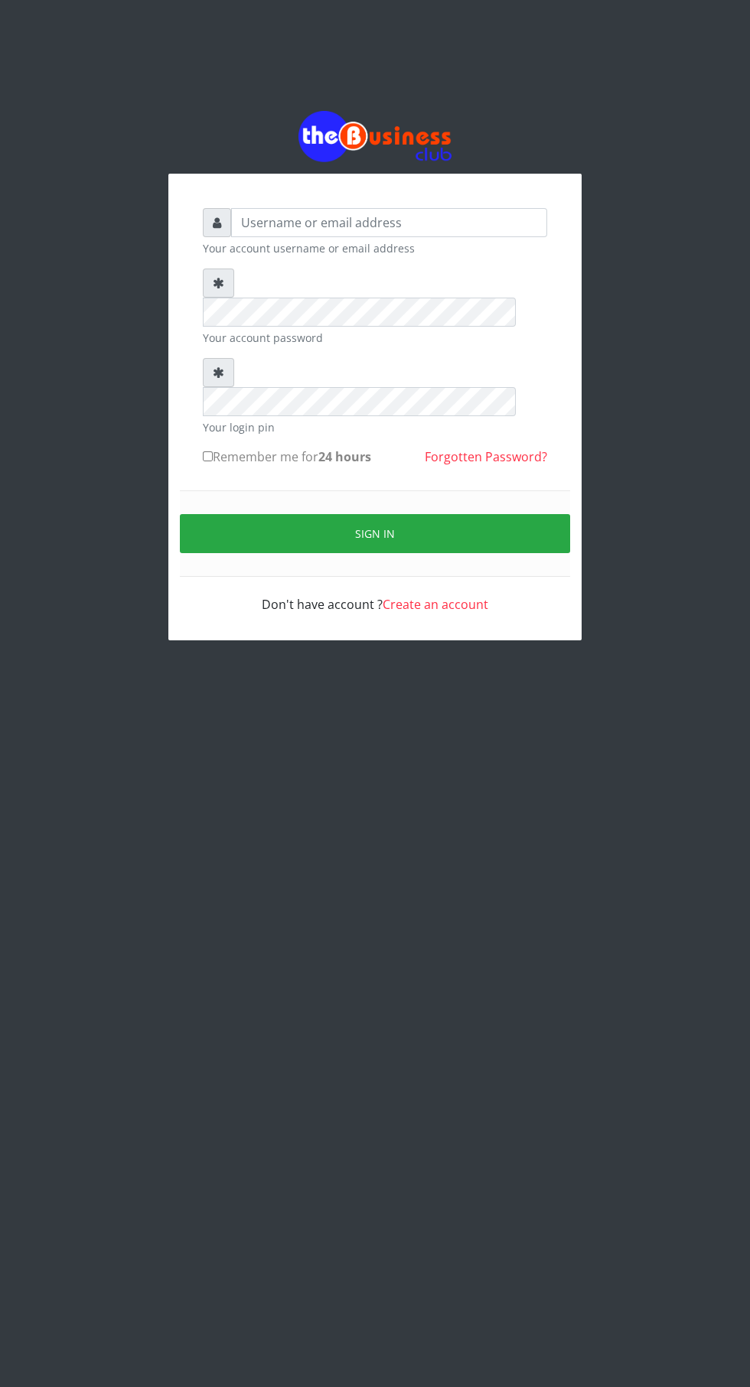
click at [210, 451] on input "Remember me for 24 hours" at bounding box center [208, 456] width 10 height 10
checkbox input "true"
click at [452, 234] on input "text" at bounding box center [389, 222] width 316 height 29
click at [417, 233] on input "text" at bounding box center [389, 222] width 316 height 29
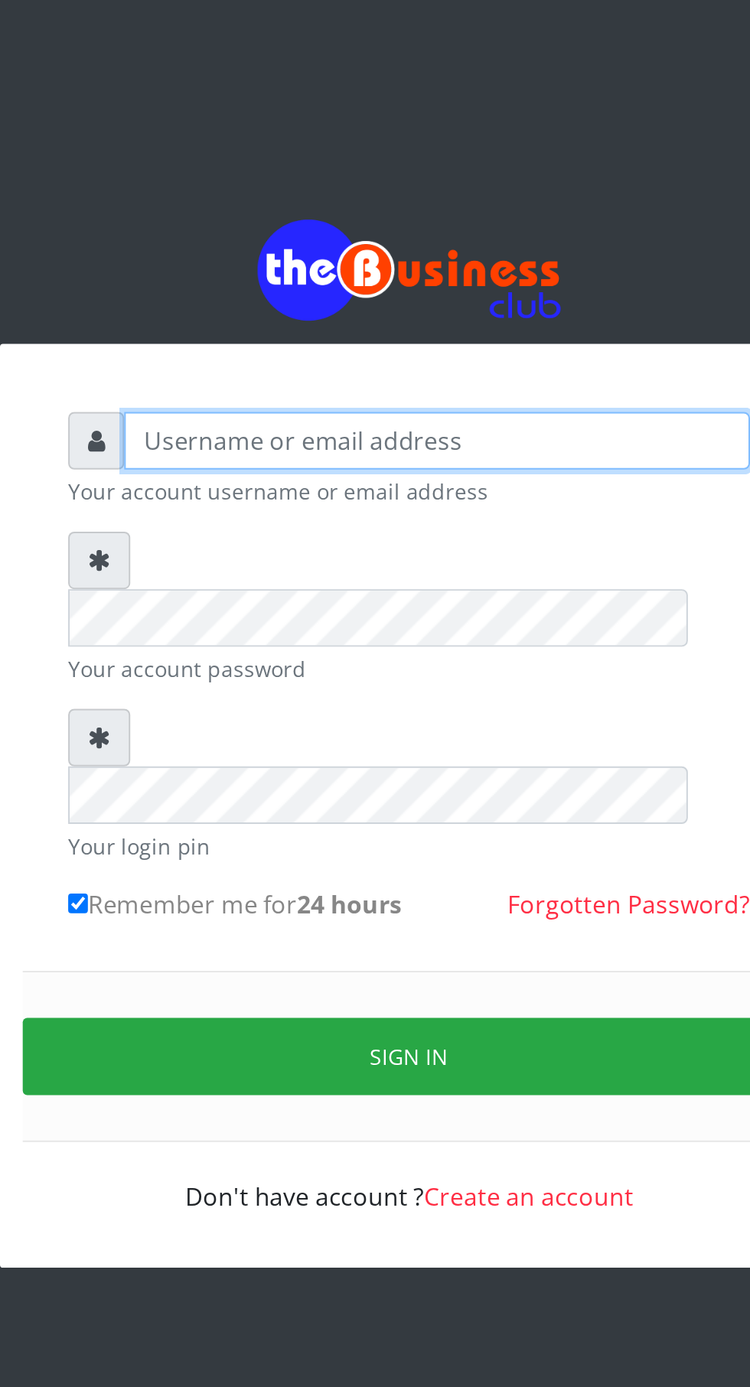
type input "[EMAIL_ADDRESS][DOMAIN_NAME]"
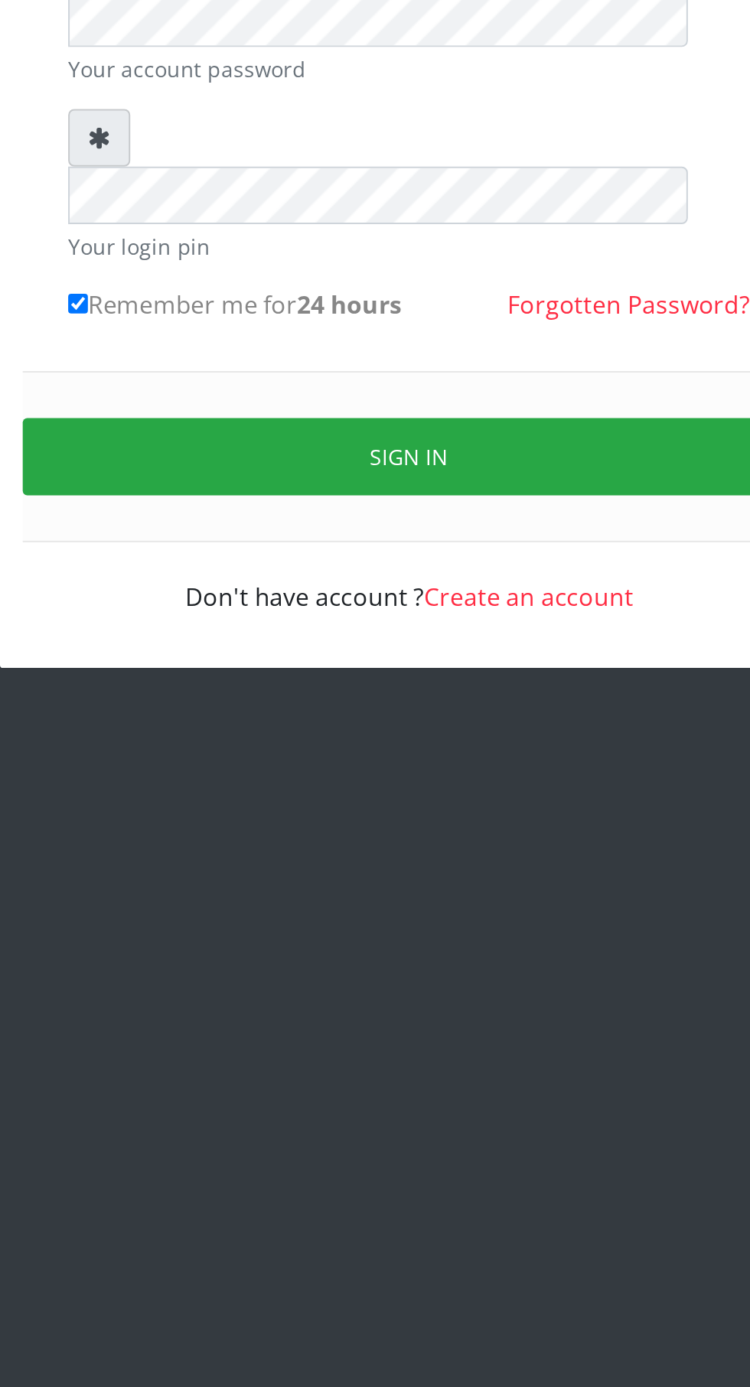
click at [458, 514] on button "Sign in" at bounding box center [375, 533] width 390 height 39
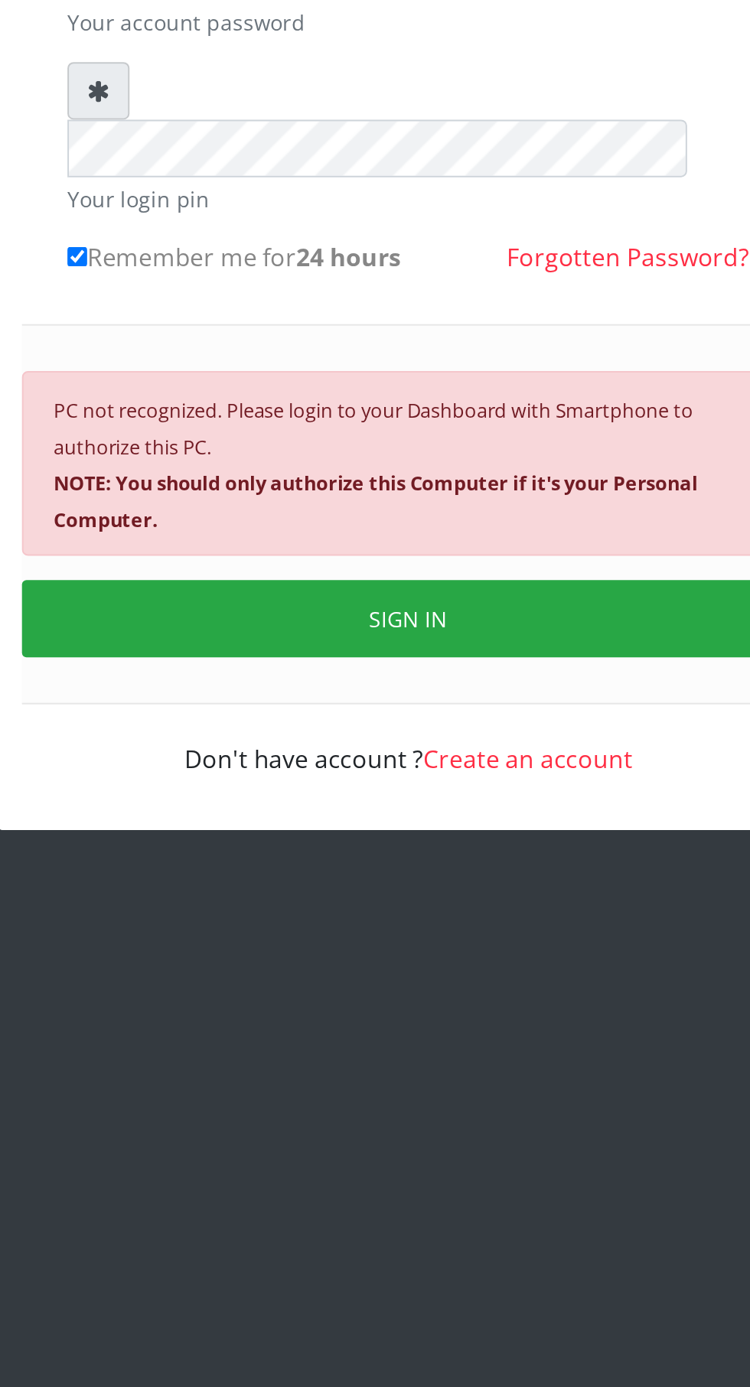
click at [422, 620] on button "SIGN IN" at bounding box center [375, 639] width 390 height 39
